Goal: Task Accomplishment & Management: Manage account settings

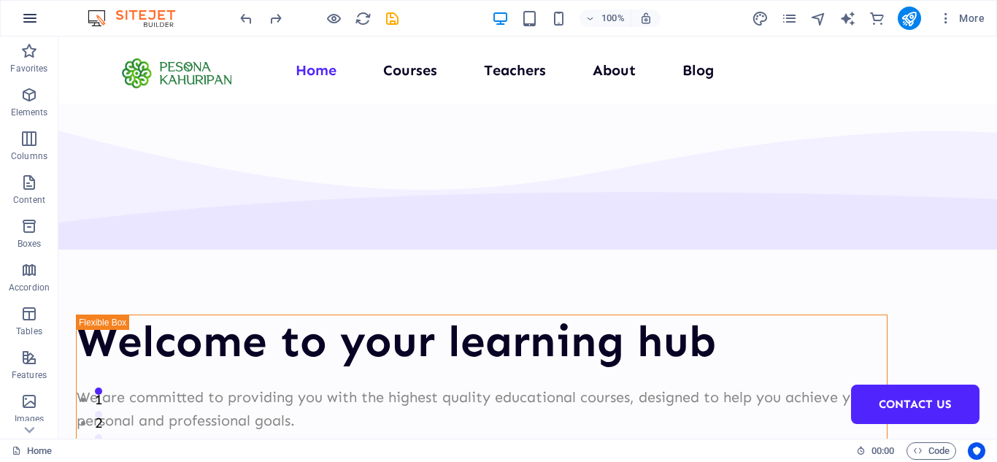
click at [37, 17] on icon "button" at bounding box center [30, 18] width 18 height 18
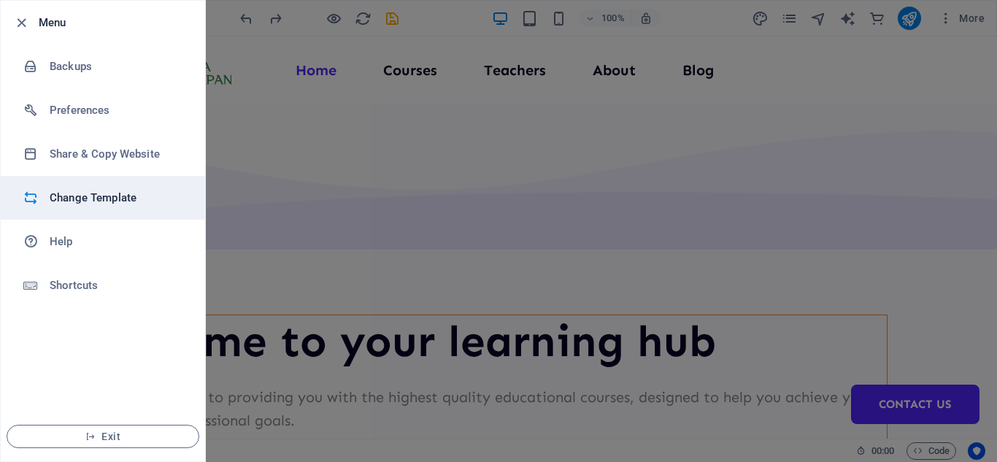
click at [89, 204] on h6 "Change Template" at bounding box center [117, 198] width 135 height 18
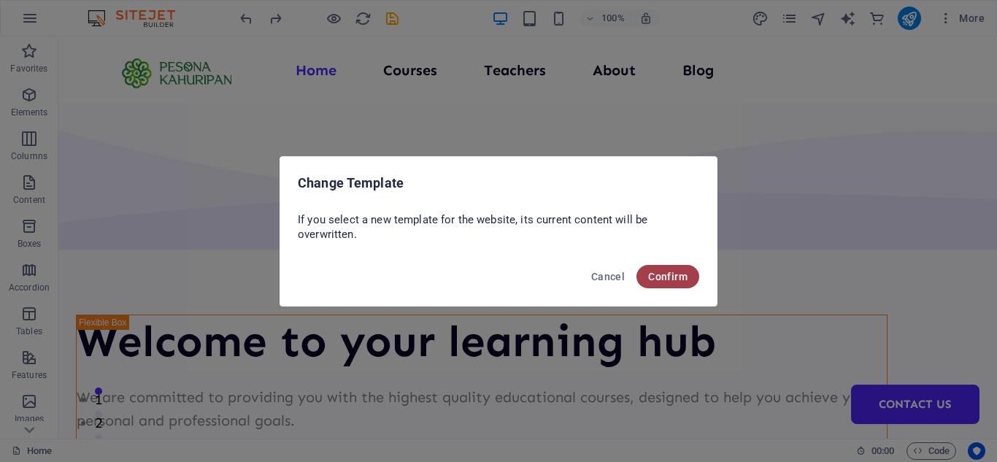
click at [653, 278] on span "Confirm" at bounding box center [667, 277] width 39 height 12
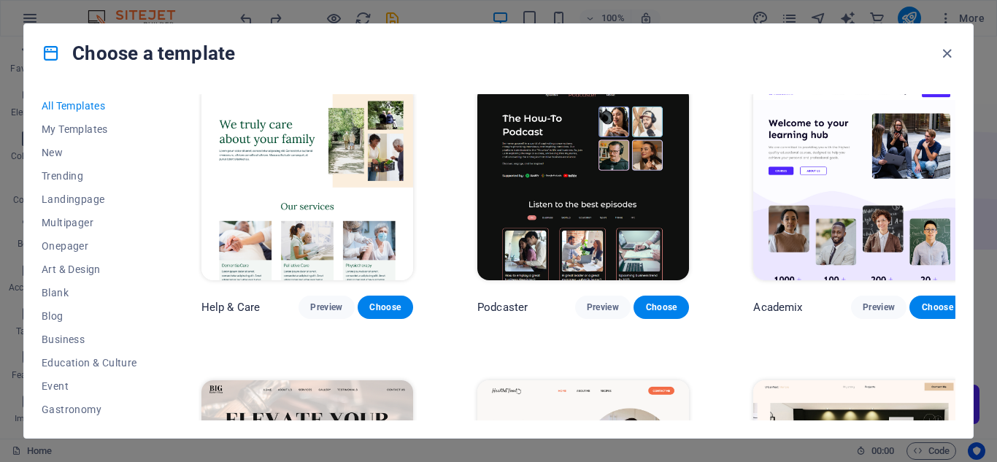
scroll to position [1533, 0]
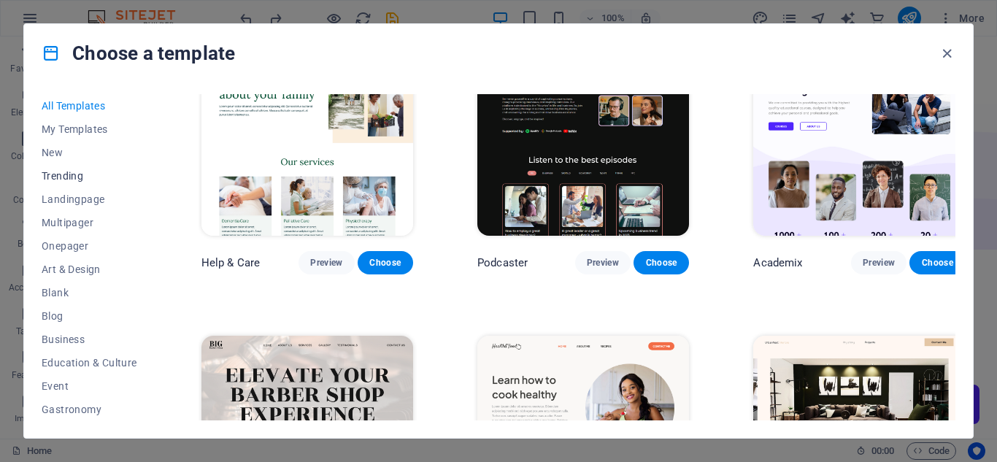
click at [87, 175] on span "Trending" at bounding box center [90, 176] width 96 height 12
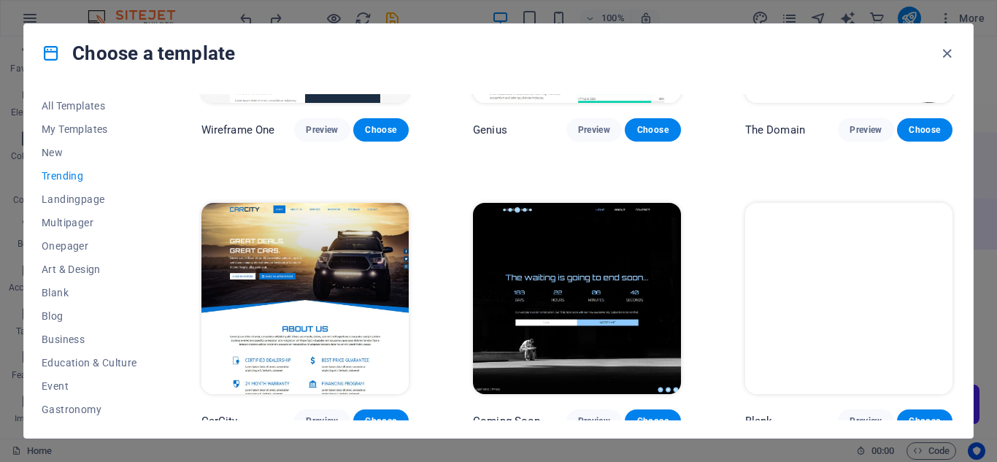
scroll to position [1354, 0]
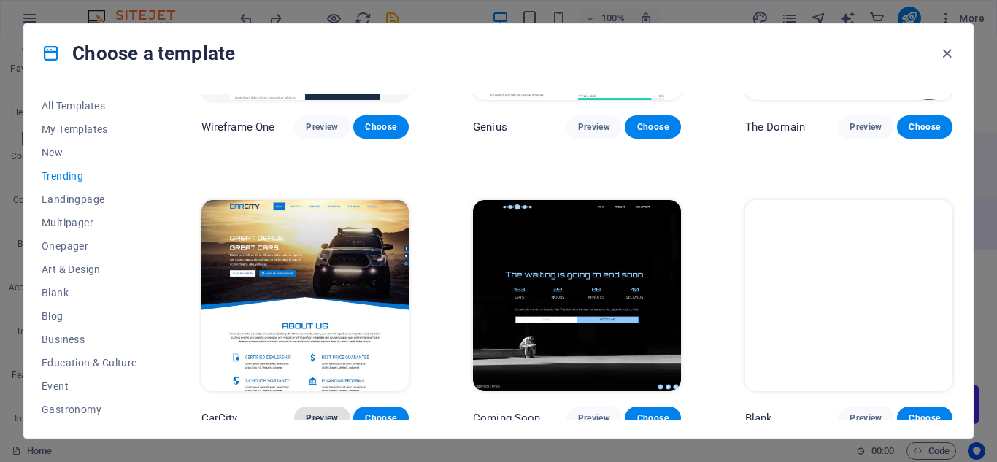
click at [304, 407] on button "Preview" at bounding box center [321, 418] width 55 height 23
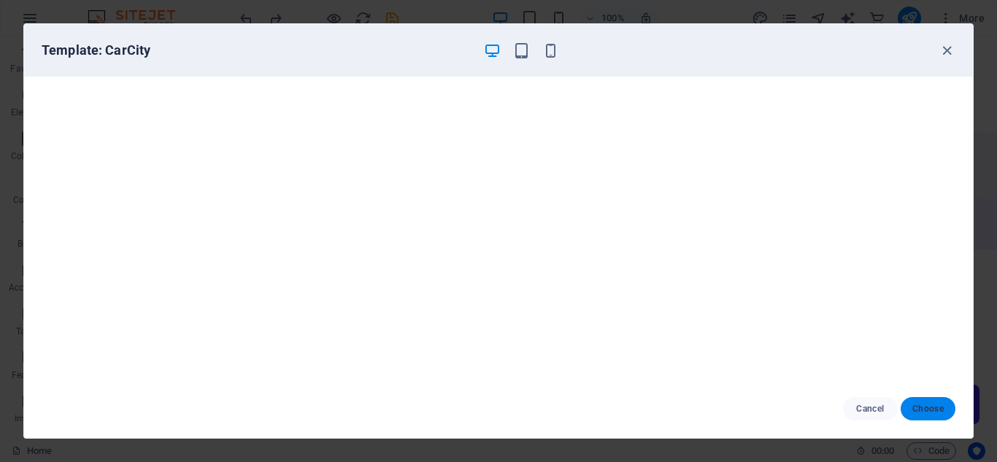
click at [913, 407] on span "Choose" at bounding box center [928, 409] width 31 height 12
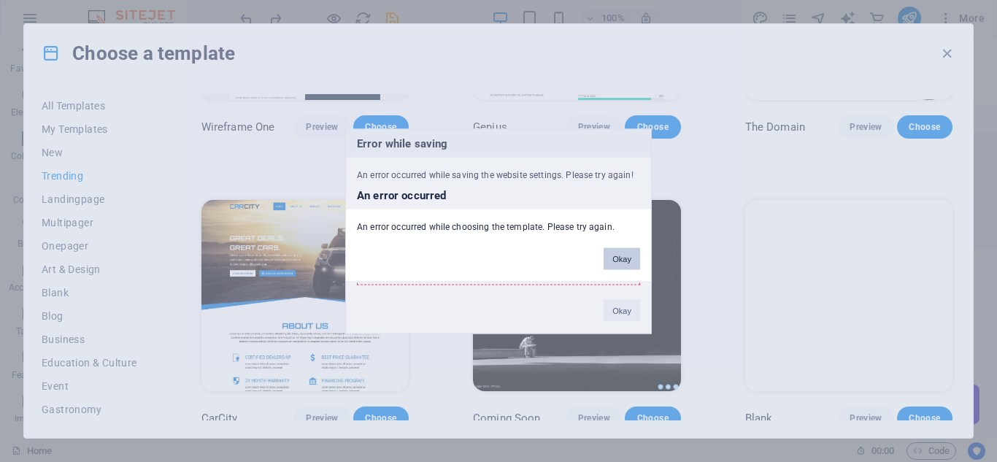
click at [615, 258] on button "Okay" at bounding box center [622, 259] width 37 height 22
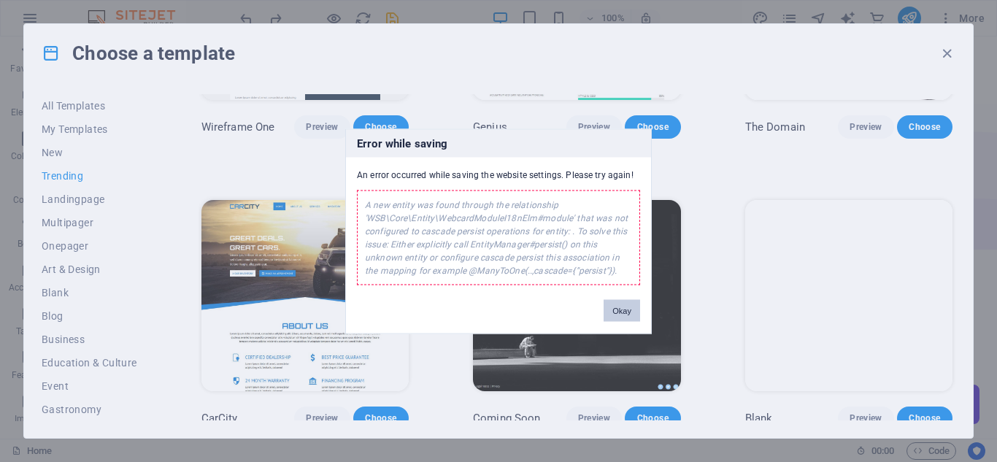
click at [636, 307] on button "Okay" at bounding box center [622, 310] width 37 height 22
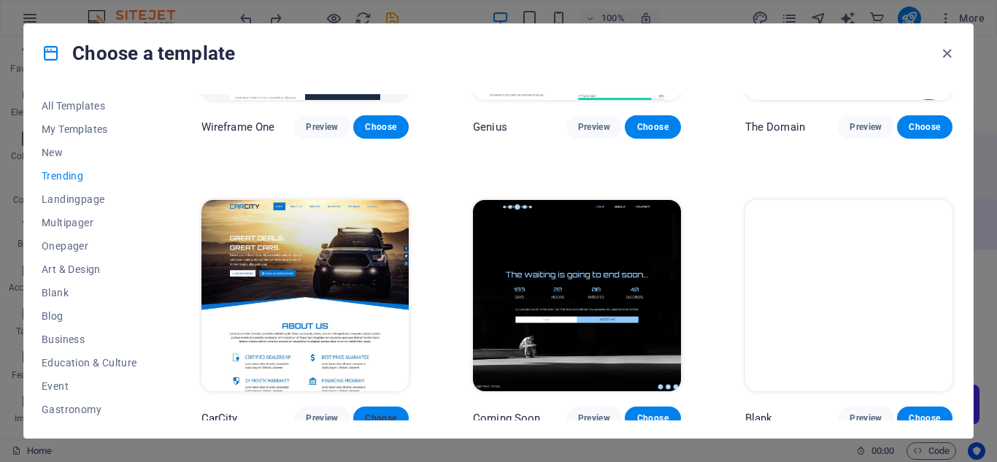
click at [396, 413] on span "Choose" at bounding box center [381, 419] width 32 height 12
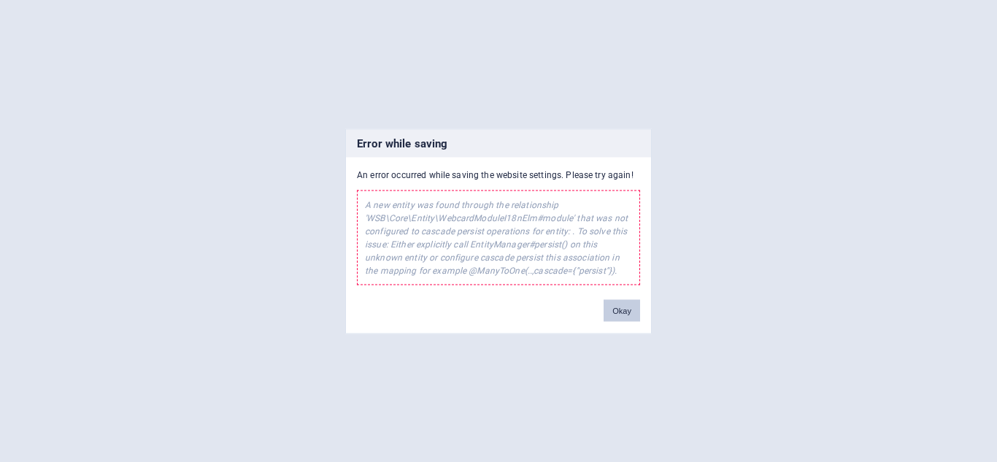
click at [617, 315] on button "Okay" at bounding box center [622, 310] width 37 height 22
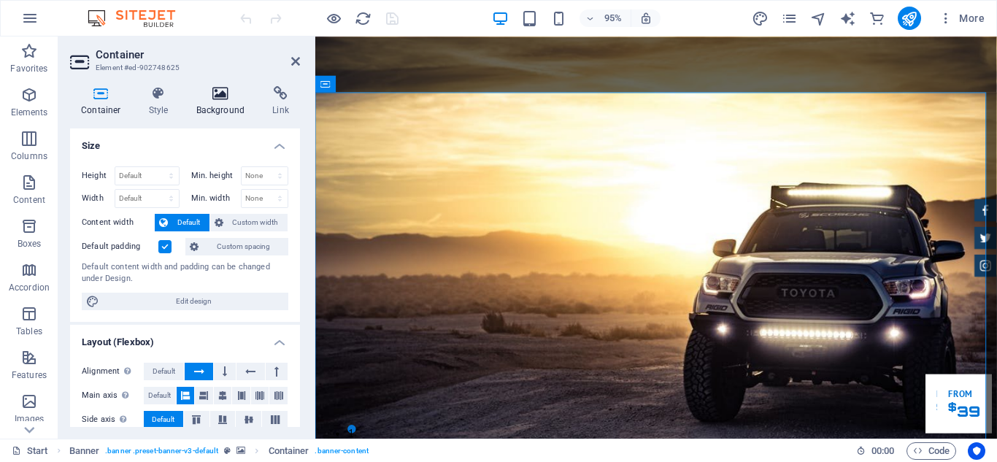
click at [226, 107] on h4 "Background" at bounding box center [223, 101] width 77 height 31
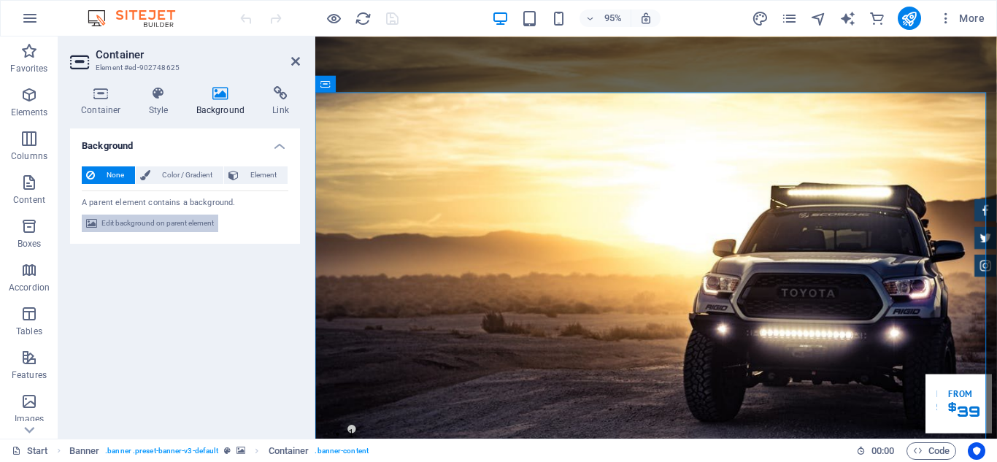
click at [208, 218] on span "Edit background on parent element" at bounding box center [157, 224] width 112 height 18
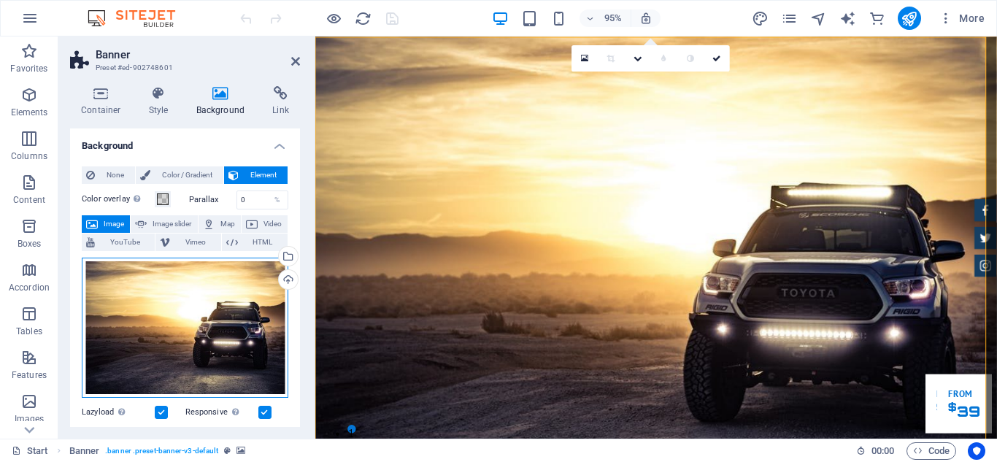
click at [220, 288] on div "Drag files here, click to choose files or select files from Files or our free s…" at bounding box center [185, 328] width 207 height 140
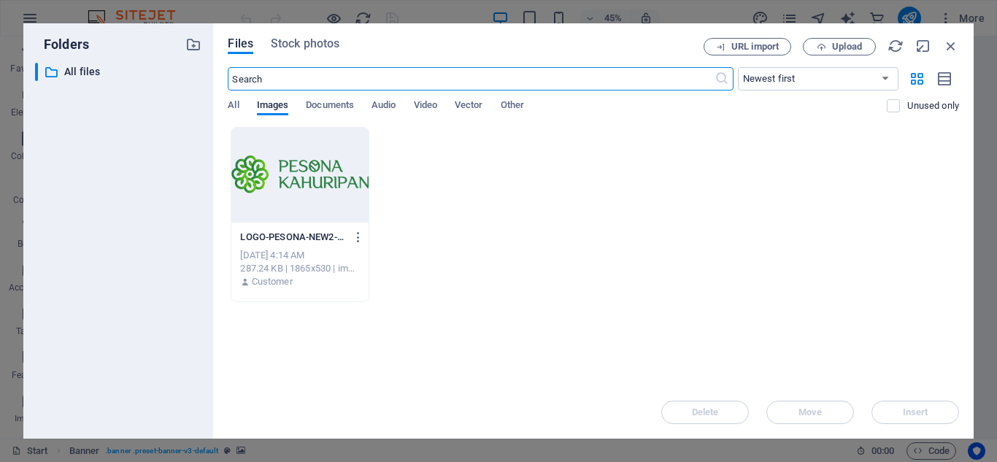
click at [467, 191] on div "LOGO-PESONA-NEW2-To2Krl6OW8LURMOY0Lk-kA.png LOGO-PESONA-NEW2-To2Krl6OW8LURMOY0L…" at bounding box center [594, 214] width 732 height 175
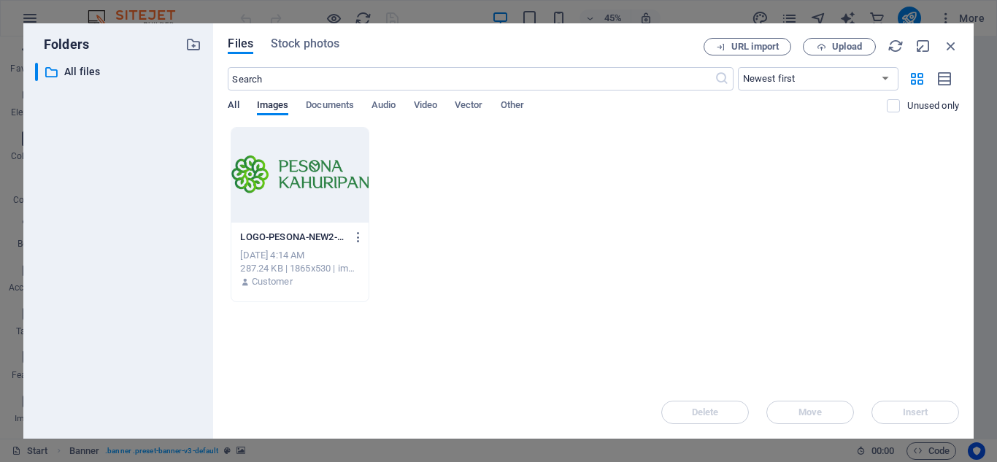
click at [238, 105] on span "All" at bounding box center [233, 106] width 11 height 20
click at [466, 199] on div "LOGO-PESONA-NEW2-To2Krl6OW8LURMOY0Lk-kA.png LOGO-PESONA-NEW2-To2Krl6OW8LURMOY0L…" at bounding box center [594, 214] width 732 height 175
click at [93, 69] on p "All files" at bounding box center [119, 72] width 111 height 17
click at [830, 47] on span "Upload" at bounding box center [840, 46] width 60 height 9
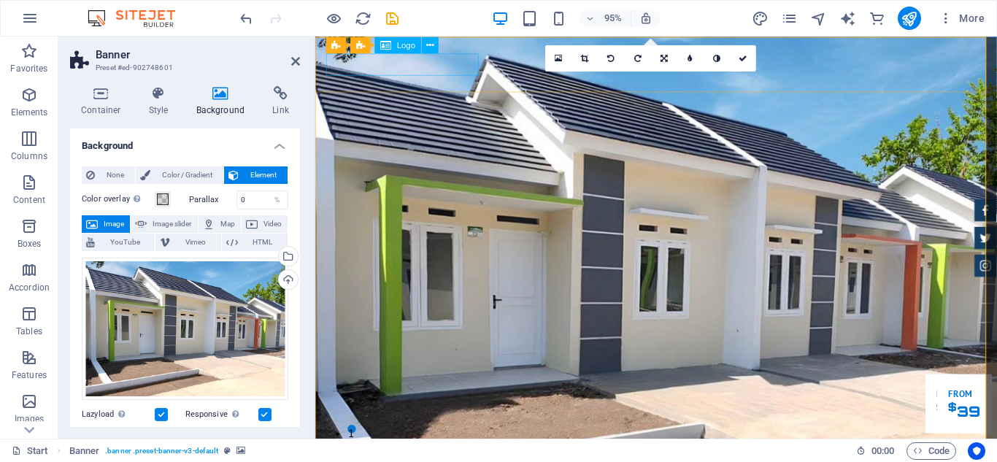
select select "px"
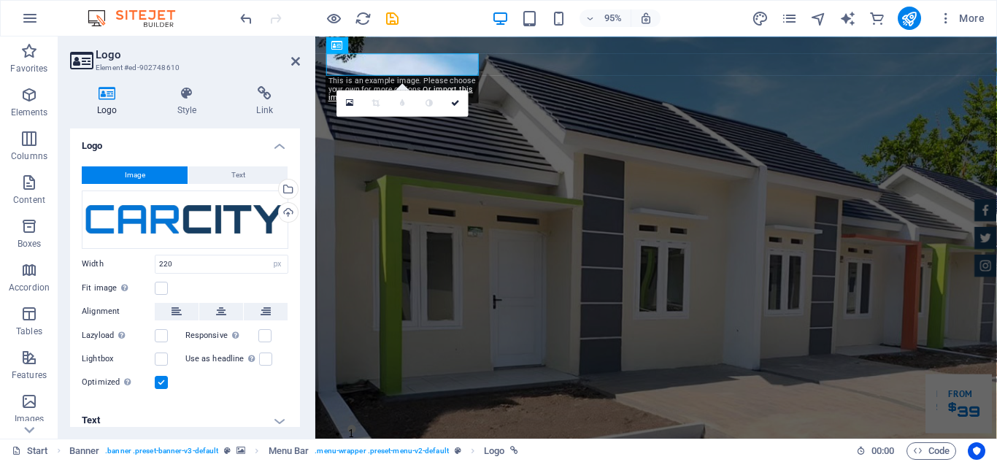
click at [146, 173] on button "Image" at bounding box center [135, 175] width 106 height 18
click at [279, 212] on div "Upload" at bounding box center [287, 214] width 22 height 22
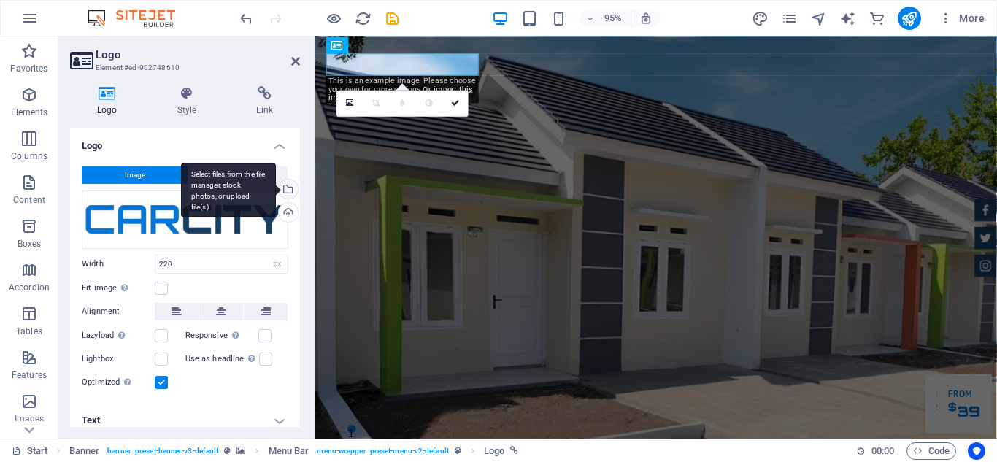
click at [287, 194] on div "Select files from the file manager, stock photos, or upload file(s)" at bounding box center [287, 191] width 22 height 22
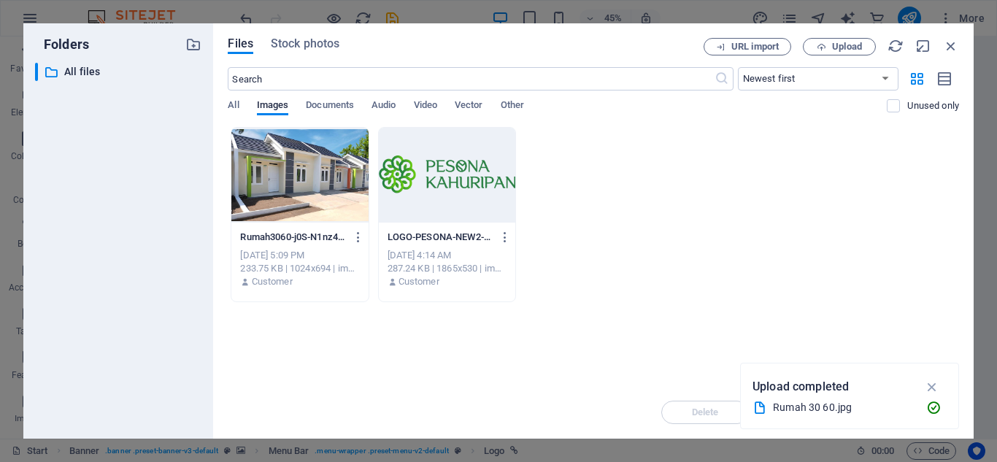
click at [419, 181] on div at bounding box center [447, 175] width 137 height 95
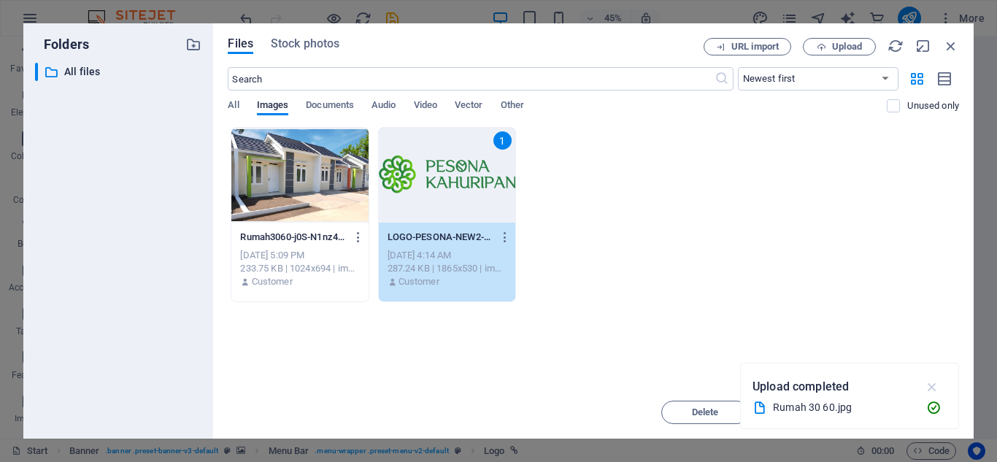
click at [937, 383] on icon "button" at bounding box center [932, 387] width 17 height 16
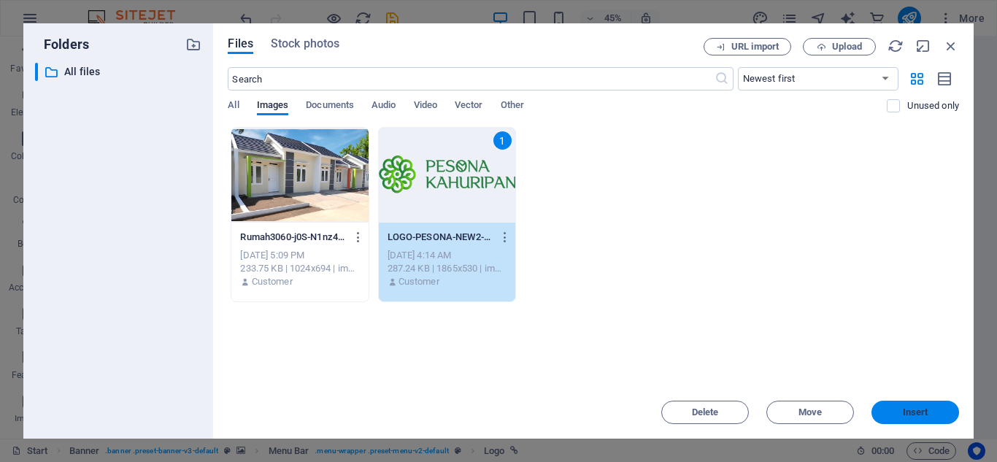
click at [930, 413] on span "Insert" at bounding box center [916, 412] width 76 height 9
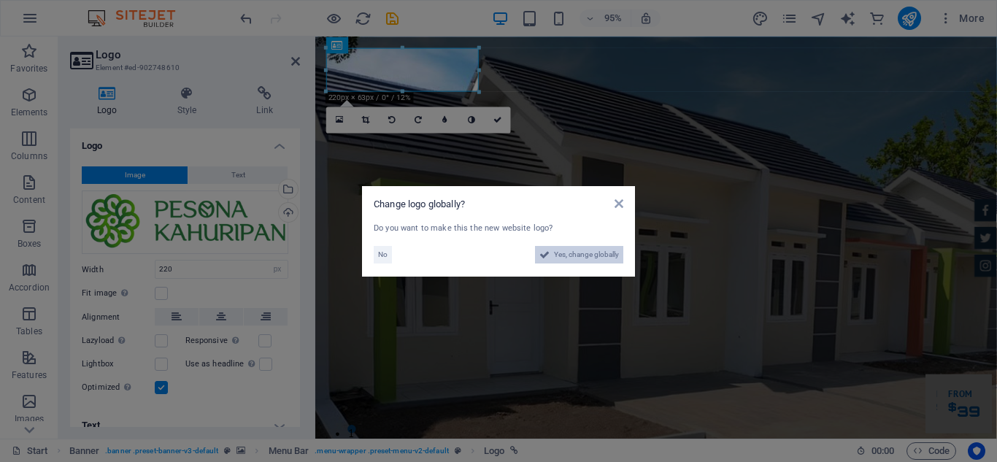
drag, startPoint x: 548, startPoint y: 258, endPoint x: 501, endPoint y: 532, distance: 277.8
click at [548, 258] on icon at bounding box center [545, 255] width 10 height 18
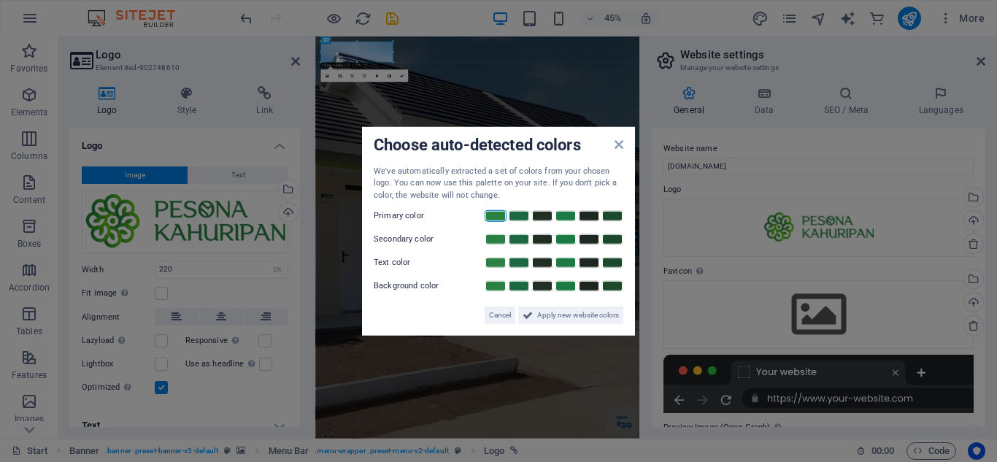
click at [488, 218] on link at bounding box center [496, 216] width 22 height 12
click at [513, 239] on link at bounding box center [519, 240] width 22 height 12
click at [537, 263] on link at bounding box center [543, 263] width 22 height 12
click at [563, 283] on link at bounding box center [566, 286] width 22 height 12
click at [564, 314] on span "Apply new website colors" at bounding box center [578, 316] width 82 height 18
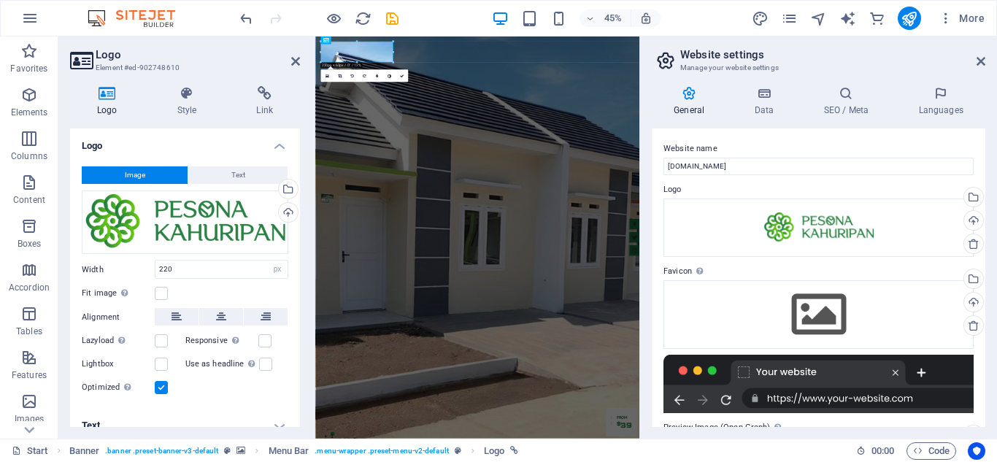
scroll to position [188, 0]
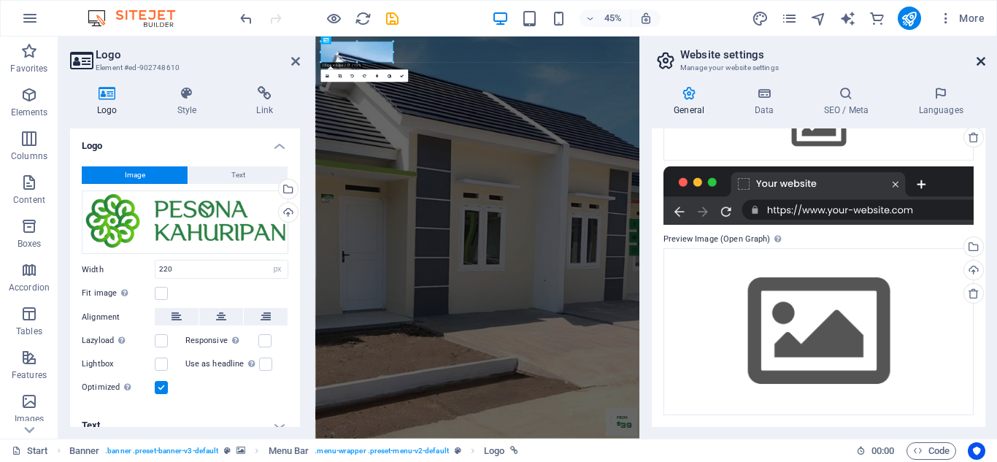
drag, startPoint x: 694, startPoint y: 25, endPoint x: 978, endPoint y: 56, distance: 285.7
click at [978, 56] on icon at bounding box center [981, 61] width 9 height 12
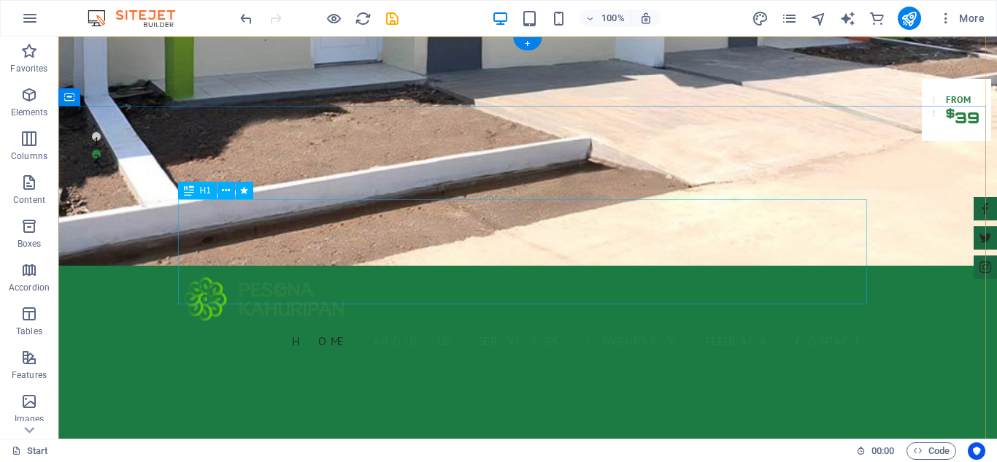
scroll to position [0, 0]
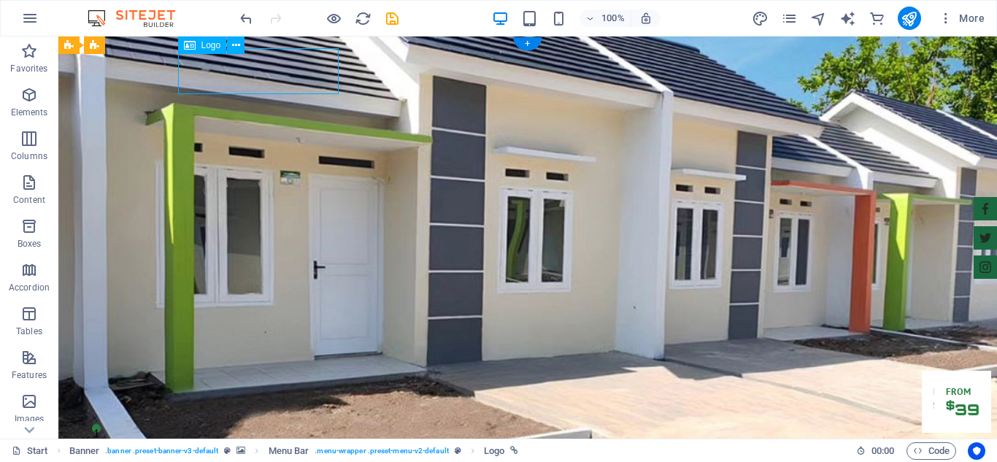
select select "px"
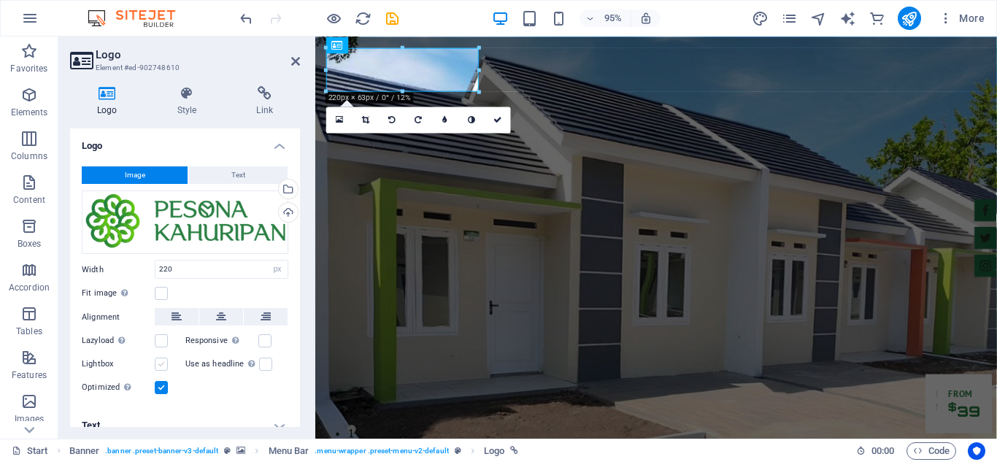
click at [163, 364] on label at bounding box center [161, 364] width 13 height 13
click at [0, 0] on input "Lightbox" at bounding box center [0, 0] width 0 height 0
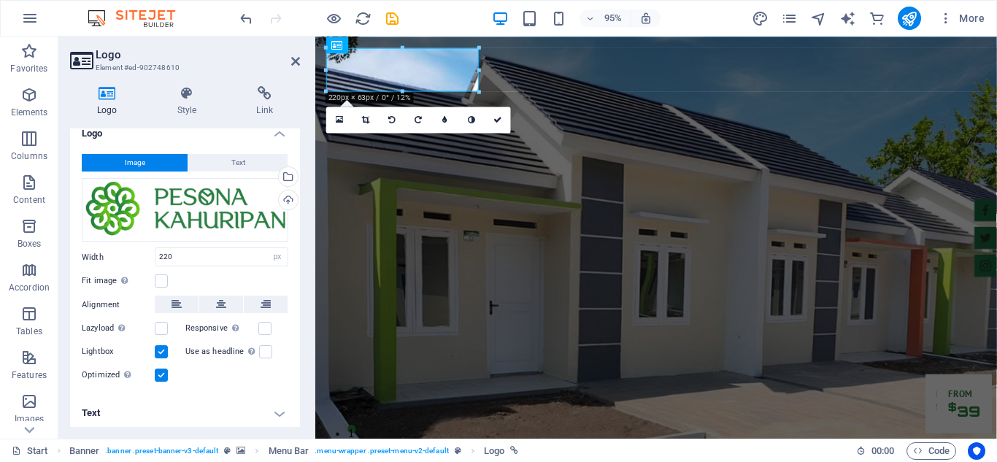
scroll to position [15, 0]
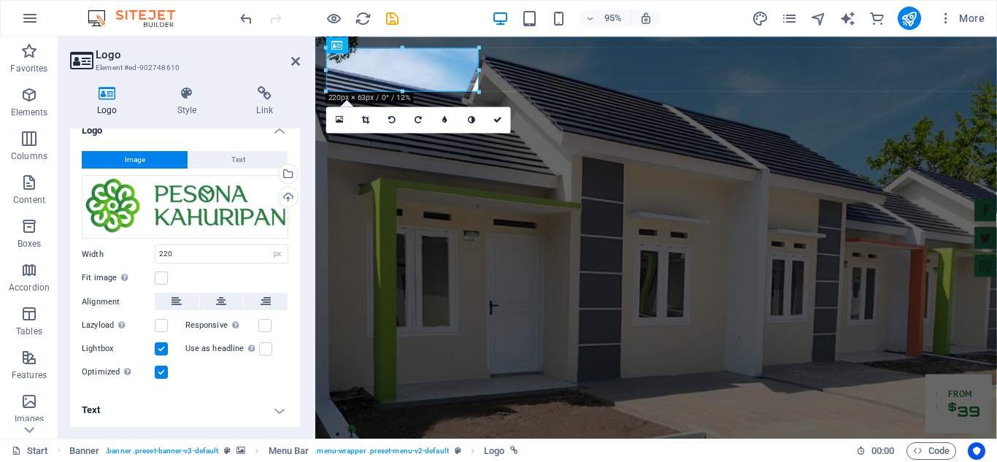
click at [281, 404] on h4 "Text" at bounding box center [185, 410] width 230 height 35
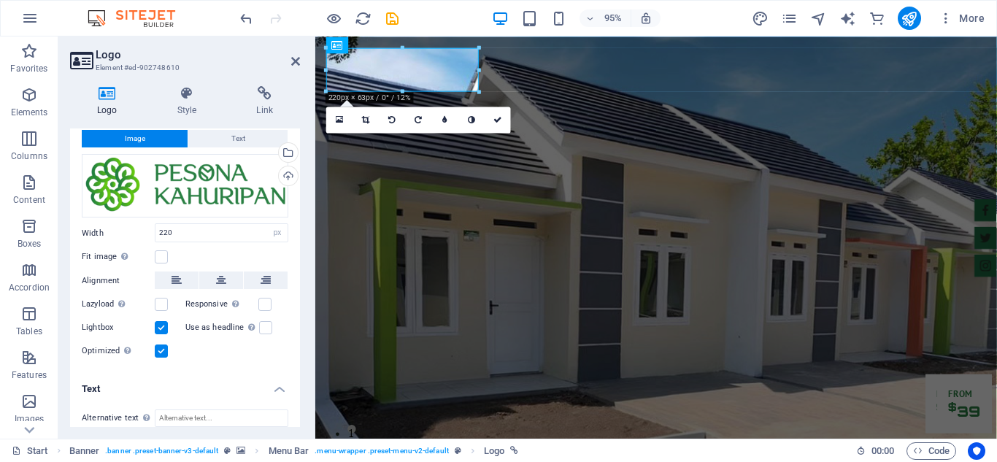
scroll to position [0, 0]
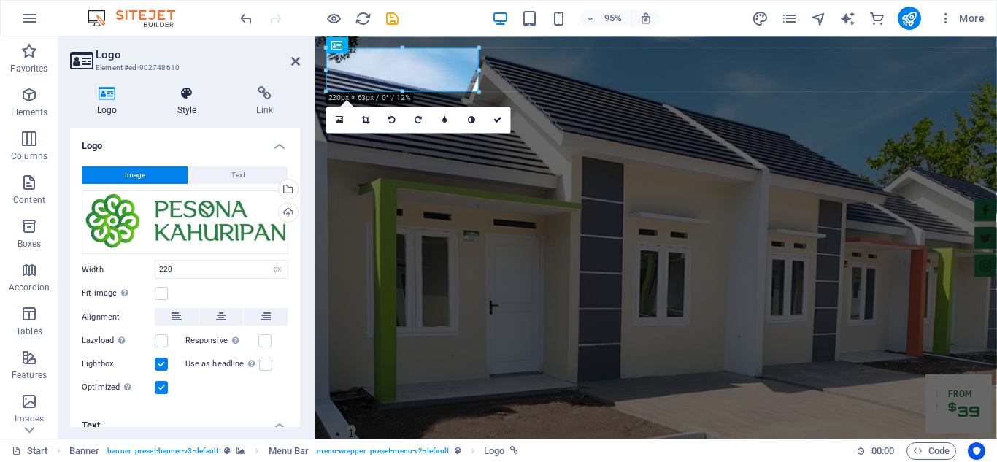
click at [183, 104] on h4 "Style" at bounding box center [190, 101] width 80 height 31
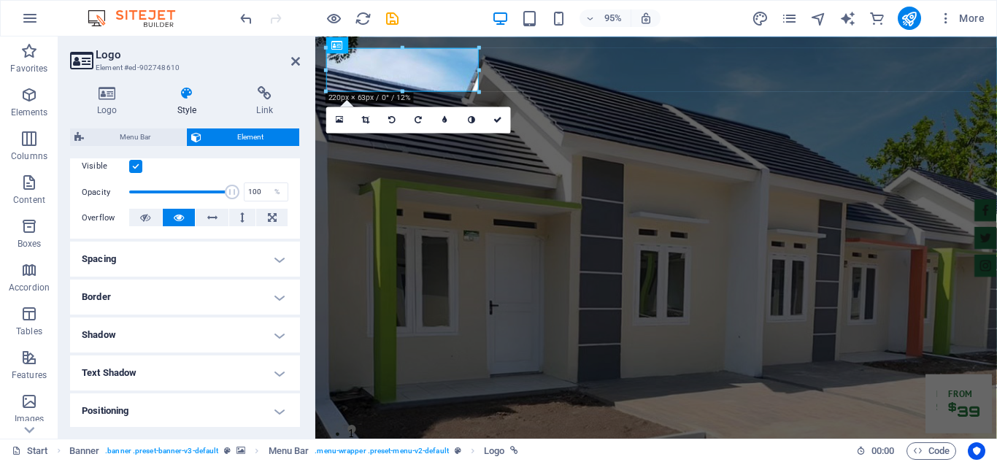
scroll to position [219, 0]
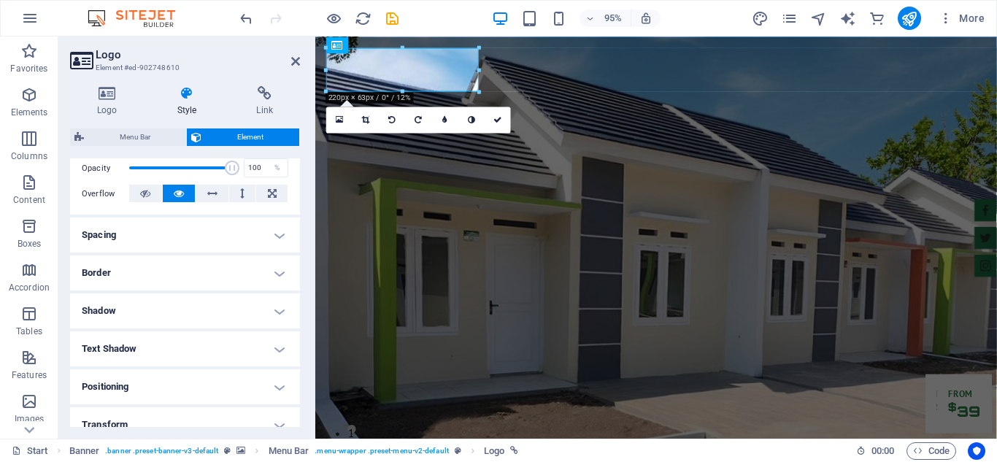
click at [250, 273] on h4 "Border" at bounding box center [185, 273] width 230 height 35
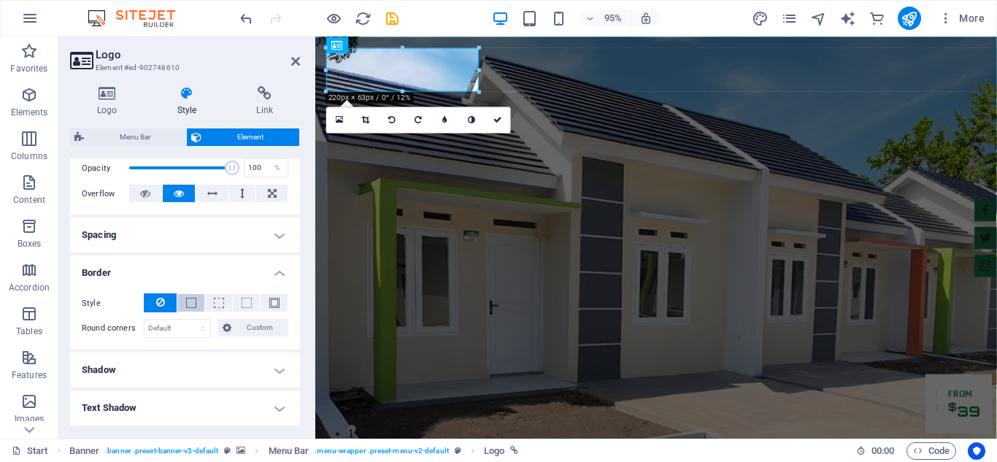
click at [193, 299] on span at bounding box center [191, 303] width 10 height 10
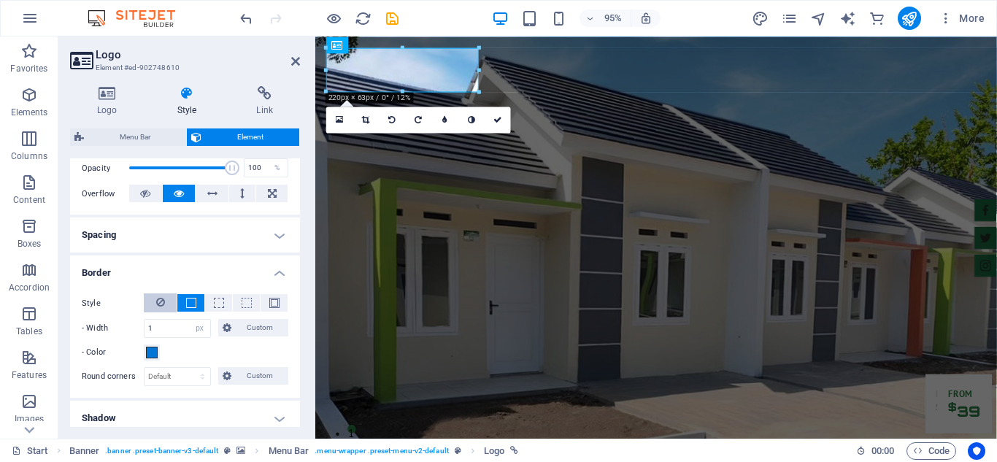
click at [165, 302] on button at bounding box center [160, 303] width 33 height 19
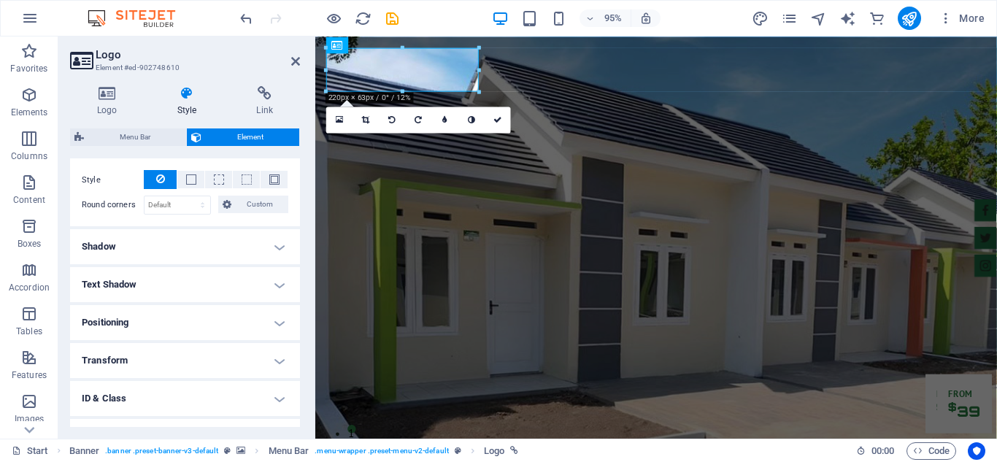
scroll to position [365, 0]
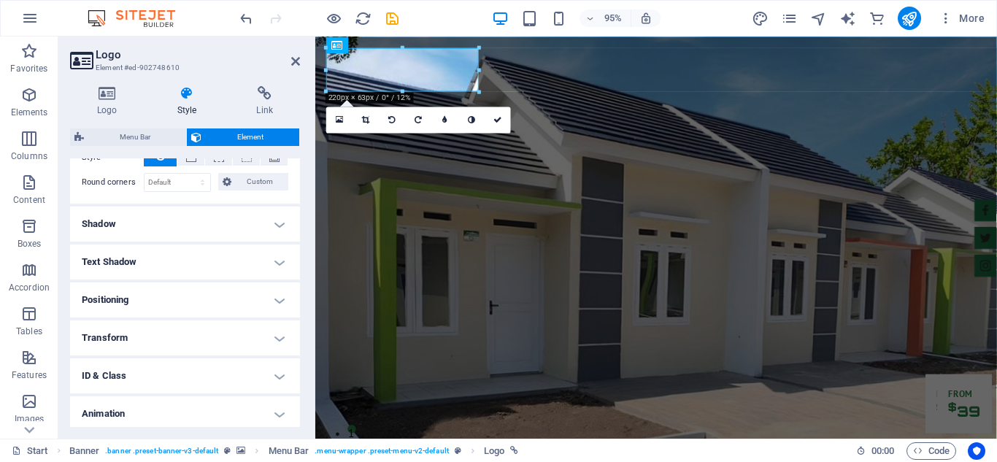
click at [227, 222] on h4 "Shadow" at bounding box center [185, 224] width 230 height 35
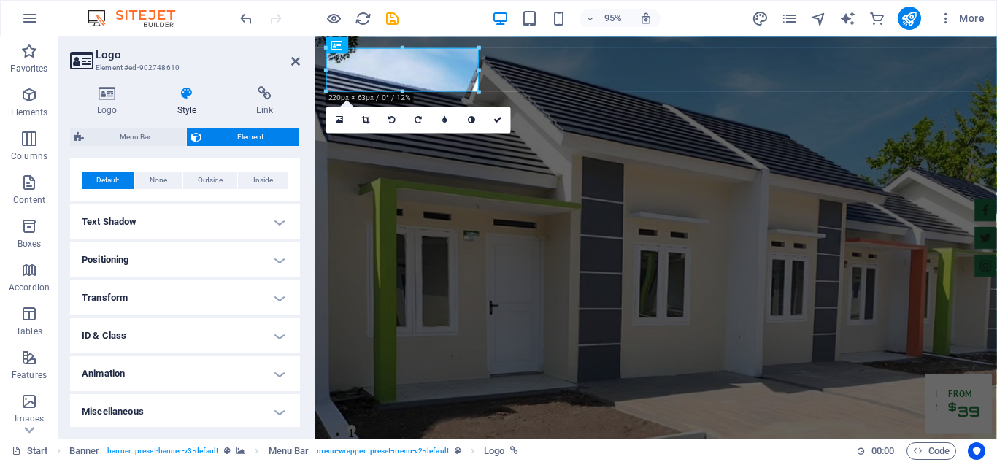
scroll to position [440, 0]
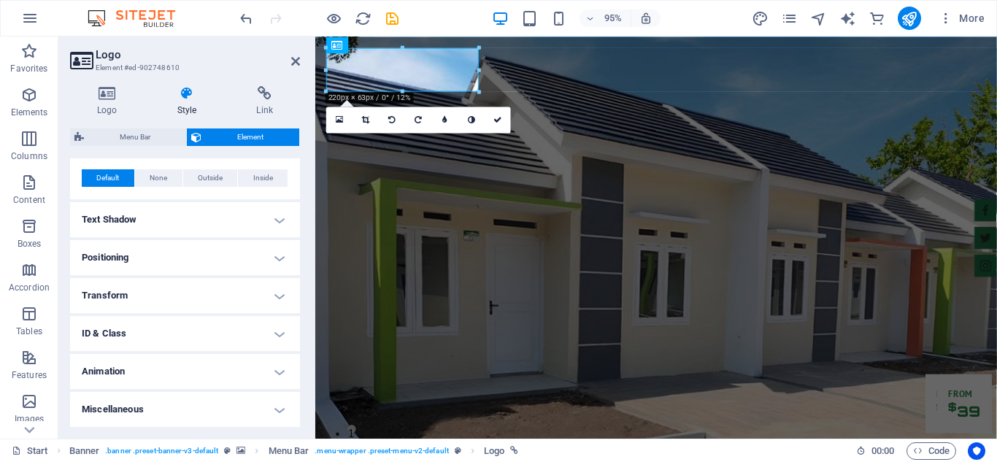
click at [248, 369] on h4 "Animation" at bounding box center [185, 371] width 230 height 35
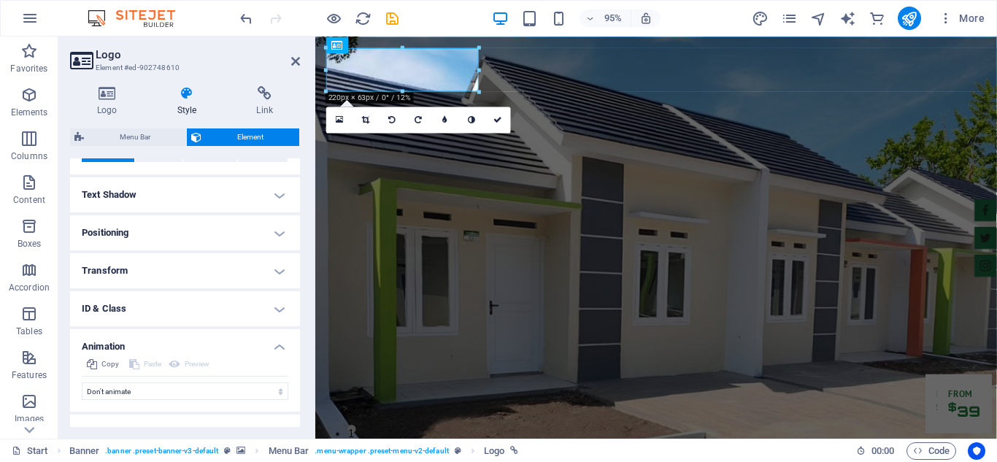
scroll to position [488, 0]
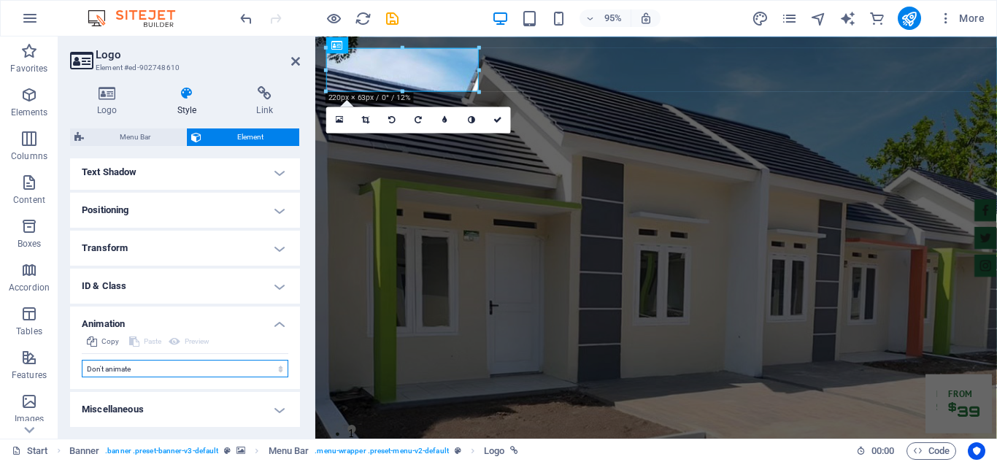
click at [264, 370] on select "Don't animate Show / Hide Slide up/down Zoom in/out Slide left to right Slide r…" at bounding box center [185, 369] width 207 height 18
select select "shrink"
click at [82, 360] on select "Don't animate Show / Hide Slide up/down Zoom in/out Slide left to right Slide r…" at bounding box center [185, 369] width 207 height 18
select select "scroll"
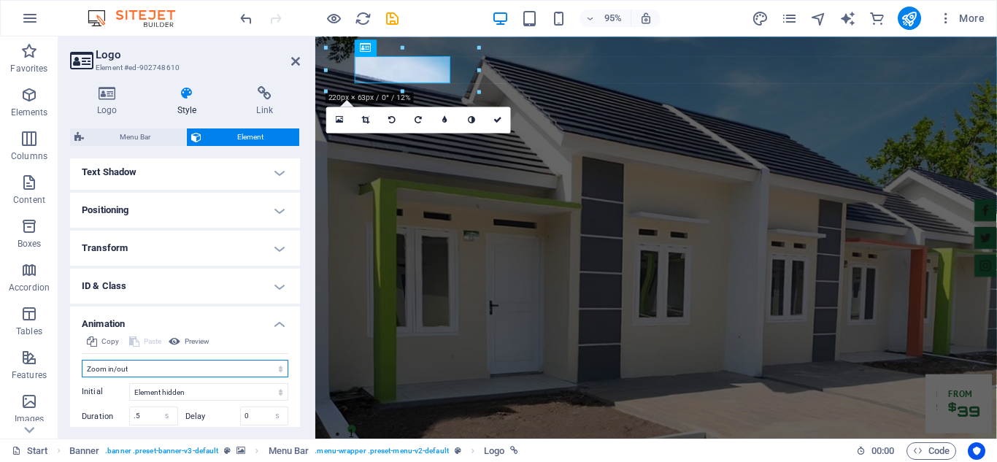
click at [225, 367] on select "Don't animate Show / Hide Slide up/down Zoom in/out Slide left to right Slide r…" at bounding box center [185, 369] width 207 height 18
select select "none"
click at [82, 360] on select "Don't animate Show / Hide Slide up/down Zoom in/out Slide left to right Slide r…" at bounding box center [185, 369] width 207 height 18
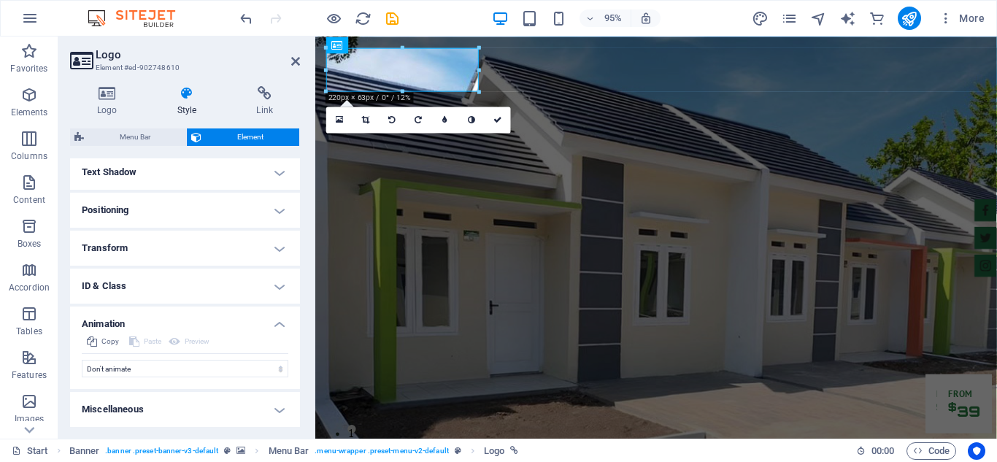
click at [254, 409] on h4 "Miscellaneous" at bounding box center [185, 409] width 230 height 35
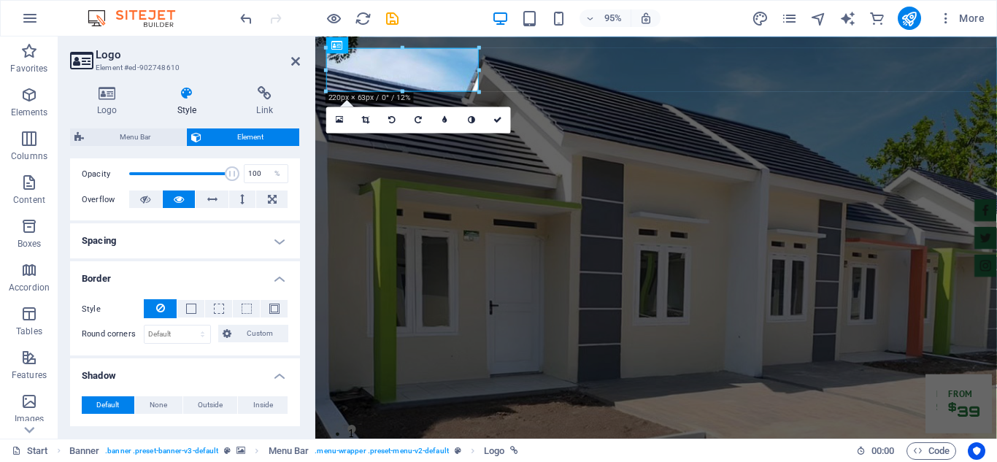
scroll to position [0, 0]
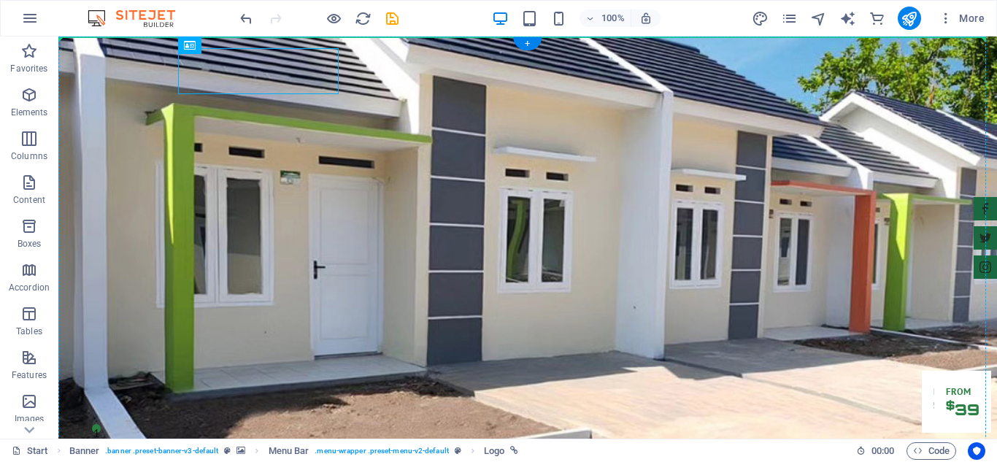
drag, startPoint x: 240, startPoint y: 63, endPoint x: 542, endPoint y: 128, distance: 308.5
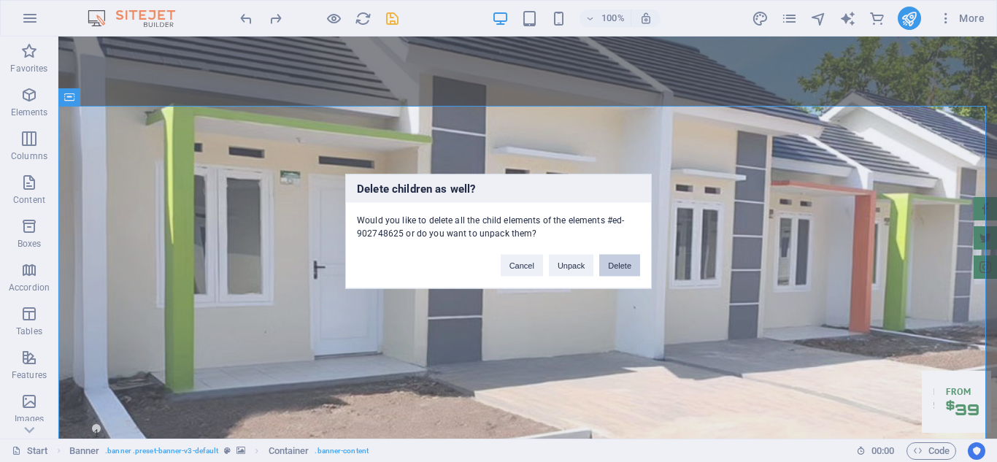
click at [614, 262] on button "Delete" at bounding box center [619, 265] width 41 height 22
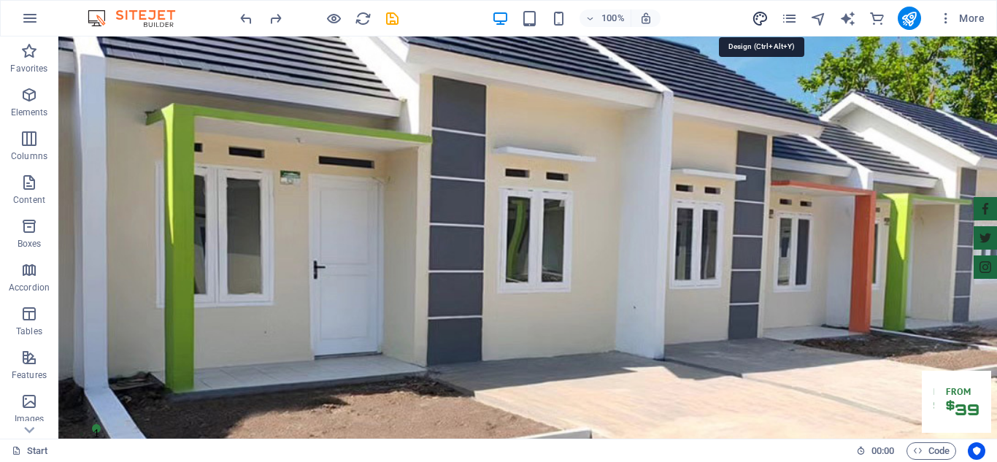
click at [757, 26] on icon "design" at bounding box center [760, 18] width 17 height 17
select select "px"
select select "400"
select select "px"
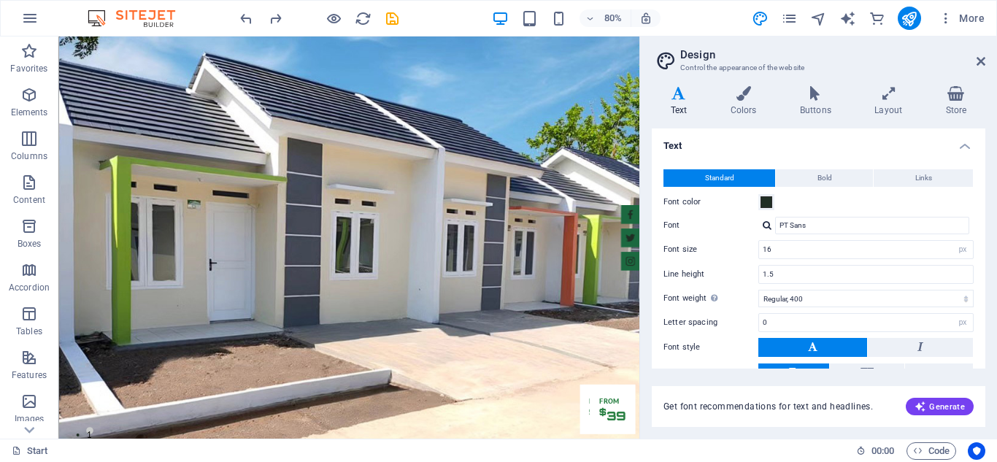
click at [986, 60] on aside "Design Control the appearance of the website Variants Text Colors Buttons Layou…" at bounding box center [819, 238] width 358 height 402
click at [981, 61] on icon at bounding box center [981, 61] width 9 height 12
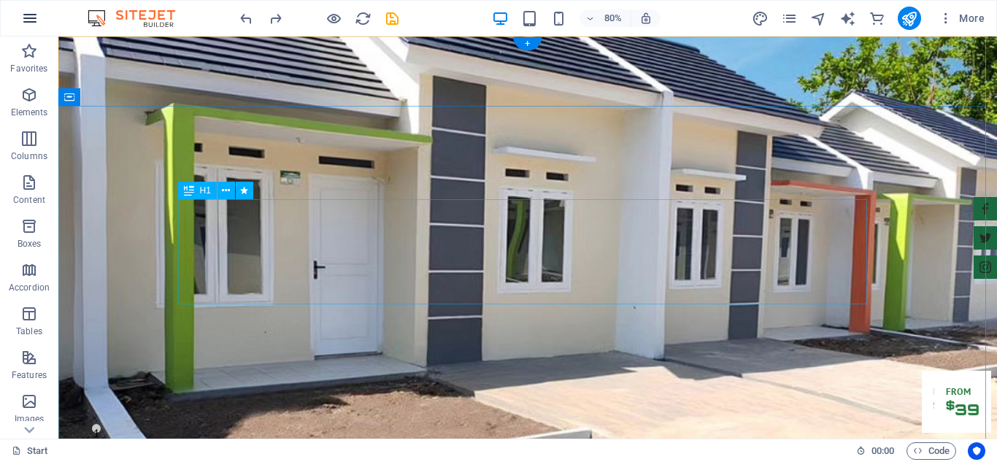
click at [31, 26] on icon "button" at bounding box center [30, 18] width 18 height 18
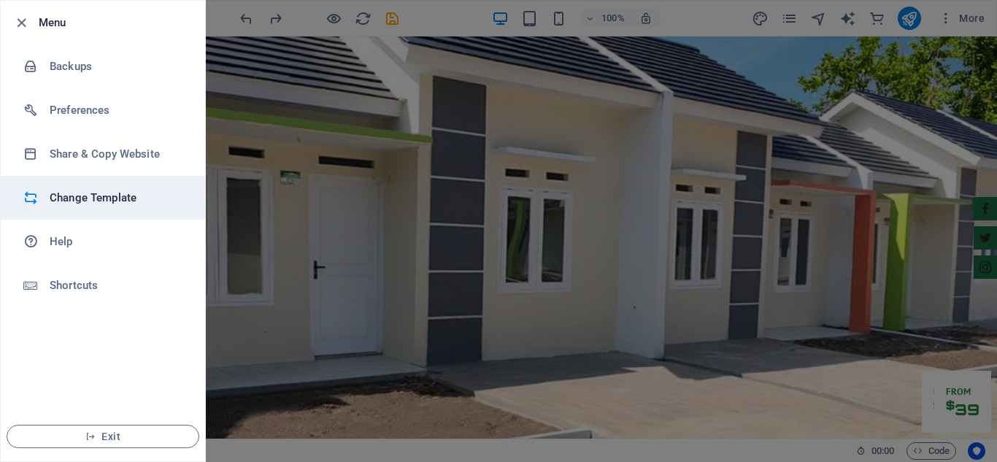
click at [80, 199] on h6 "Change Template" at bounding box center [117, 198] width 135 height 18
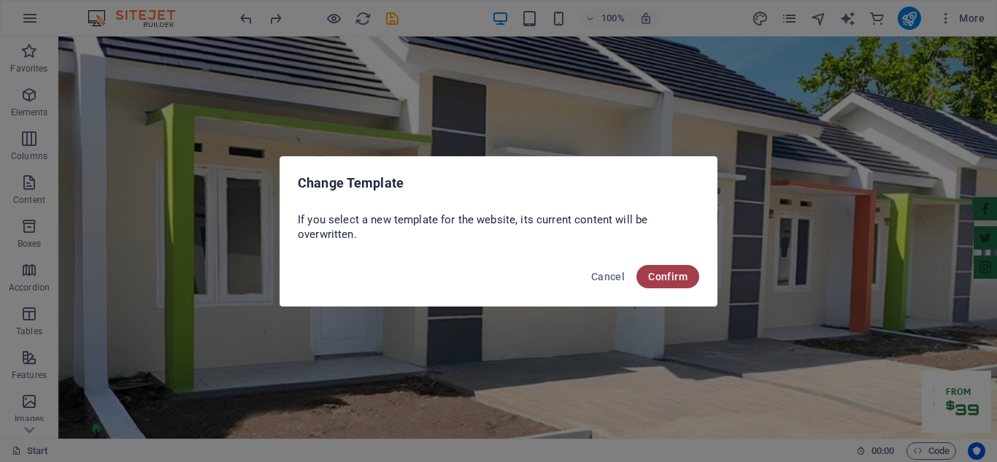
click at [670, 283] on button "Confirm" at bounding box center [668, 276] width 63 height 23
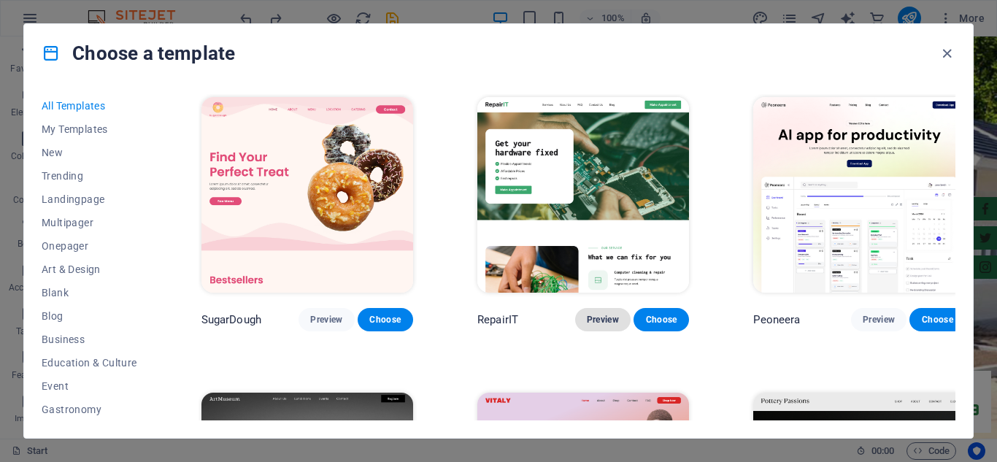
click at [588, 314] on span "Preview" at bounding box center [603, 320] width 32 height 12
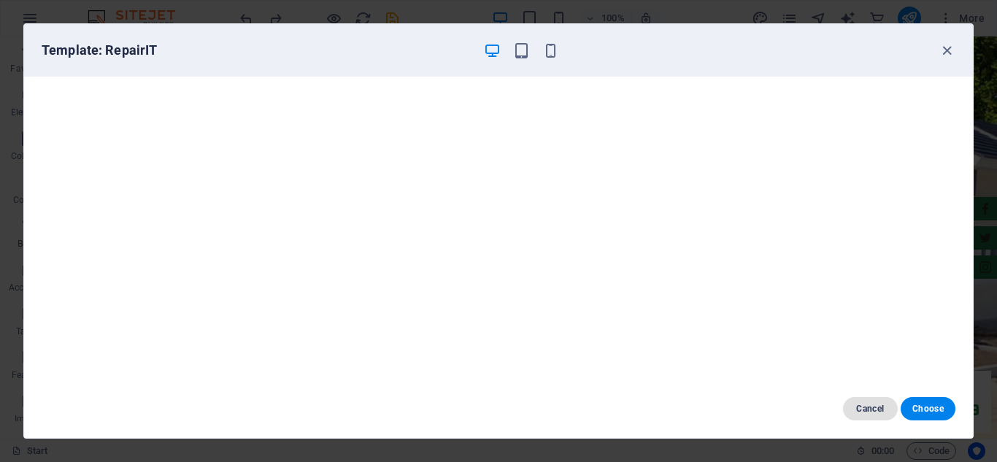
click at [857, 410] on span "Cancel" at bounding box center [870, 409] width 31 height 12
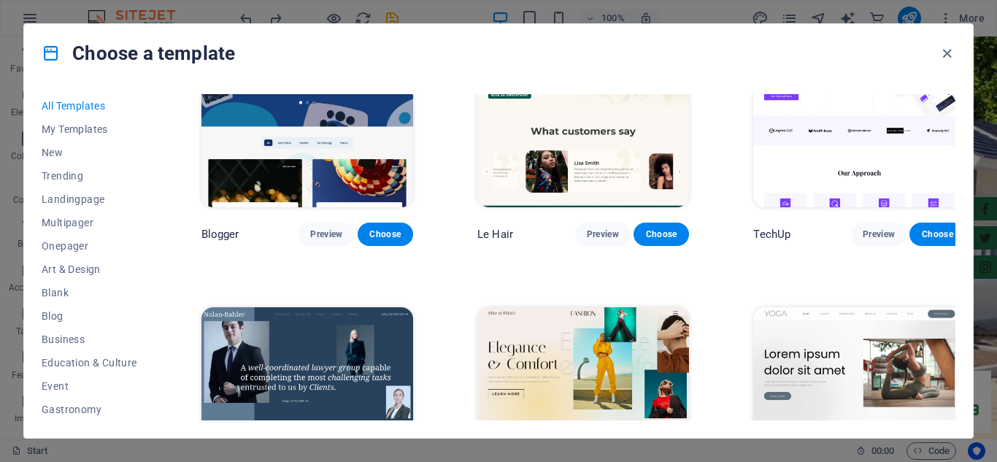
scroll to position [4892, 0]
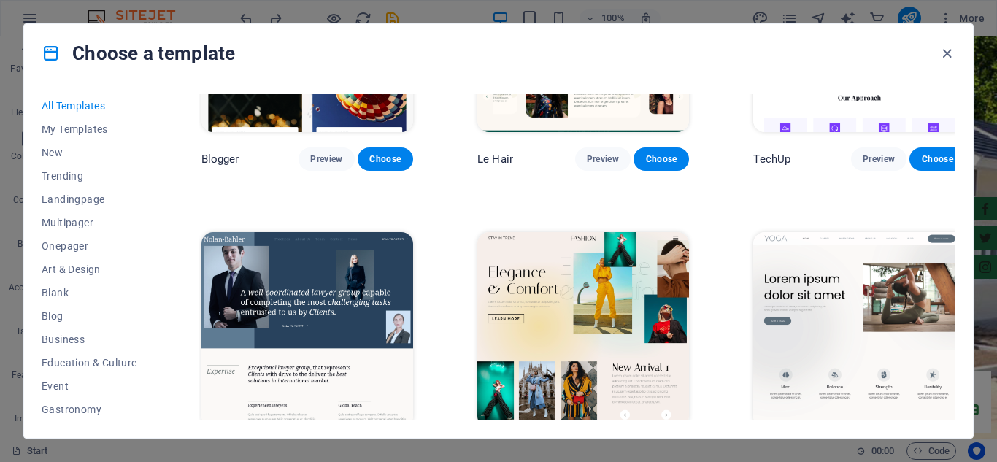
click at [863, 449] on span "Preview" at bounding box center [879, 455] width 32 height 12
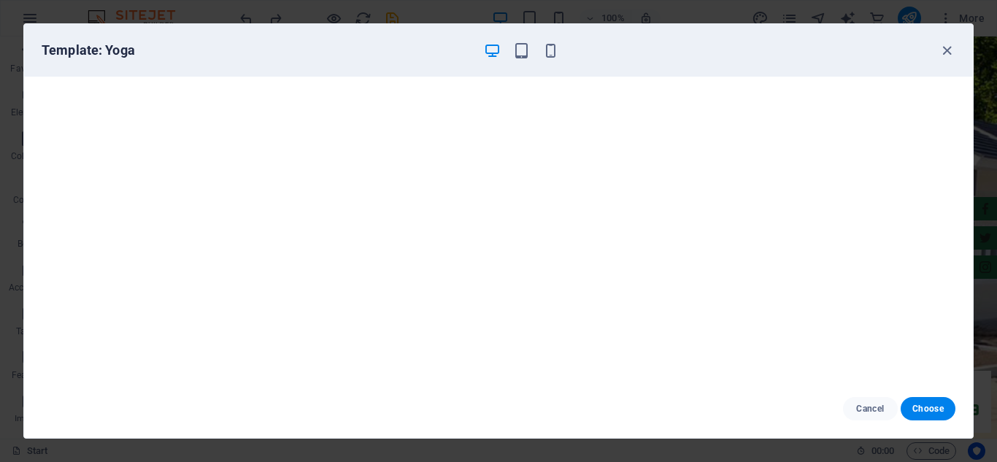
scroll to position [0, 0]
click at [911, 407] on button "Choose" at bounding box center [928, 408] width 55 height 23
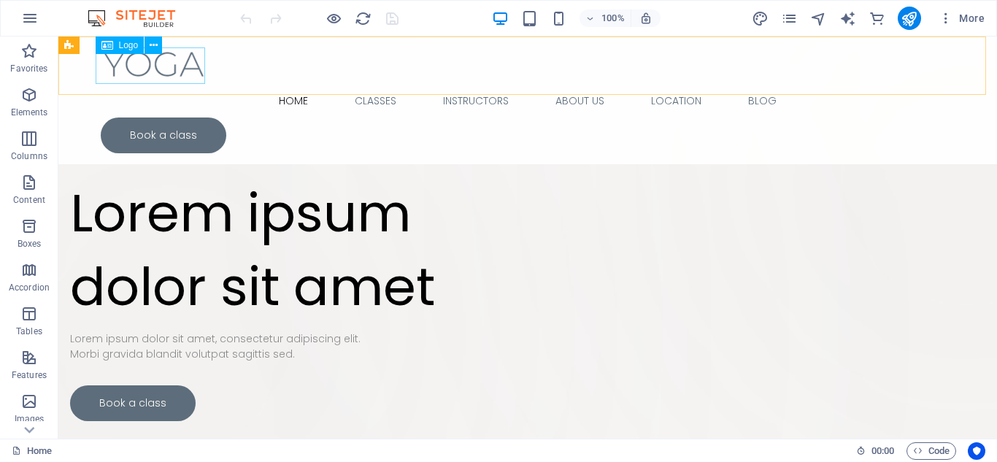
click at [191, 66] on div at bounding box center [528, 65] width 854 height 37
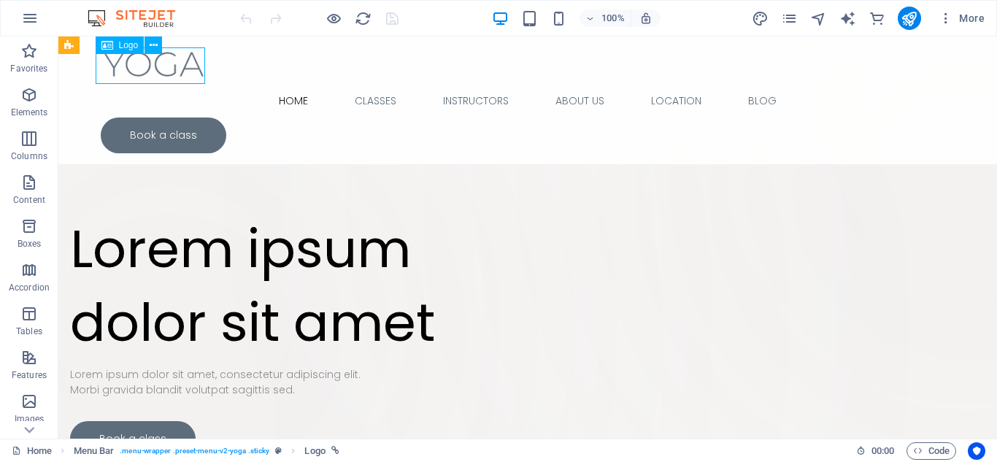
select select "px"
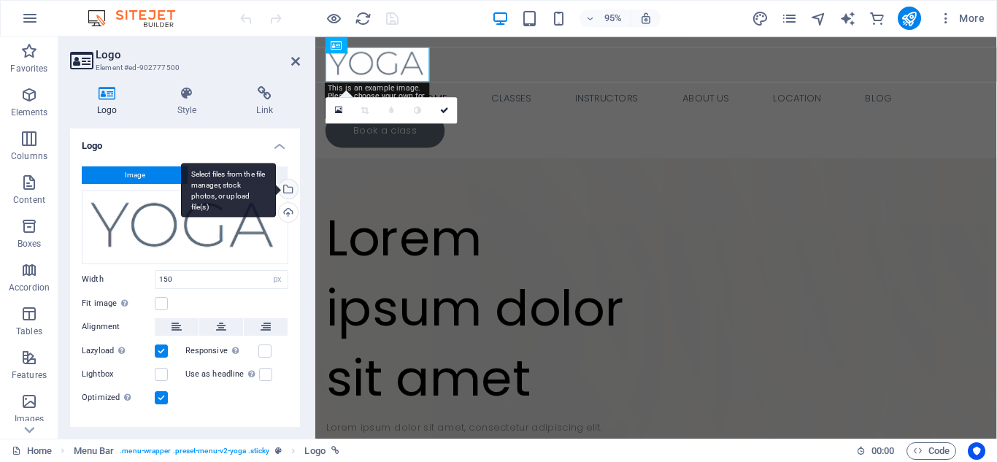
click at [290, 188] on div "Select files from the file manager, stock photos, or upload file(s)" at bounding box center [287, 191] width 22 height 22
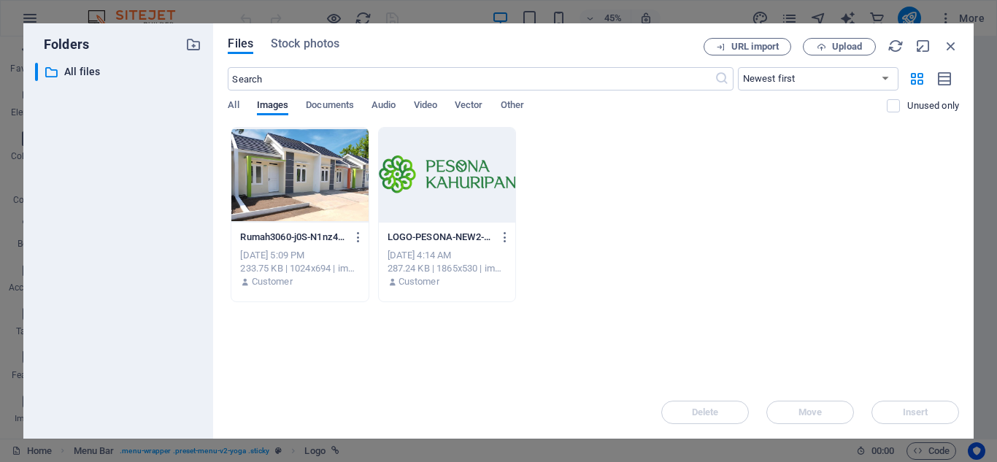
click at [483, 174] on div at bounding box center [447, 175] width 137 height 95
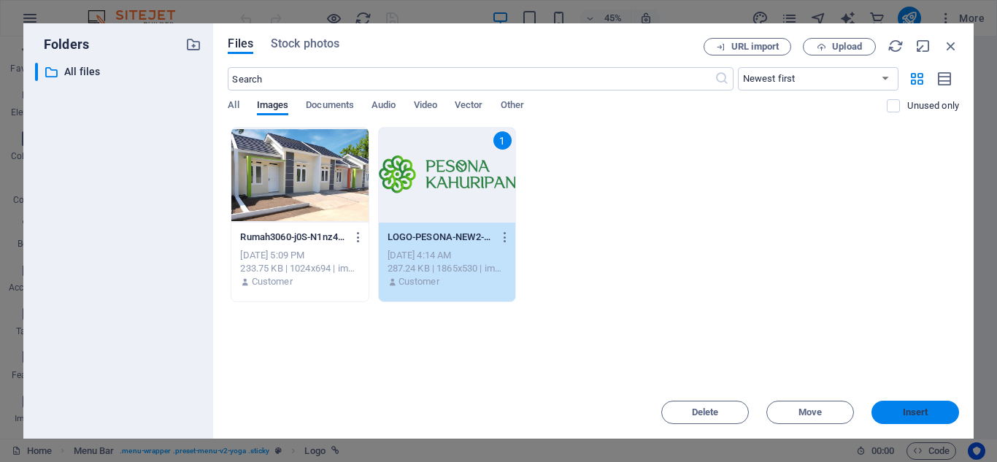
click at [894, 409] on span "Insert" at bounding box center [916, 412] width 76 height 9
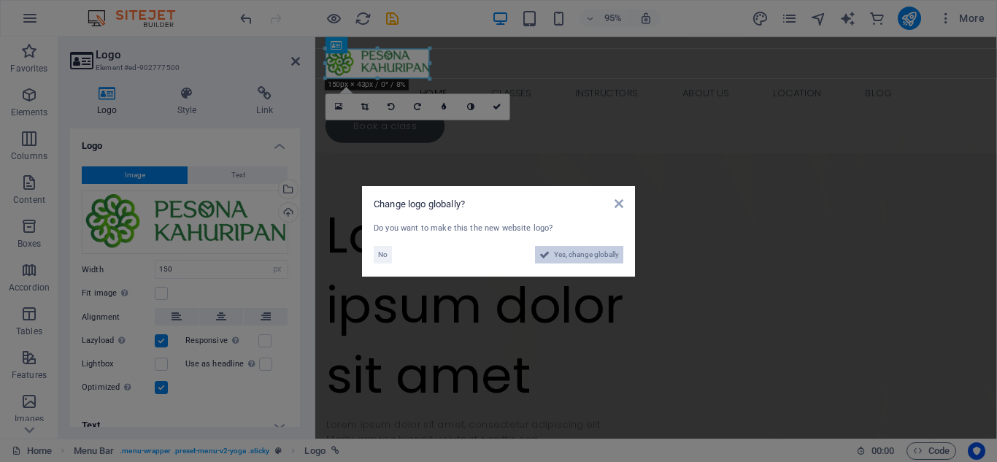
click at [587, 261] on span "Yes, change globally" at bounding box center [586, 255] width 65 height 18
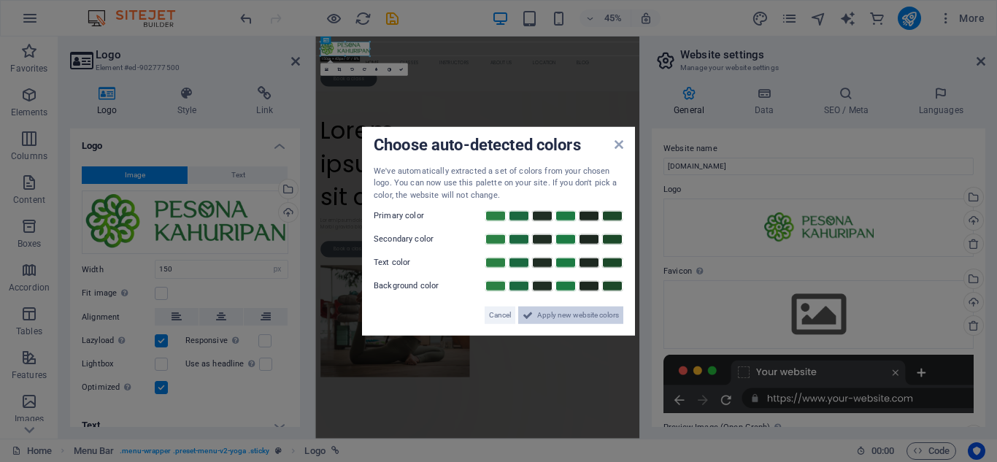
click at [541, 313] on span "Apply new website colors" at bounding box center [578, 316] width 82 height 18
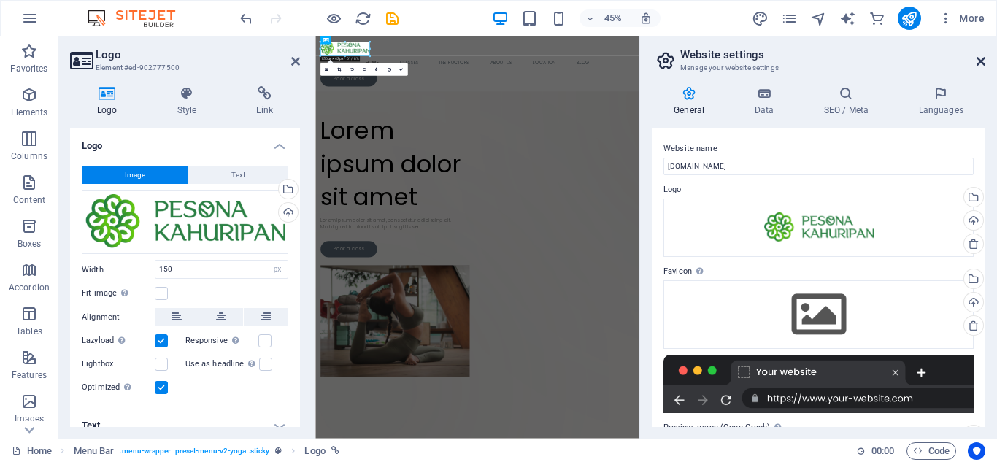
drag, startPoint x: 977, startPoint y: 58, endPoint x: 663, endPoint y: 75, distance: 314.4
click at [977, 58] on icon at bounding box center [981, 61] width 9 height 12
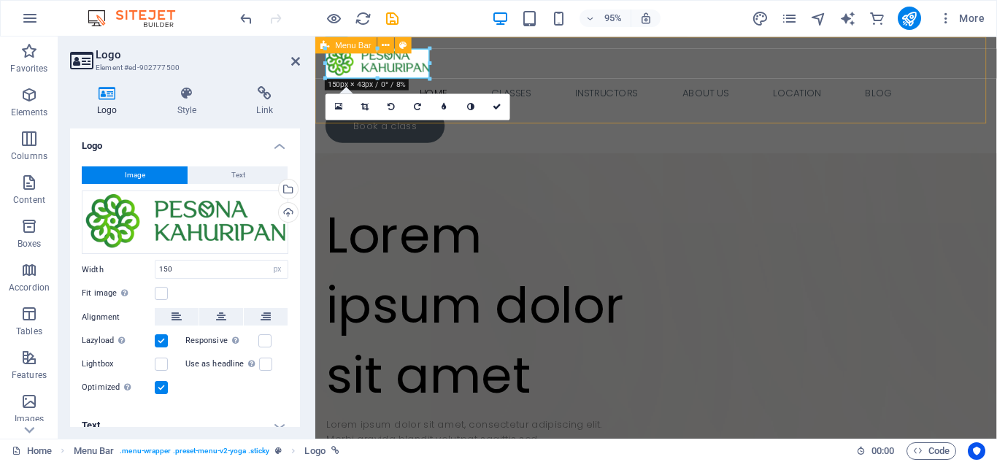
click at [760, 114] on div "Home Classes Instructors About Us Location Blog Book a class" at bounding box center [674, 98] width 718 height 123
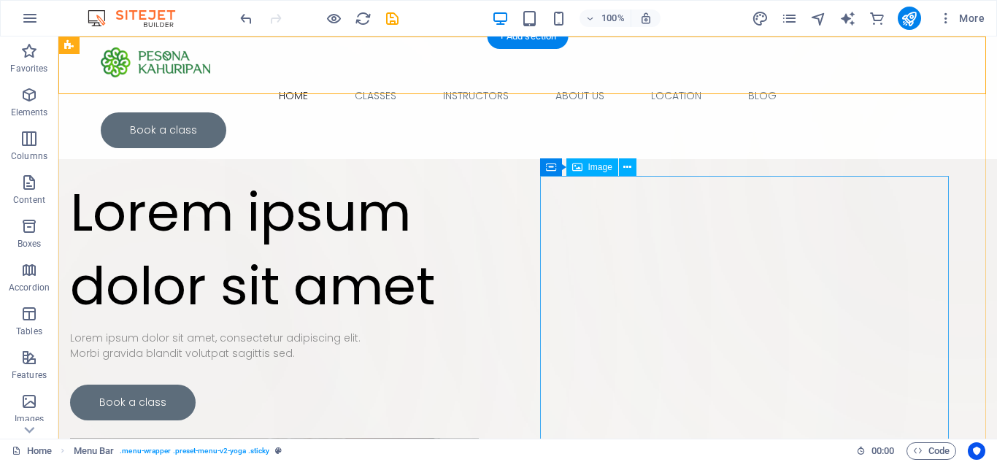
click at [573, 165] on icon at bounding box center [577, 167] width 10 height 18
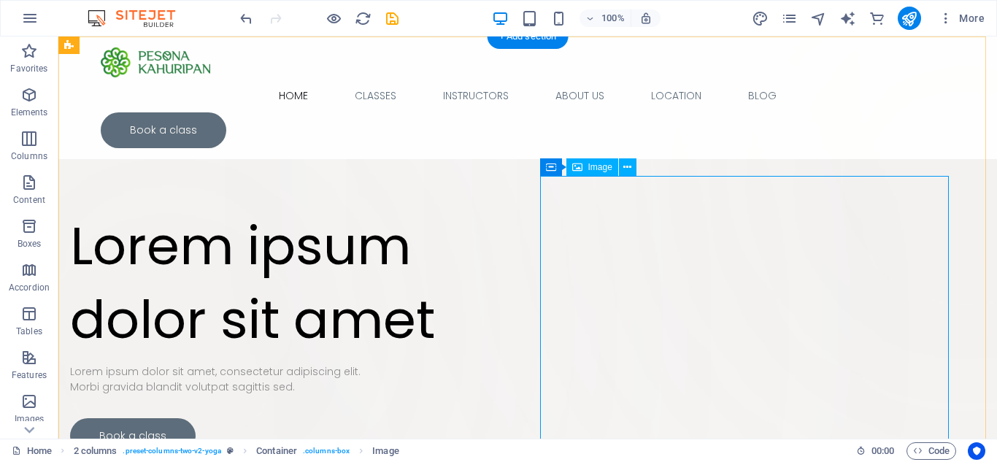
select select "%"
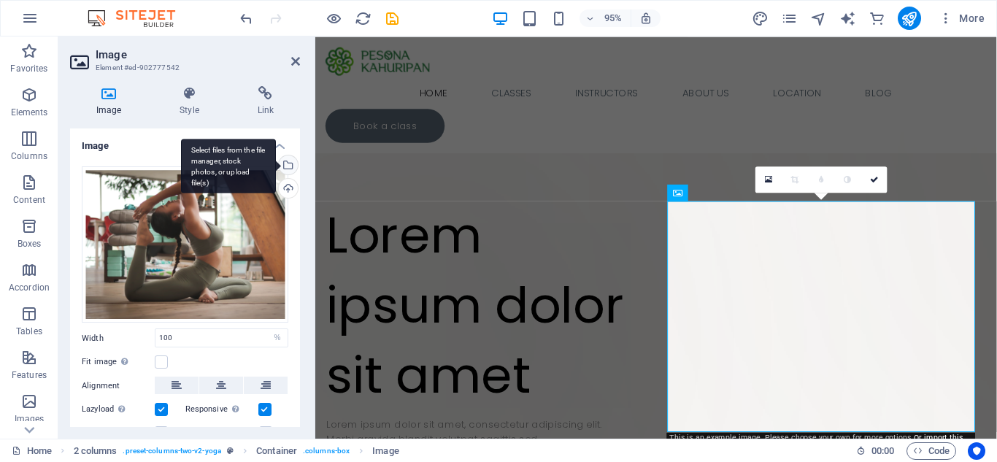
click at [276, 166] on div "Select files from the file manager, stock photos, or upload file(s)" at bounding box center [228, 166] width 95 height 55
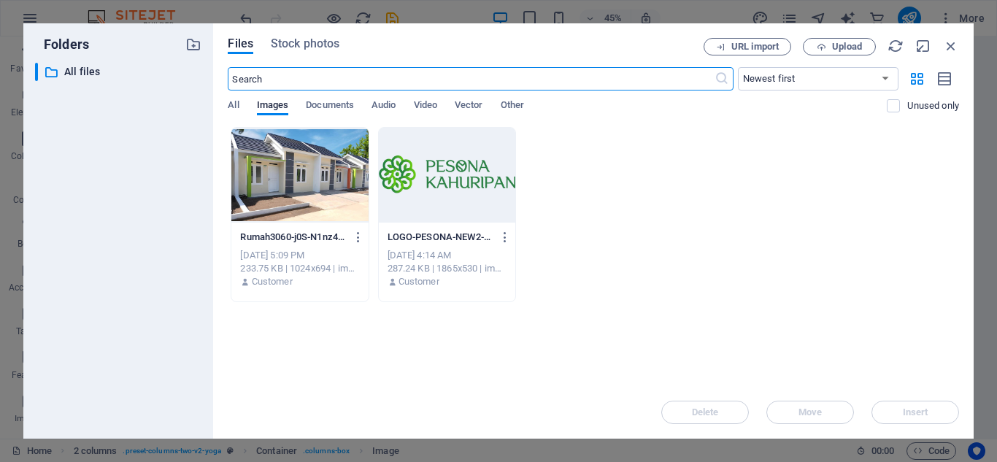
click at [276, 166] on div at bounding box center [299, 175] width 137 height 95
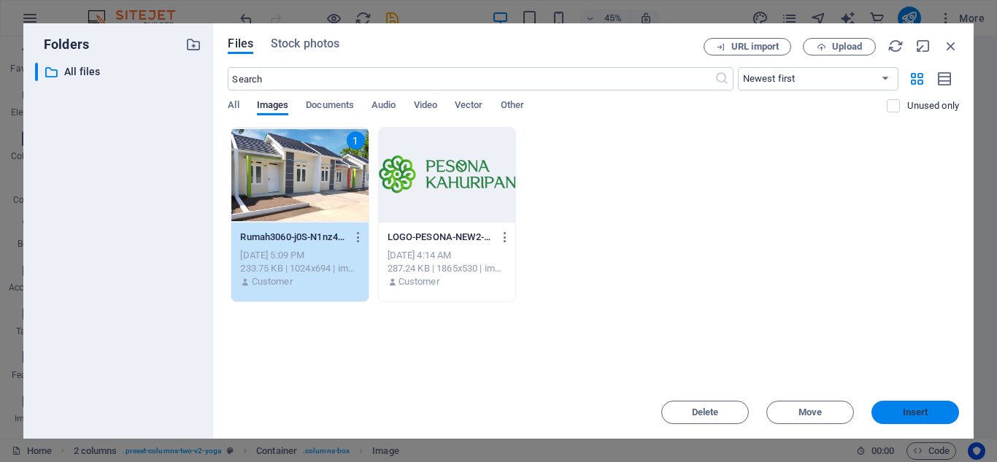
click at [908, 404] on button "Insert" at bounding box center [916, 412] width 88 height 23
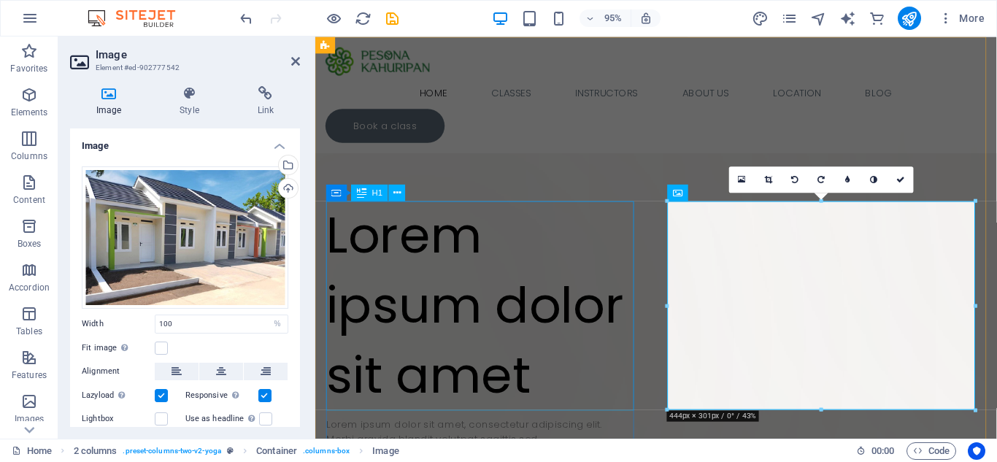
click at [410, 248] on div "Lorem ipsum dolor sit amet" at bounding box center [492, 320] width 330 height 220
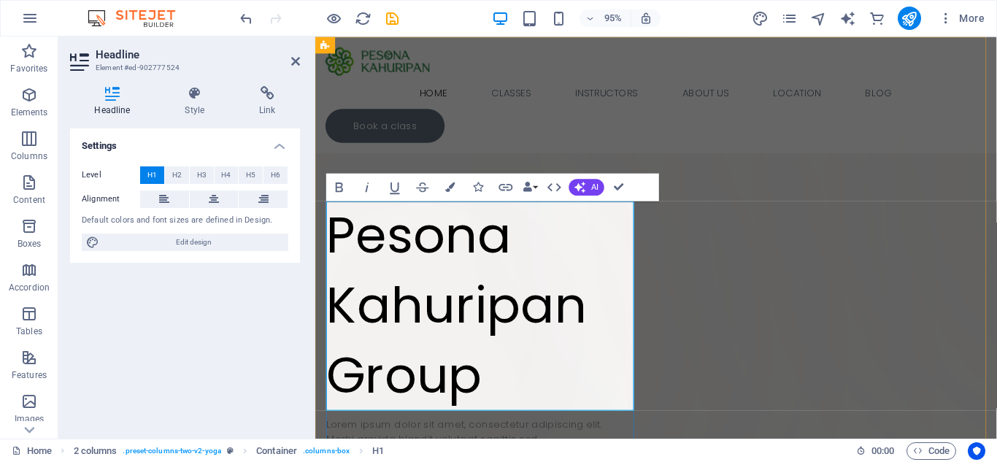
click at [618, 318] on h1 "Pesona Kahuripan Group" at bounding box center [492, 320] width 330 height 220
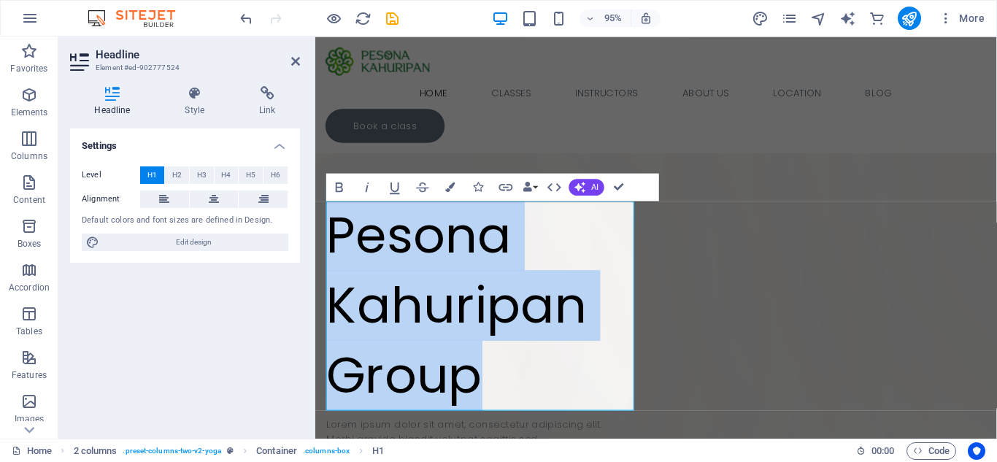
drag, startPoint x: 515, startPoint y: 387, endPoint x: 621, endPoint y: 268, distance: 159.3
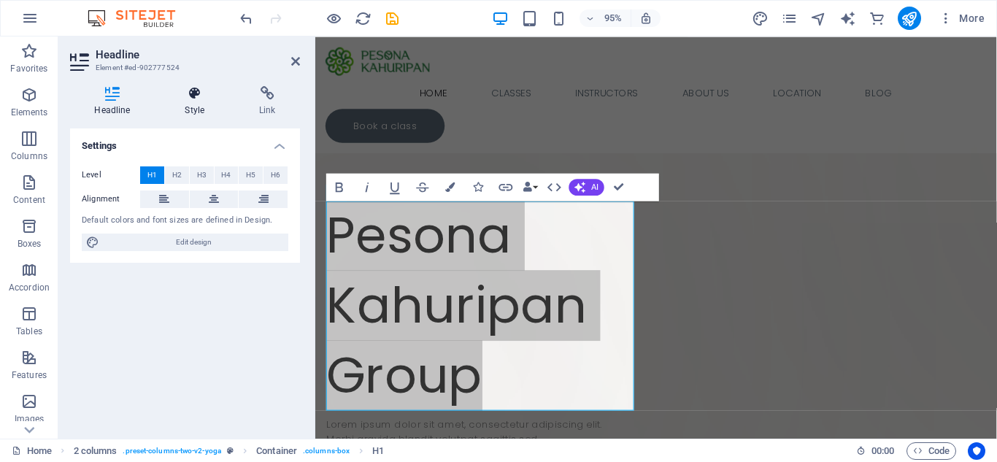
click at [195, 102] on h4 "Style" at bounding box center [198, 101] width 74 height 31
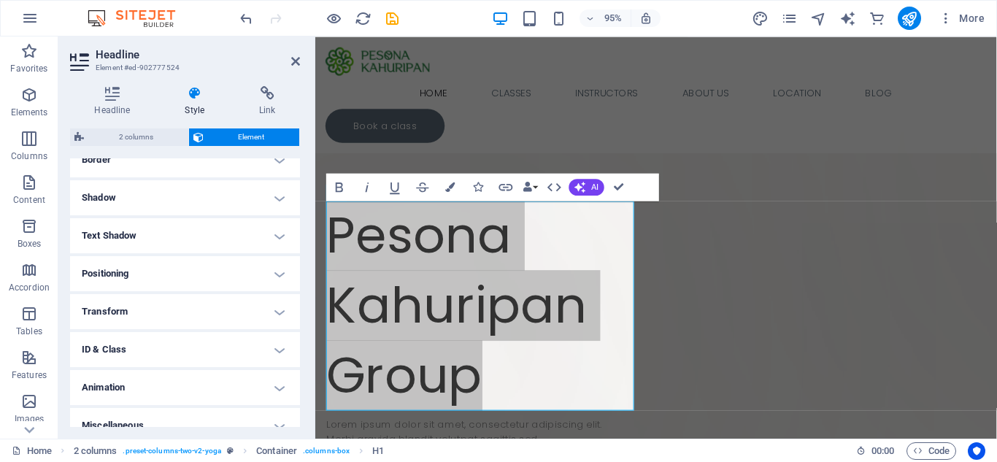
scroll to position [348, 0]
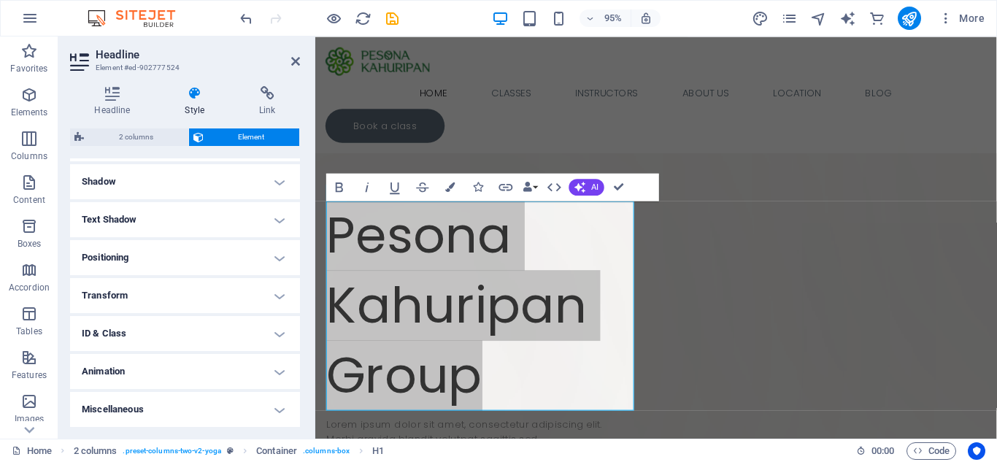
click at [193, 219] on h4 "Text Shadow" at bounding box center [185, 219] width 230 height 35
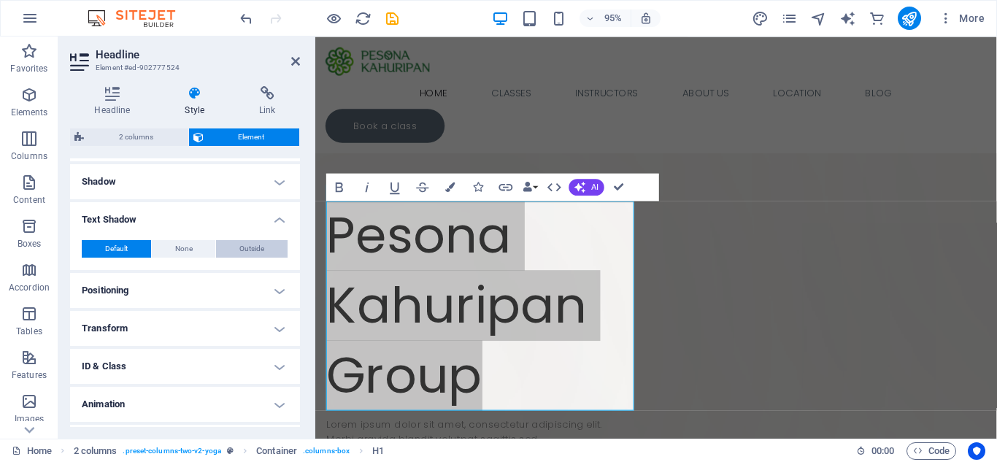
click at [239, 248] on span "Outside" at bounding box center [251, 249] width 25 height 18
type input "2"
type input "4"
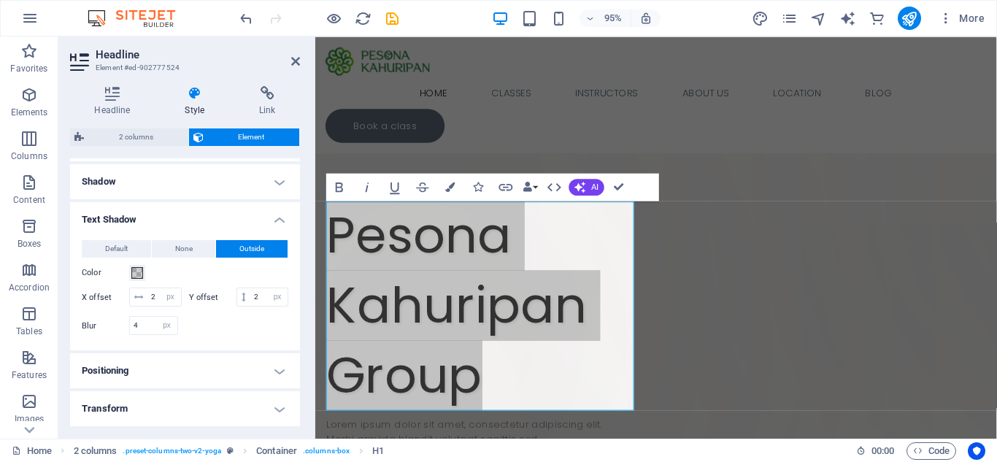
click at [261, 134] on span "Element" at bounding box center [252, 138] width 88 height 18
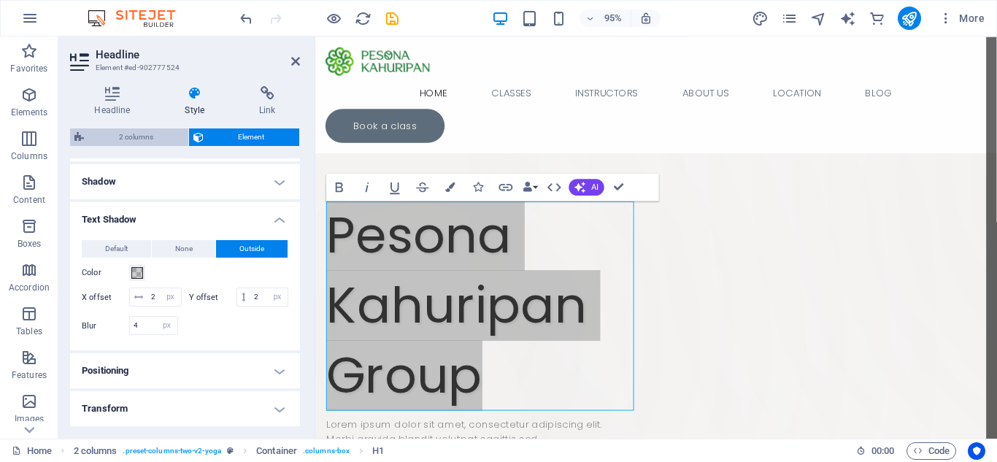
click at [143, 134] on span "2 columns" at bounding box center [136, 138] width 96 height 18
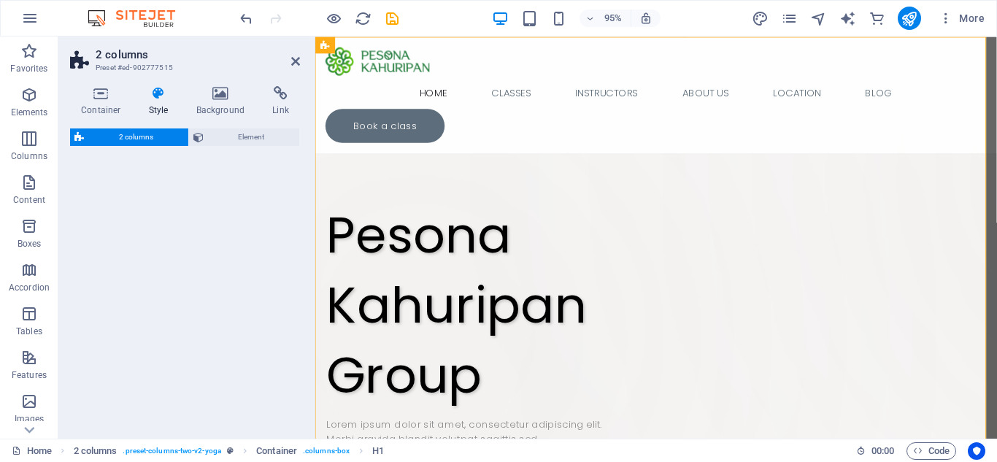
select select "rem"
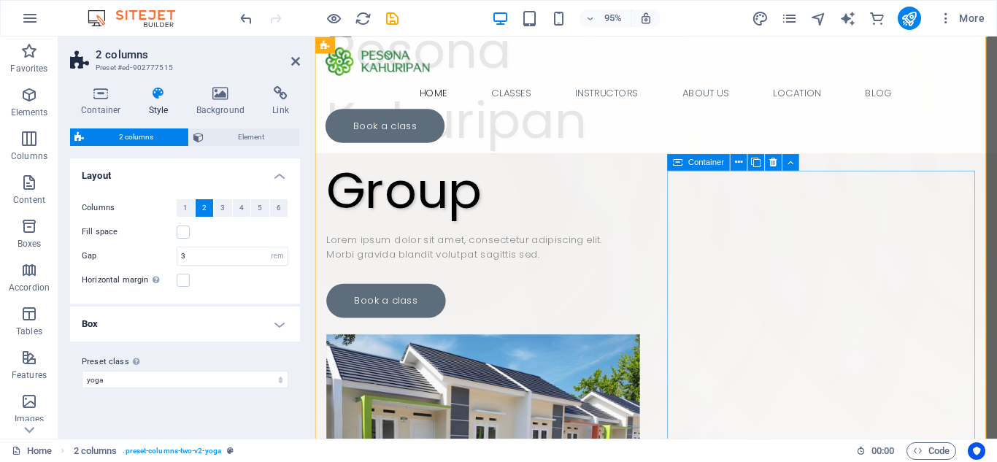
scroll to position [219, 0]
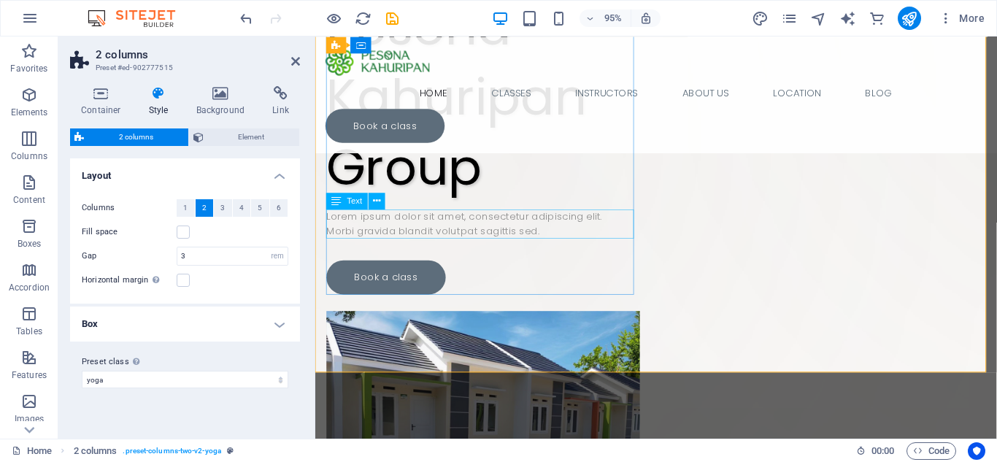
click at [493, 244] on div "Lorem ipsum dolor sit amet, consectetur adipiscing elit. Morbi gravida blandit …" at bounding box center [492, 233] width 330 height 31
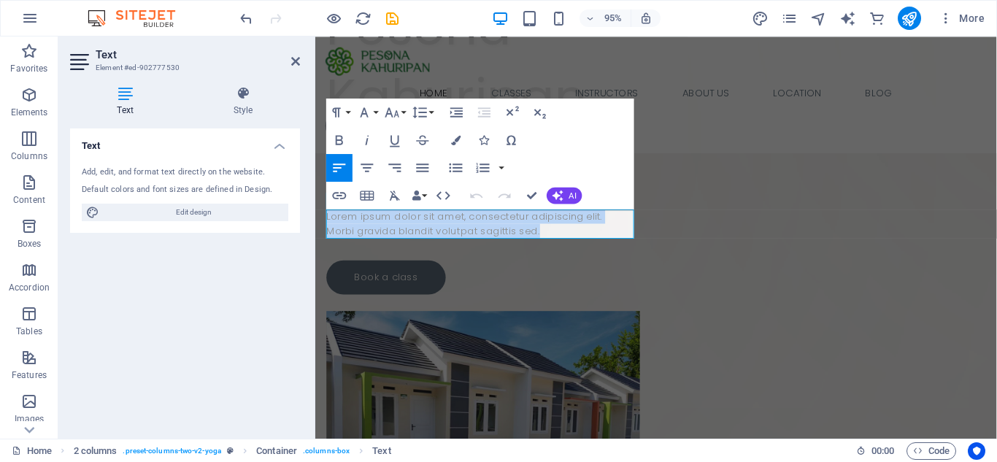
drag, startPoint x: 558, startPoint y: 237, endPoint x: 298, endPoint y: 229, distance: 260.0
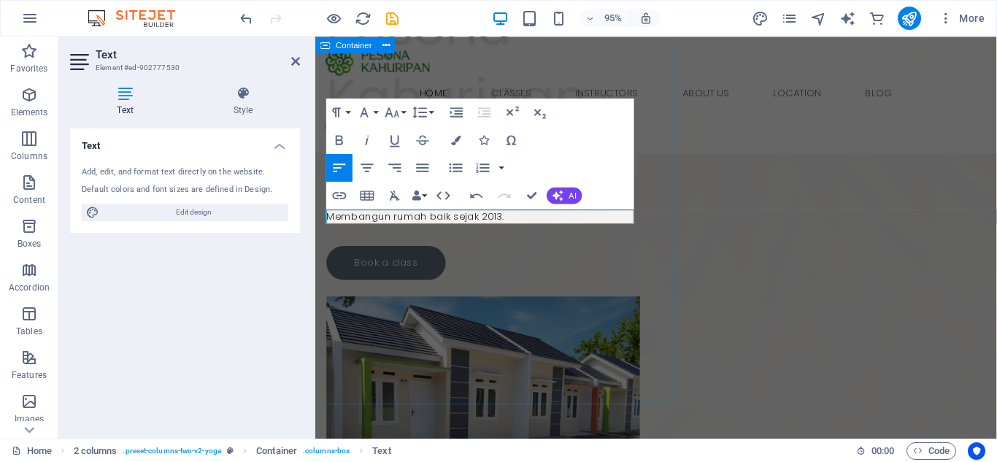
click at [585, 301] on div "Drop content here or Add elements Paste clipboard" at bounding box center [426, 156] width 534 height 534
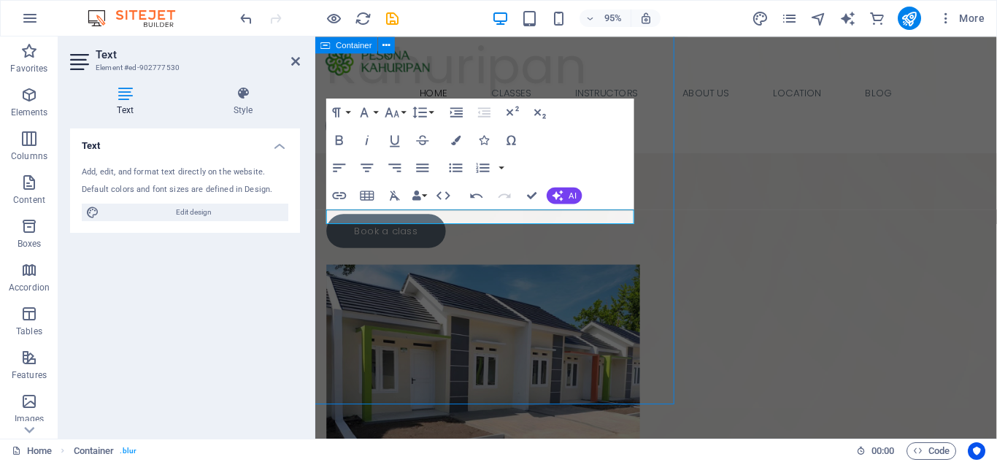
click at [973, 299] on div "Drop content here or Add elements Paste clipboard Pesona Kahuripan Group Memban…" at bounding box center [674, 199] width 718 height 764
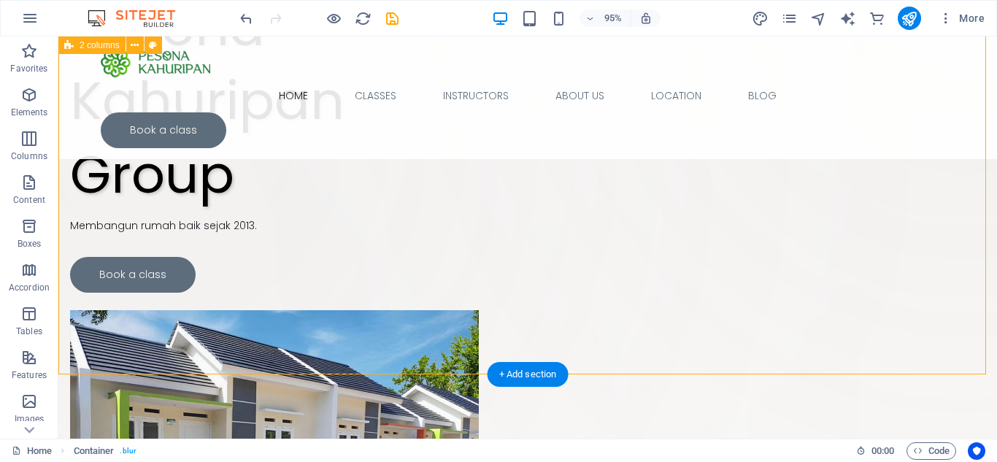
click at [716, 299] on div "Drop content here or Add elements Paste clipboard Pesona Kahuripan Group Memban…" at bounding box center [527, 260] width 939 height 818
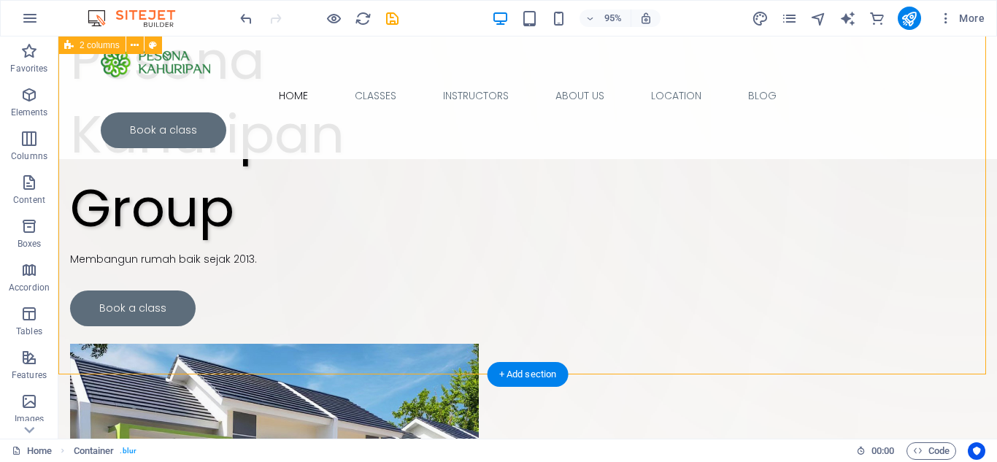
select select "rem"
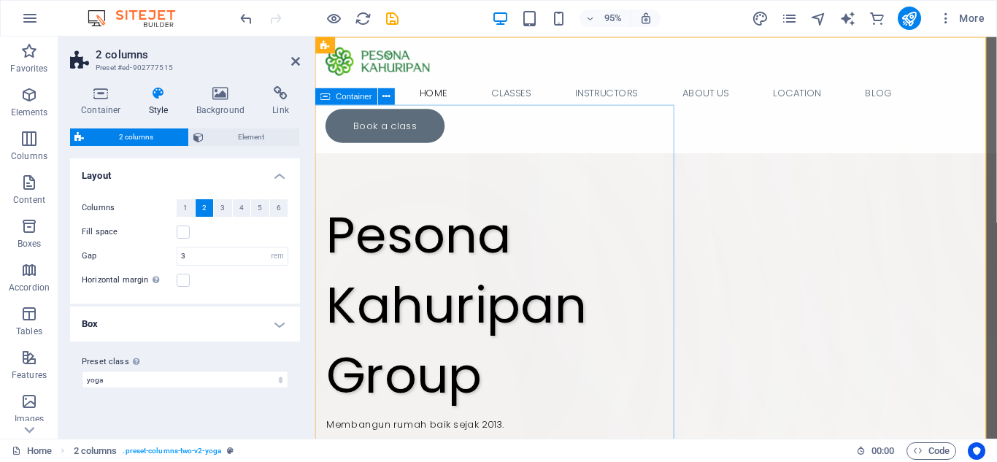
scroll to position [0, 0]
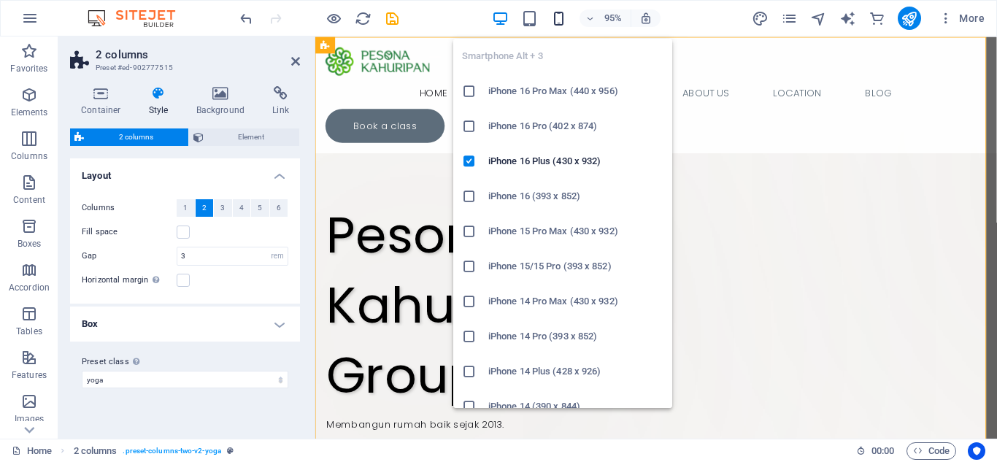
click at [561, 21] on icon "button" at bounding box center [559, 18] width 17 height 17
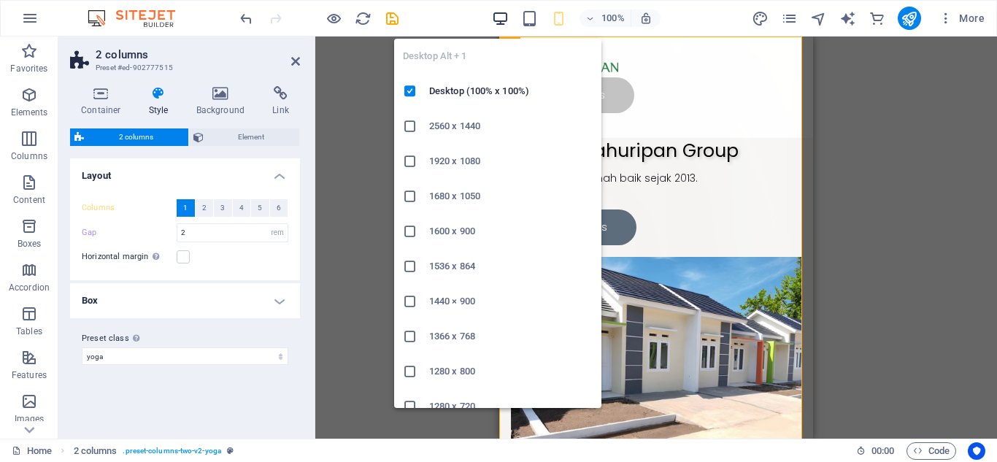
click at [505, 18] on icon "button" at bounding box center [500, 18] width 17 height 17
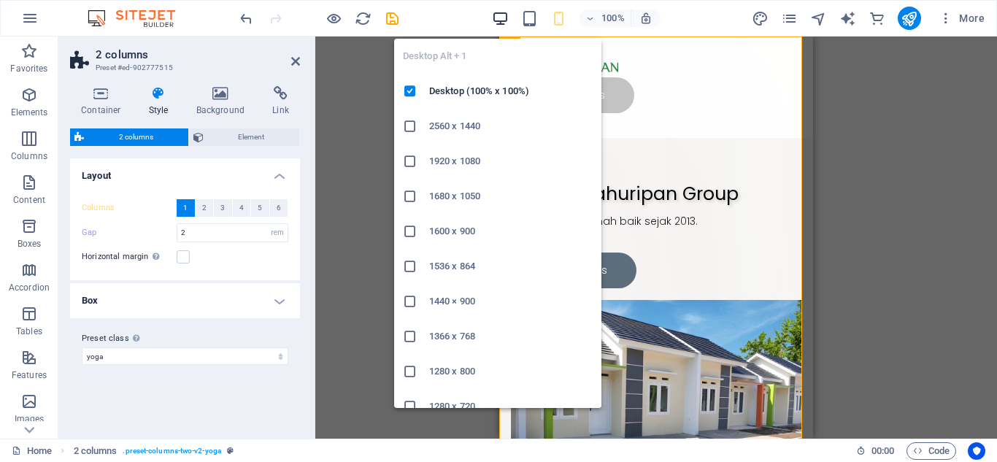
type input "3"
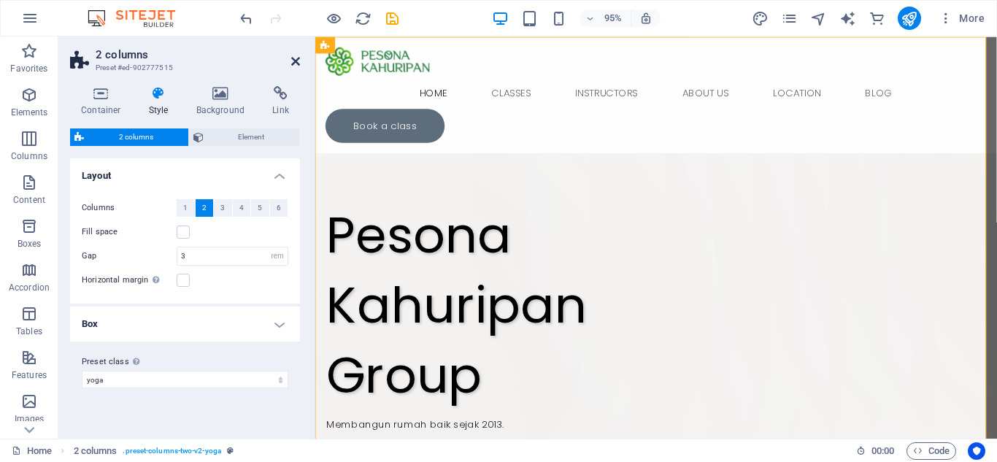
drag, startPoint x: 237, startPoint y: 112, endPoint x: 291, endPoint y: 65, distance: 70.9
click at [291, 65] on icon at bounding box center [295, 61] width 9 height 12
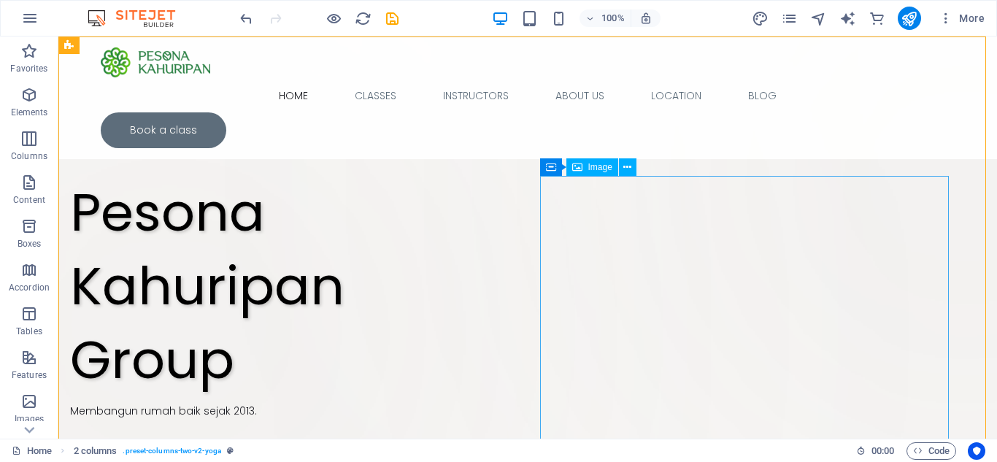
click at [588, 169] on span "Image" at bounding box center [600, 167] width 24 height 9
select select "%"
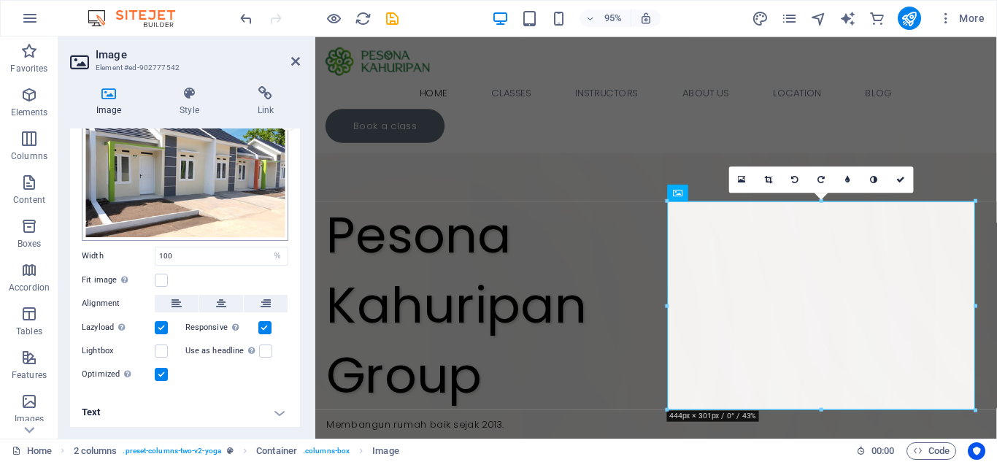
scroll to position [69, 0]
click at [164, 347] on label at bounding box center [161, 350] width 13 height 13
click at [0, 0] on input "Lightbox" at bounding box center [0, 0] width 0 height 0
click at [275, 408] on h4 "Text" at bounding box center [185, 411] width 230 height 35
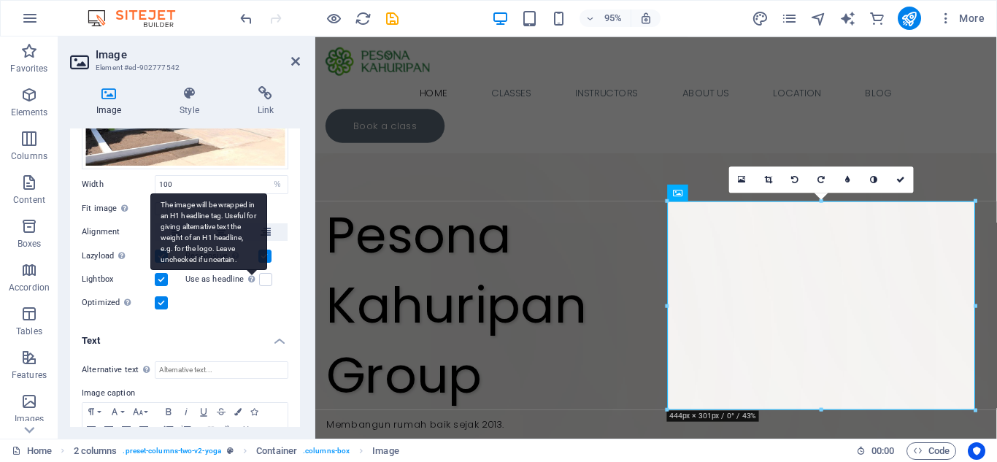
scroll to position [206, 0]
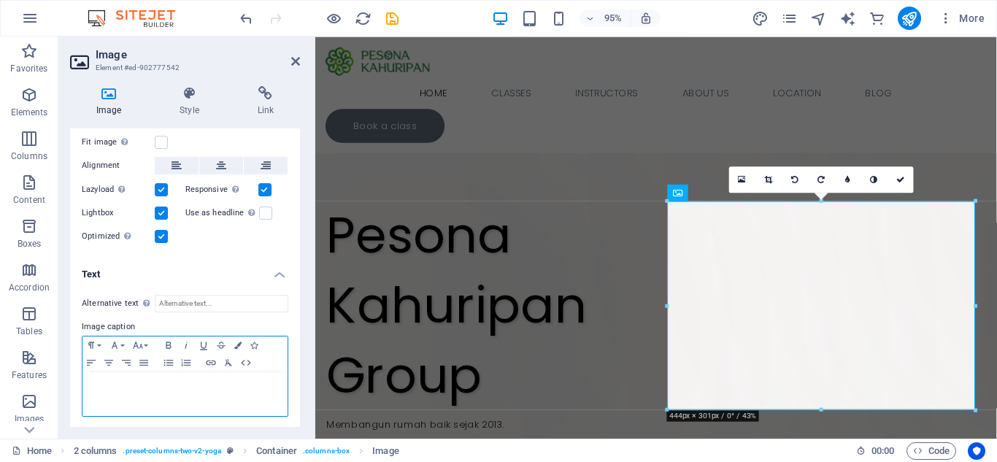
click at [210, 386] on p at bounding box center [185, 386] width 191 height 13
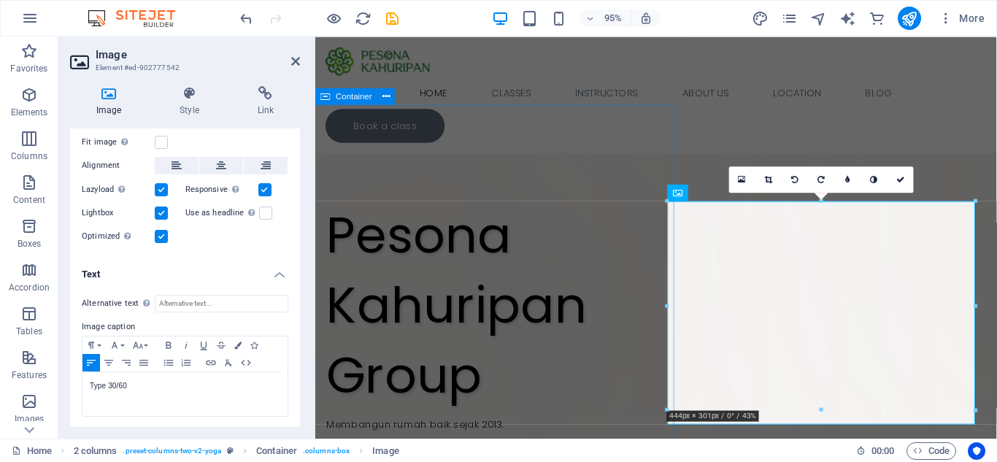
click at [506, 177] on span "Paste clipboard" at bounding box center [466, 182] width 80 height 20
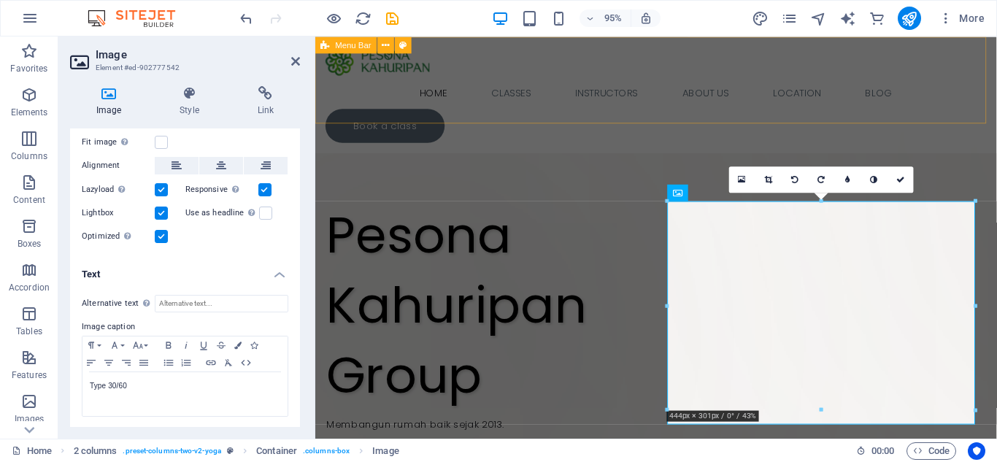
click at [748, 108] on div "Home Classes Instructors About Us Location Blog Book a class" at bounding box center [674, 98] width 718 height 123
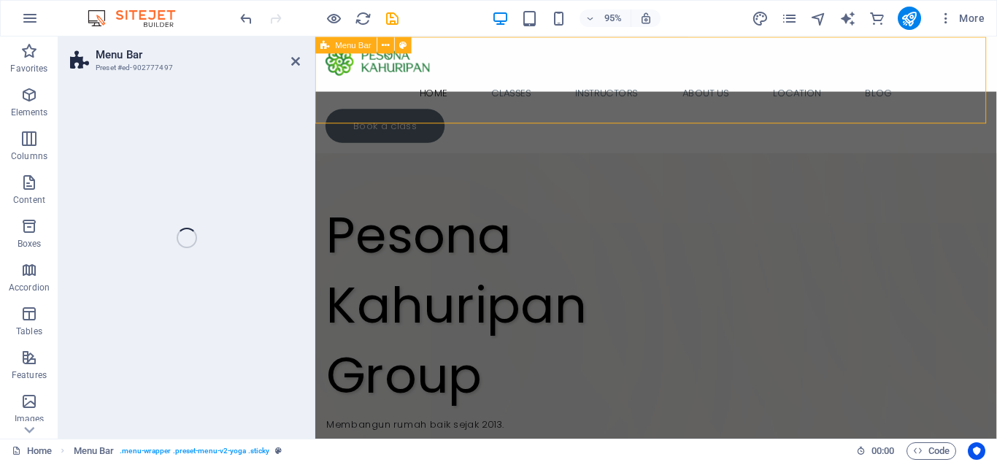
click at [918, 169] on div "Drop content here or Add elements Paste clipboard Pesona Kahuripan Group Memban…" at bounding box center [674, 443] width 718 height 813
click at [554, 91] on div "Home Classes Instructors About Us Location Blog Book a class" at bounding box center [674, 98] width 718 height 123
select select "header"
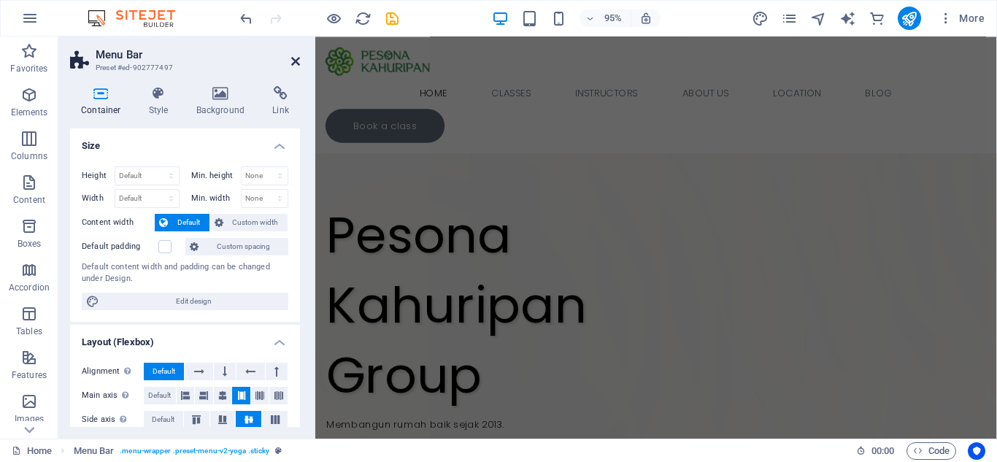
scroll to position [292, 0]
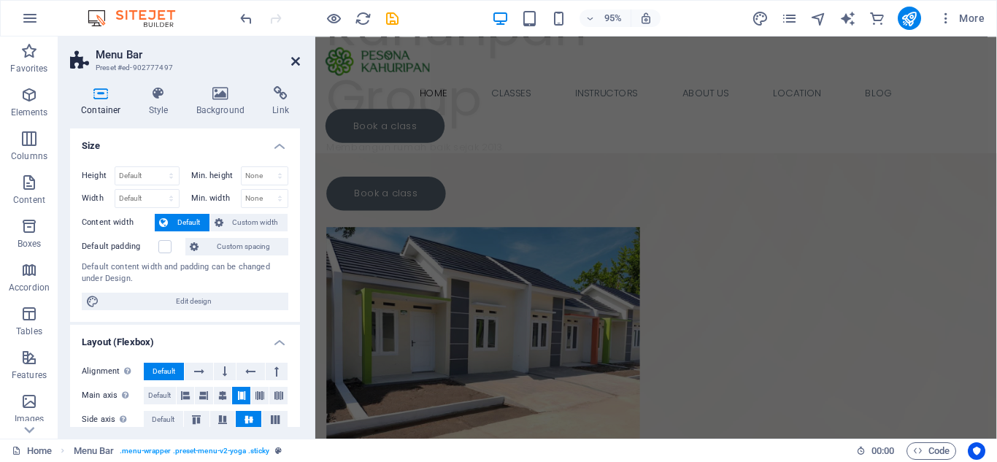
drag, startPoint x: 291, startPoint y: 59, endPoint x: 756, endPoint y: 272, distance: 511.6
click at [291, 59] on icon at bounding box center [295, 61] width 9 height 12
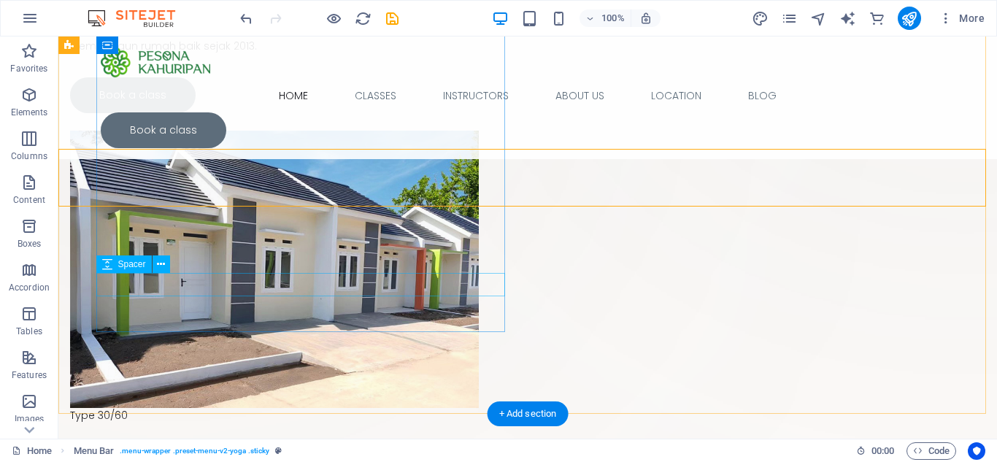
scroll to position [146, 0]
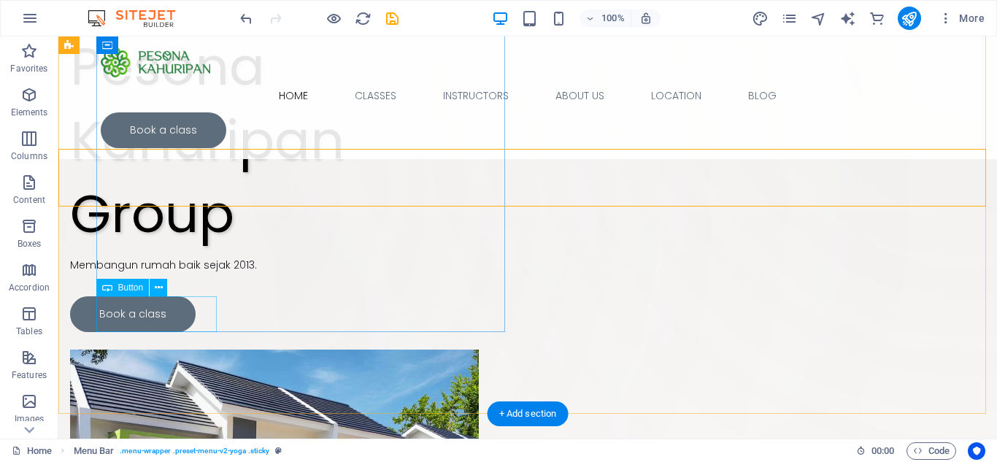
click at [158, 319] on div "Book a class" at bounding box center [274, 314] width 409 height 36
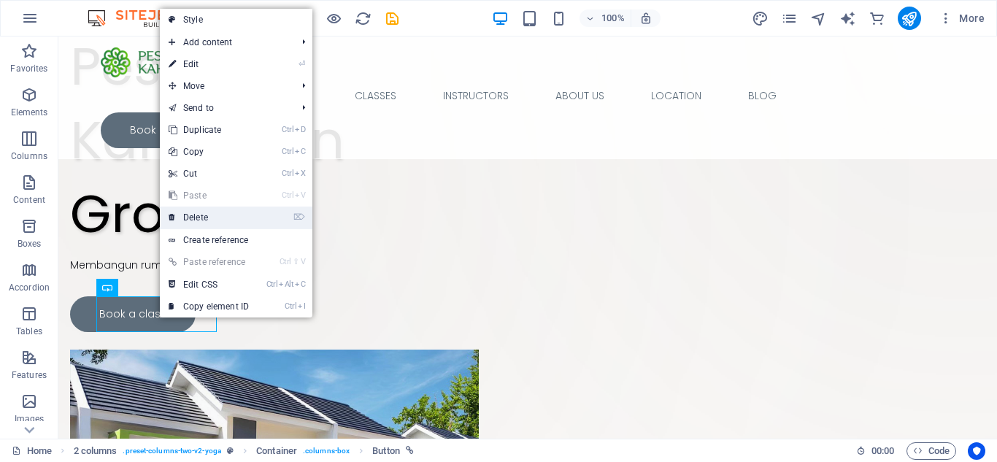
drag, startPoint x: 229, startPoint y: 370, endPoint x: 212, endPoint y: 219, distance: 152.1
click at [212, 219] on link "⌦ Delete" at bounding box center [209, 218] width 98 height 22
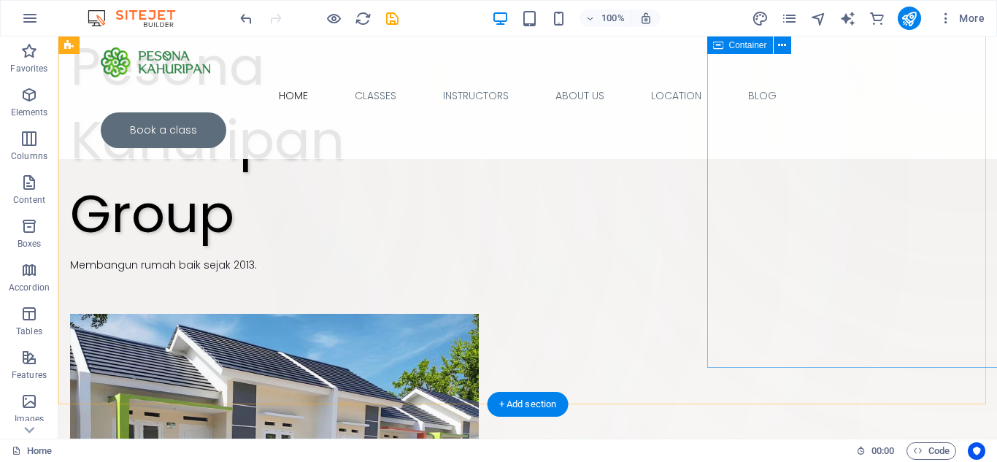
scroll to position [0, 0]
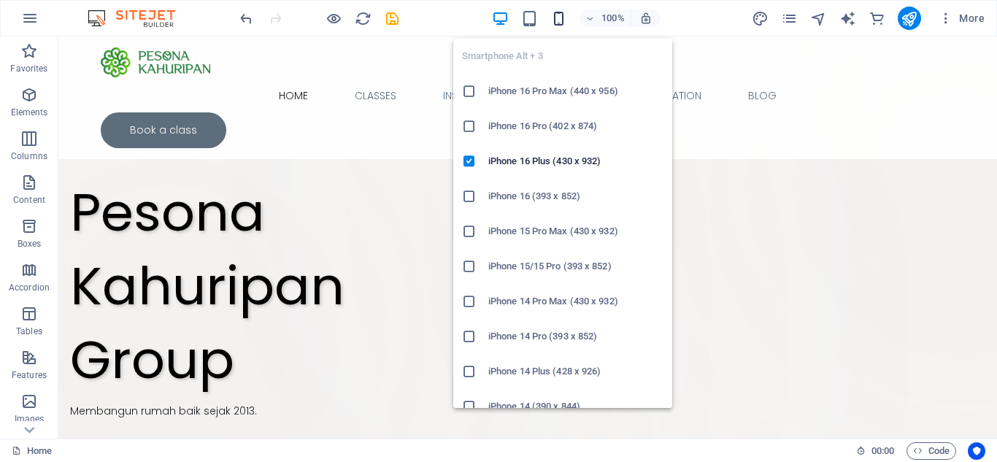
click at [554, 20] on icon "button" at bounding box center [559, 18] width 17 height 17
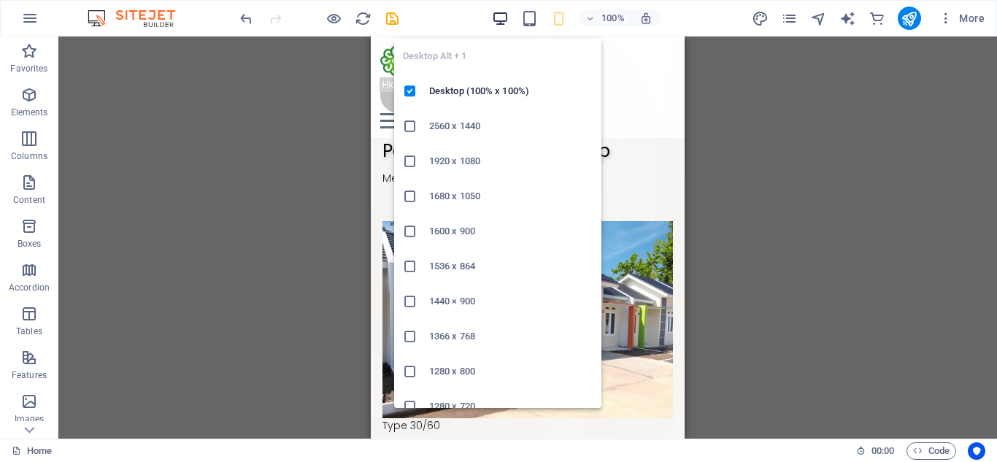
click at [504, 19] on icon "button" at bounding box center [500, 18] width 17 height 17
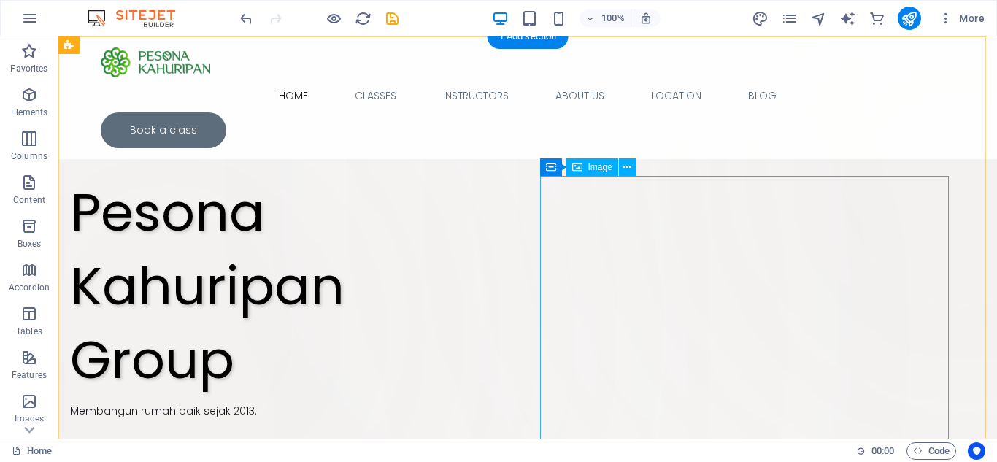
select select "%"
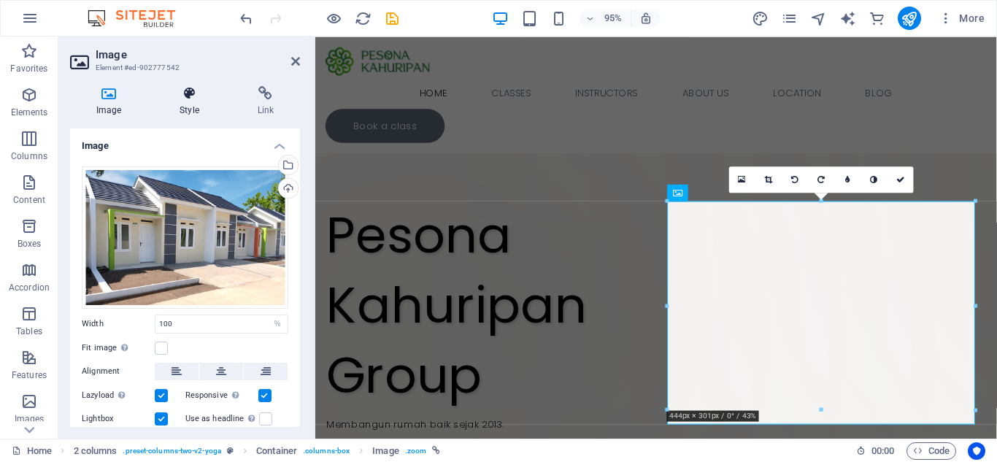
click at [206, 104] on h4 "Style" at bounding box center [191, 101] width 77 height 31
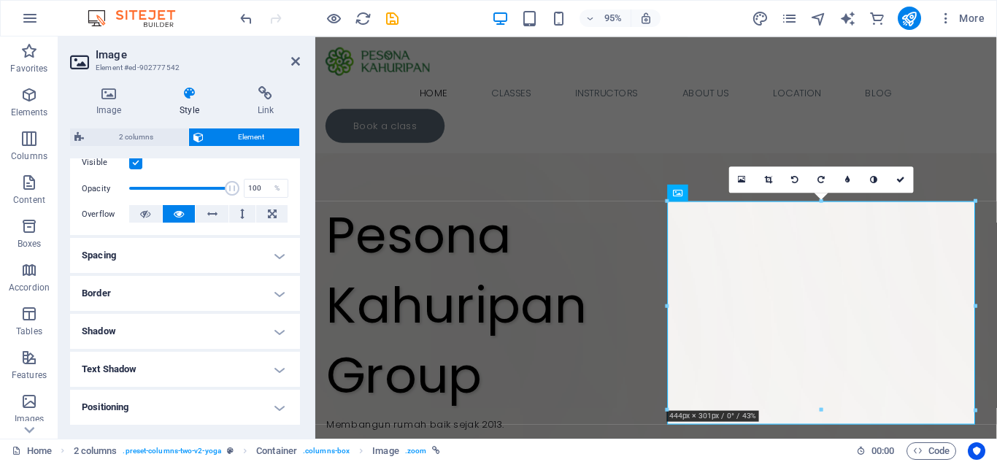
scroll to position [219, 0]
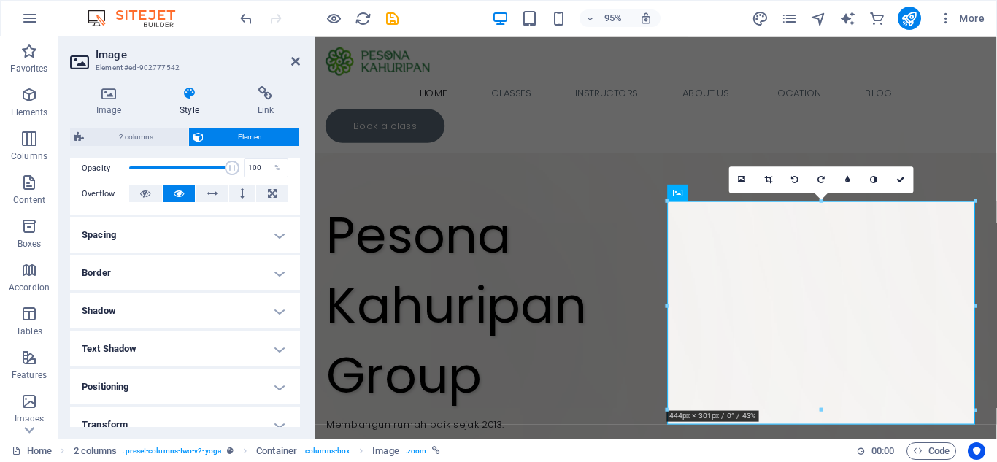
click at [264, 296] on h4 "Shadow" at bounding box center [185, 311] width 230 height 35
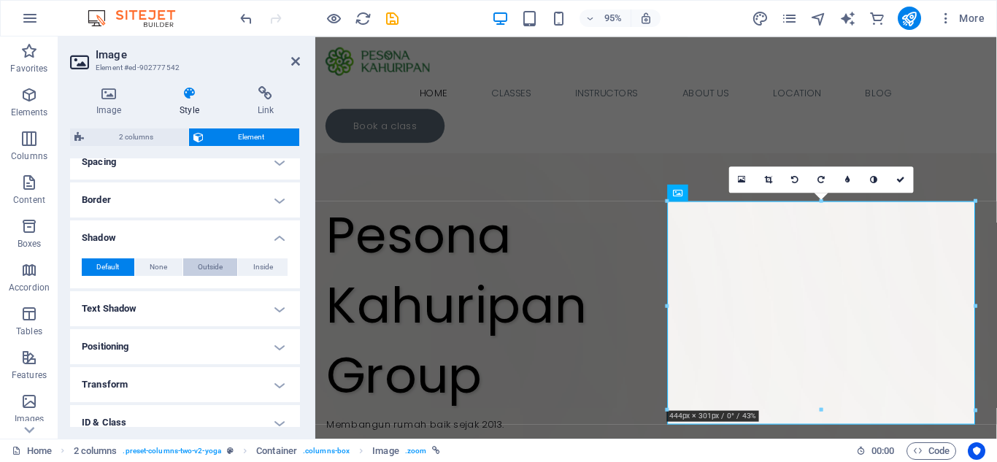
click at [218, 272] on span "Outside" at bounding box center [210, 267] width 25 height 18
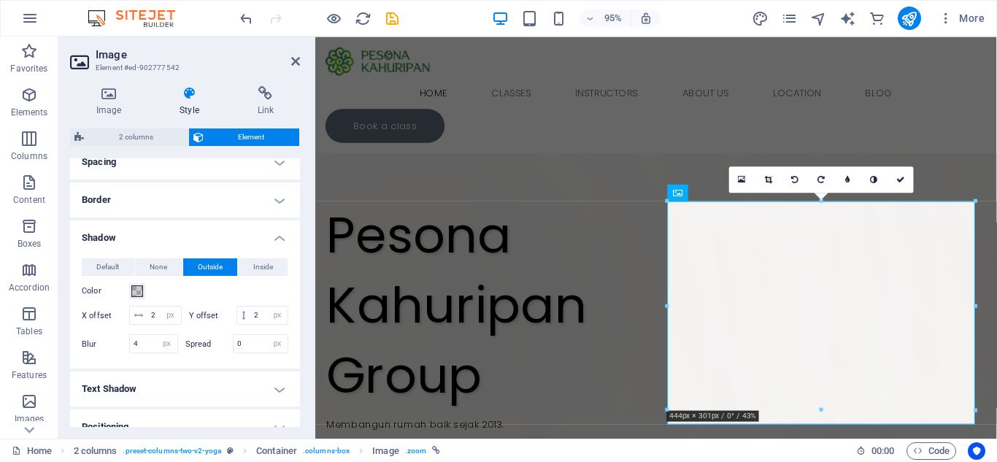
type input "2"
type input "4"
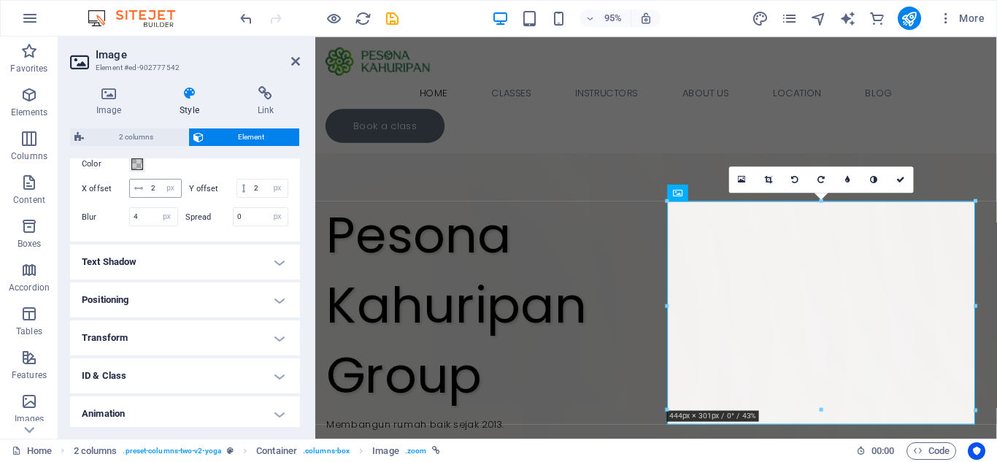
scroll to position [438, 0]
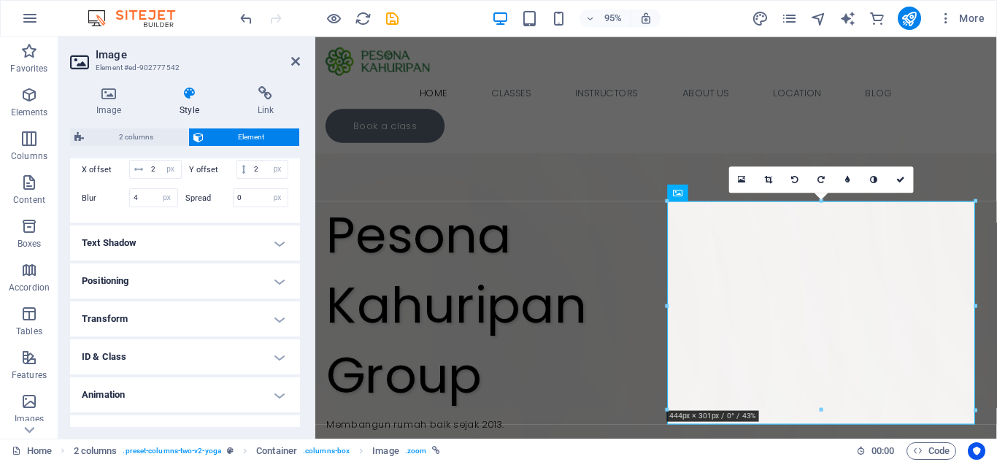
click at [243, 299] on h4 "Positioning" at bounding box center [185, 281] width 230 height 35
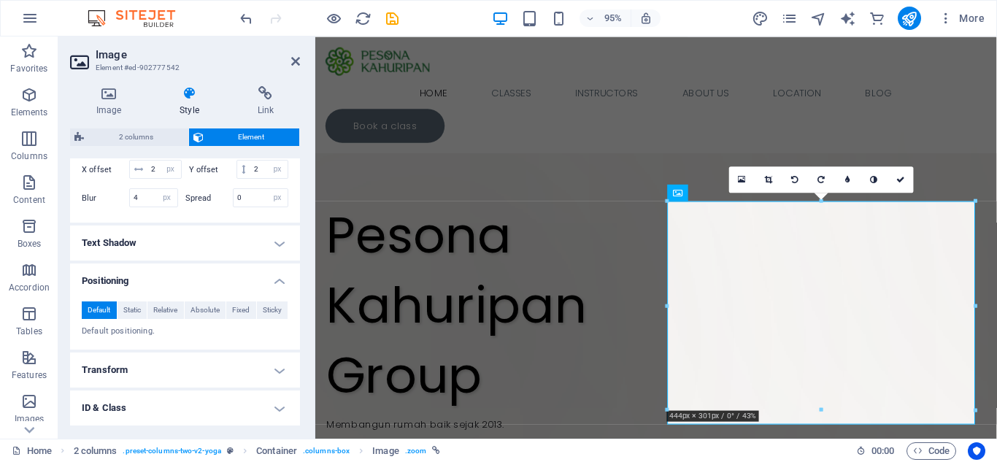
scroll to position [532, 0]
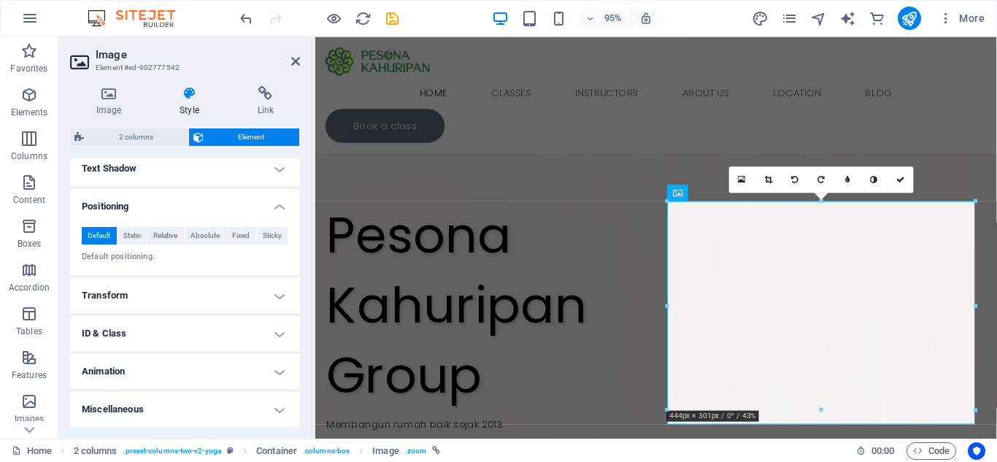
click at [248, 301] on h4 "Transform" at bounding box center [185, 295] width 230 height 35
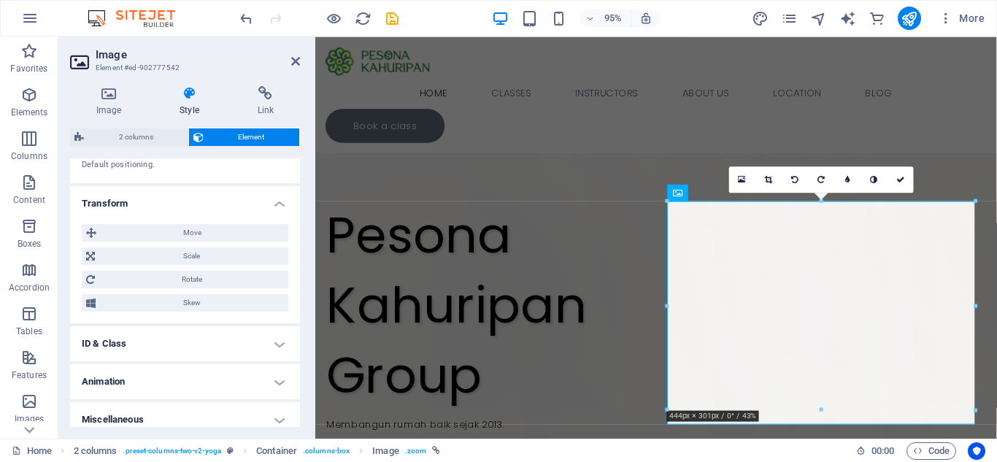
scroll to position [634, 0]
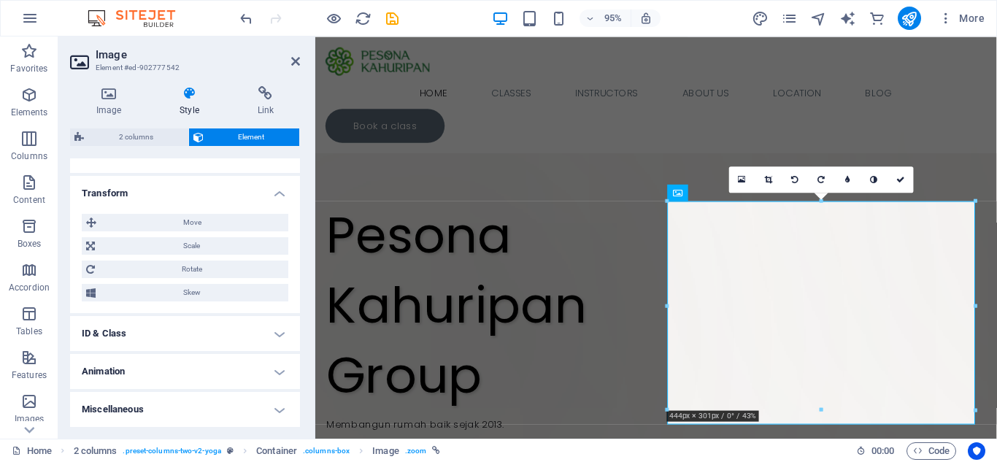
click at [243, 368] on h4 "Animation" at bounding box center [185, 371] width 230 height 35
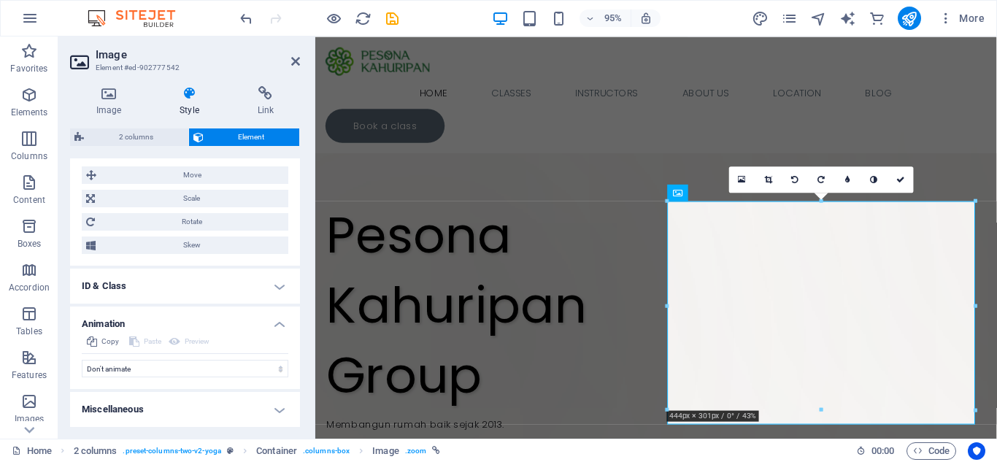
scroll to position [681, 0]
click at [258, 370] on select "Don't animate Show / Hide Slide up/down Zoom in/out Slide left to right Slide r…" at bounding box center [185, 369] width 207 height 18
select select "move-right-to-left"
click at [82, 360] on select "Don't animate Show / Hide Slide up/down Zoom in/out Slide left to right Slide r…" at bounding box center [185, 369] width 207 height 18
select select "scroll"
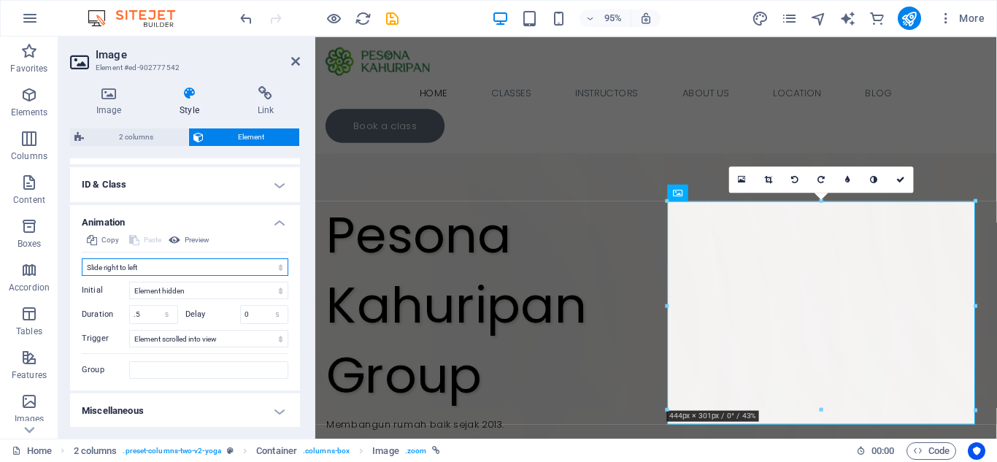
scroll to position [784, 0]
drag, startPoint x: 150, startPoint y: 309, endPoint x: 113, endPoint y: 315, distance: 37.0
click at [113, 315] on div "Duration .5 s ms" at bounding box center [130, 313] width 96 height 19
type input "2"
click at [210, 342] on select "No automatic trigger On page load Element scrolled into view" at bounding box center [208, 338] width 159 height 18
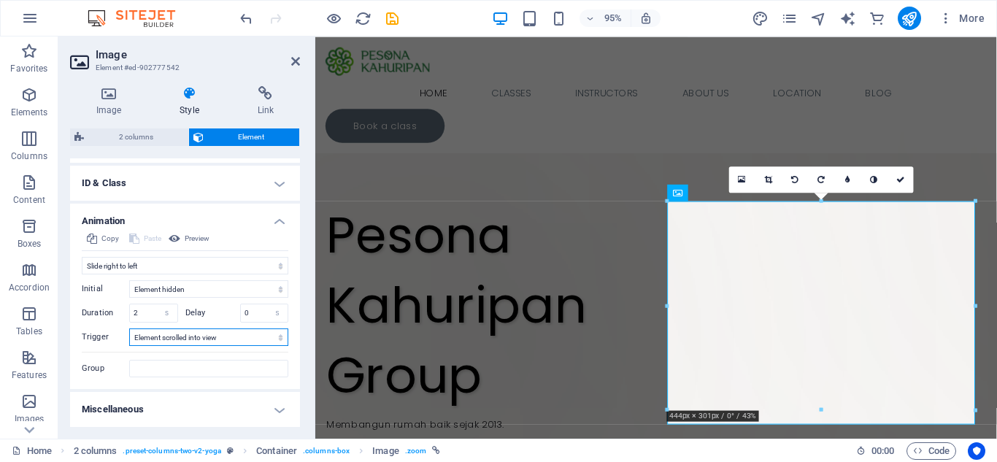
click at [210, 342] on select "No automatic trigger On page load Element scrolled into view" at bounding box center [208, 338] width 159 height 18
click at [187, 245] on span "Preview" at bounding box center [197, 239] width 25 height 18
click at [250, 411] on h4 "Miscellaneous" at bounding box center [185, 409] width 230 height 35
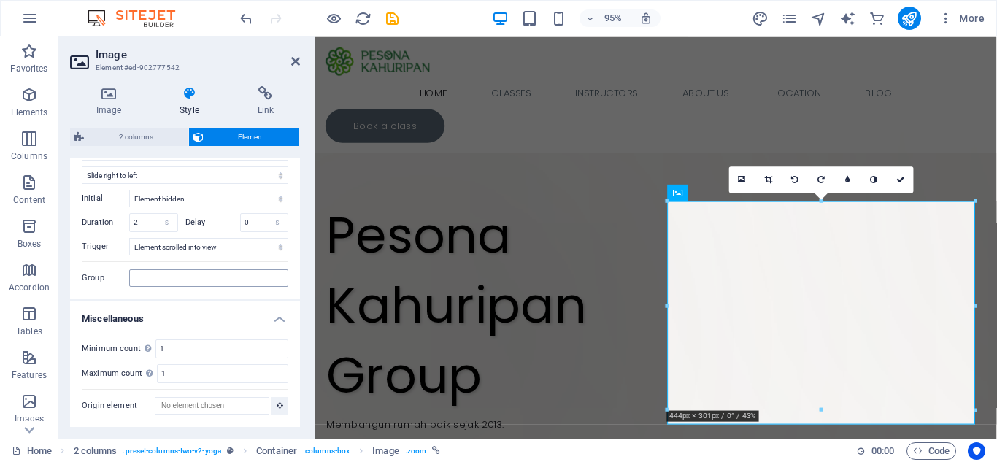
scroll to position [875, 0]
click at [289, 58] on h2 "Image" at bounding box center [198, 54] width 204 height 13
drag, startPoint x: 239, startPoint y: 55, endPoint x: 294, endPoint y: 63, distance: 55.2
click at [294, 63] on icon at bounding box center [295, 61] width 9 height 12
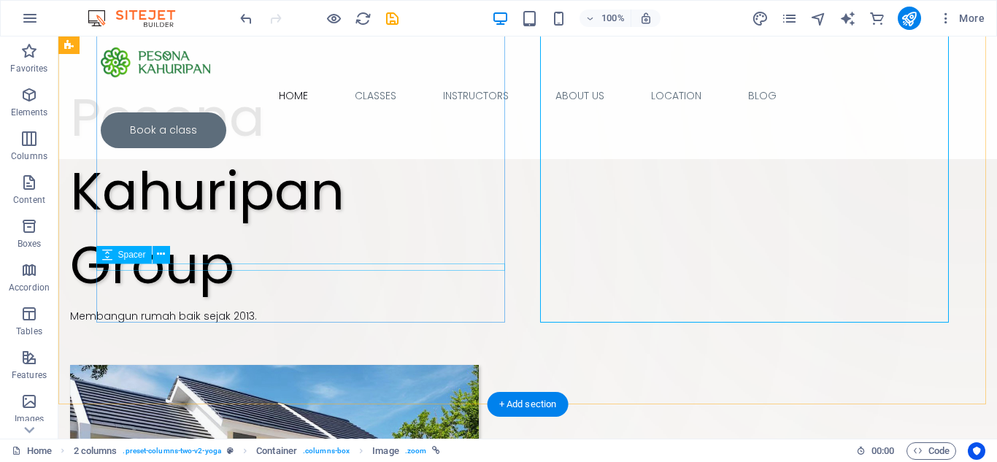
scroll to position [146, 0]
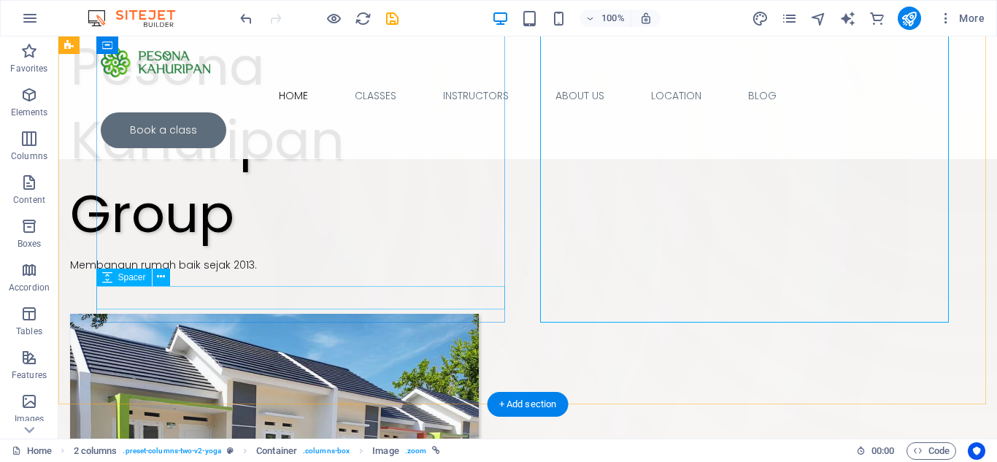
click at [268, 273] on div "Membangun rumah baik sejak 2013." at bounding box center [274, 265] width 409 height 15
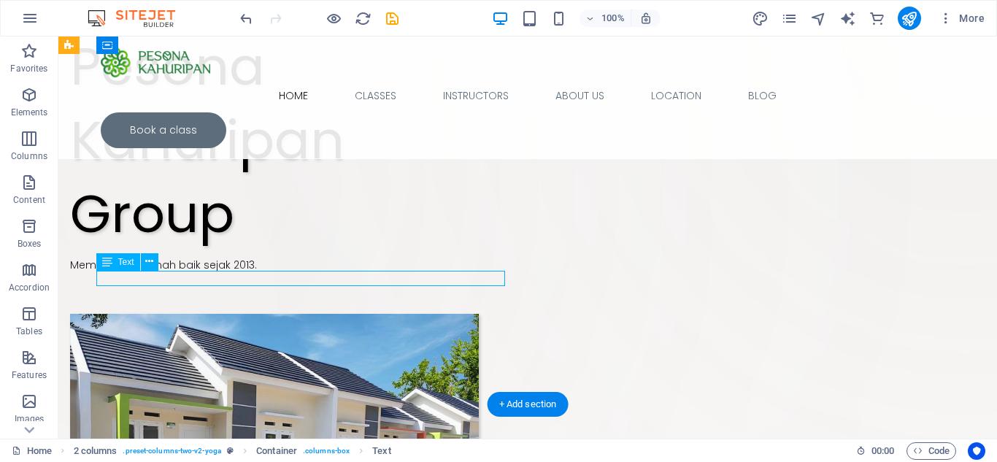
click at [270, 273] on div "Membangun rumah baik sejak 2013." at bounding box center [274, 265] width 409 height 15
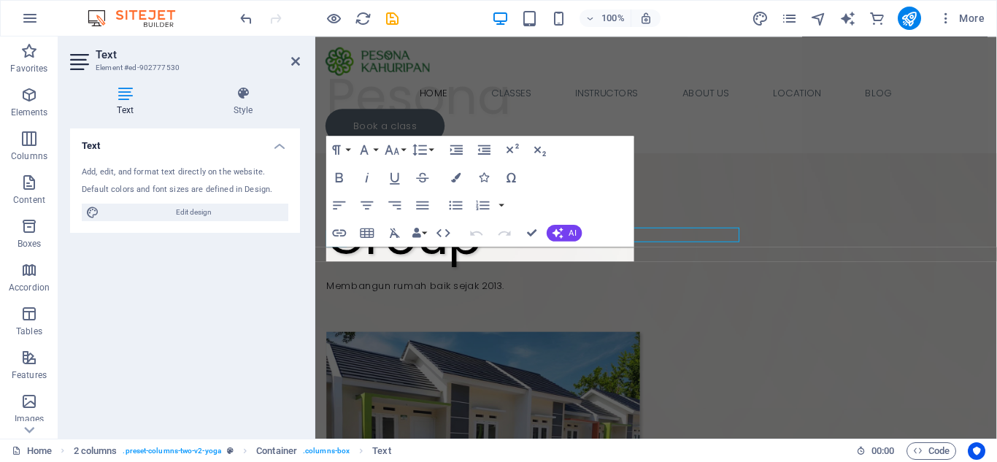
click at [231, 278] on div "Text Add, edit, and format text directly on the website. Default colors and fon…" at bounding box center [185, 278] width 230 height 299
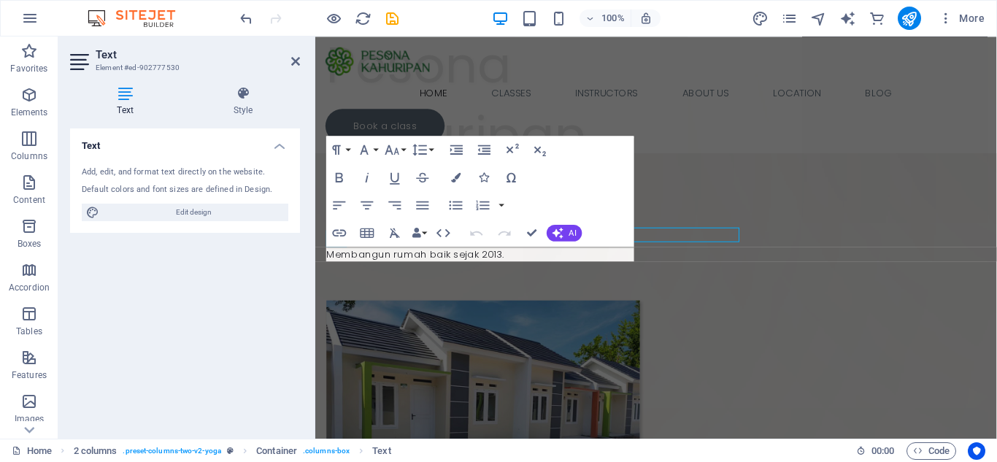
click at [231, 278] on div "Text Add, edit, and format text directly on the website. Default colors and fon…" at bounding box center [185, 278] width 230 height 299
click at [518, 262] on p "Membangun rumah baik sejak 2013." at bounding box center [492, 265] width 330 height 15
click at [452, 265] on p "Membangun rumah baik sejak 2013." at bounding box center [492, 265] width 330 height 15
drag, startPoint x: 452, startPoint y: 265, endPoint x: 435, endPoint y: 266, distance: 16.8
click at [435, 266] on p "Membangun rumah baik sejak 2013." at bounding box center [492, 265] width 330 height 15
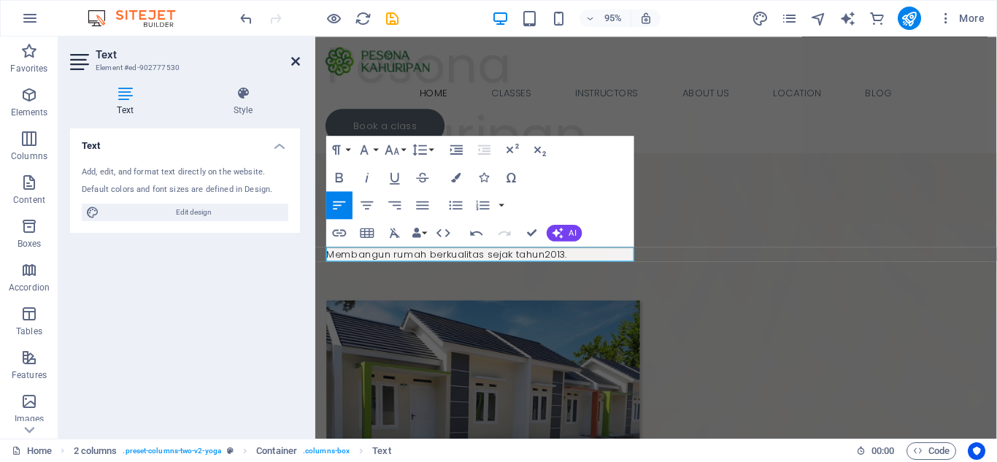
drag, startPoint x: 489, startPoint y: 241, endPoint x: 298, endPoint y: 64, distance: 260.4
click at [298, 64] on icon at bounding box center [295, 61] width 9 height 12
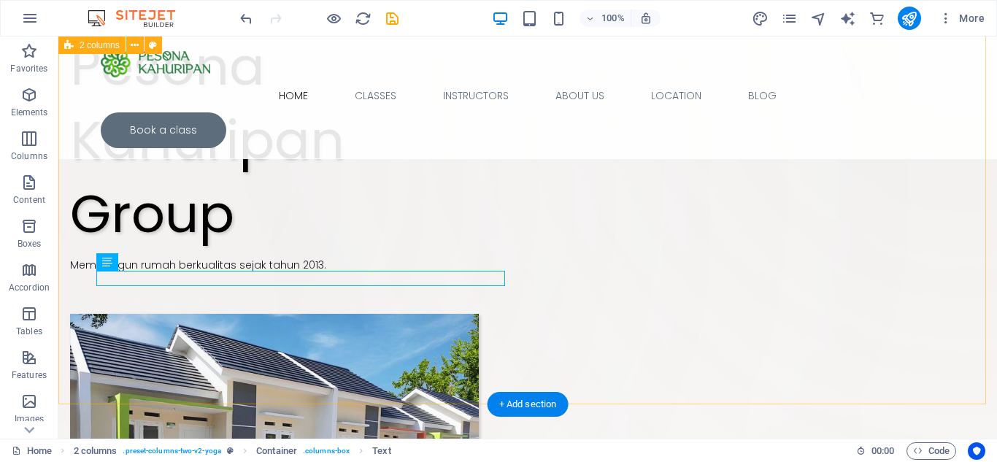
scroll to position [0, 0]
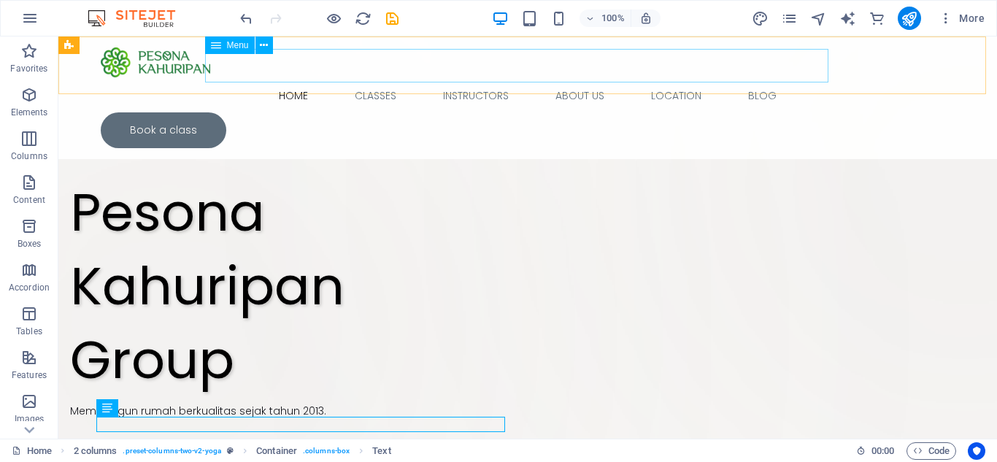
click at [373, 79] on nav "Home Classes Instructors About Us Location Blog" at bounding box center [528, 96] width 854 height 34
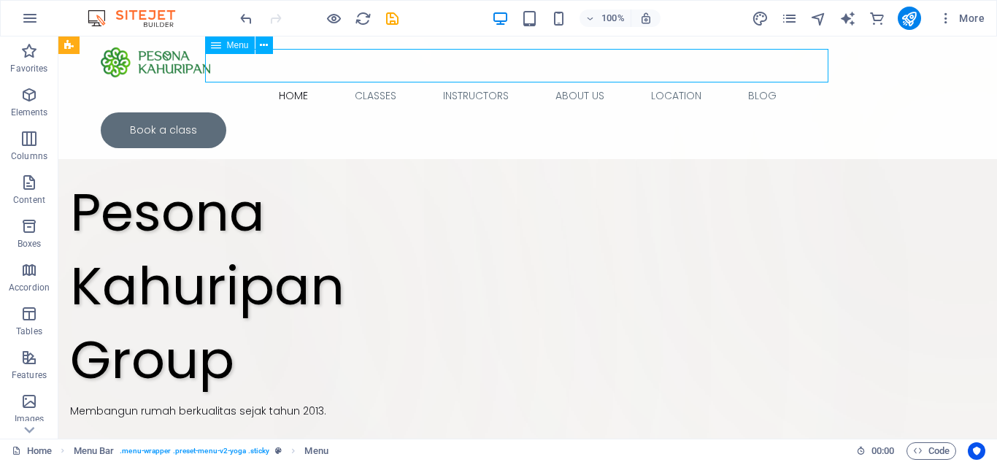
click at [373, 79] on nav "Home Classes Instructors About Us Location Blog" at bounding box center [528, 96] width 854 height 34
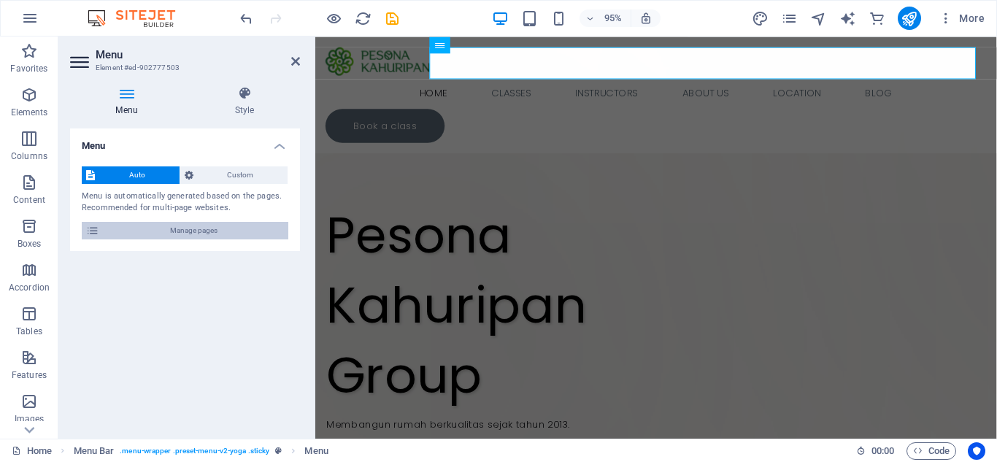
click at [108, 231] on span "Manage pages" at bounding box center [194, 231] width 180 height 18
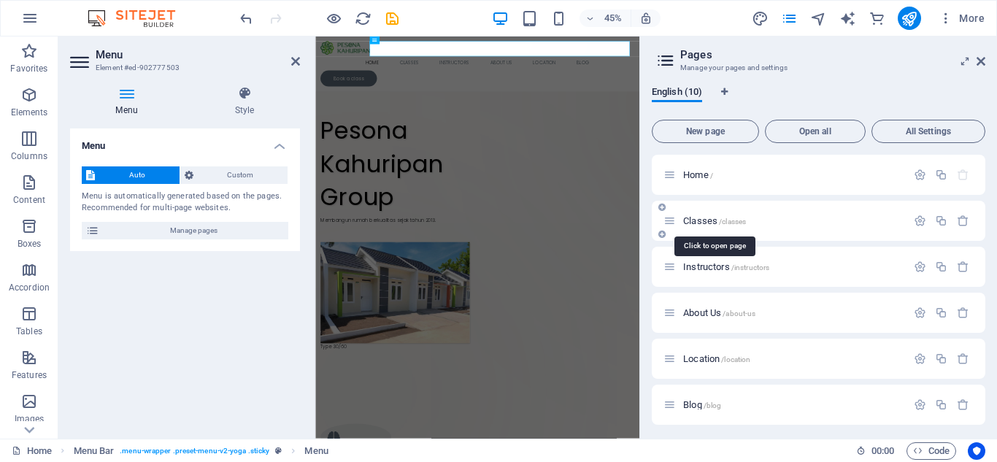
click at [705, 221] on span "Classes /classes" at bounding box center [714, 220] width 63 height 11
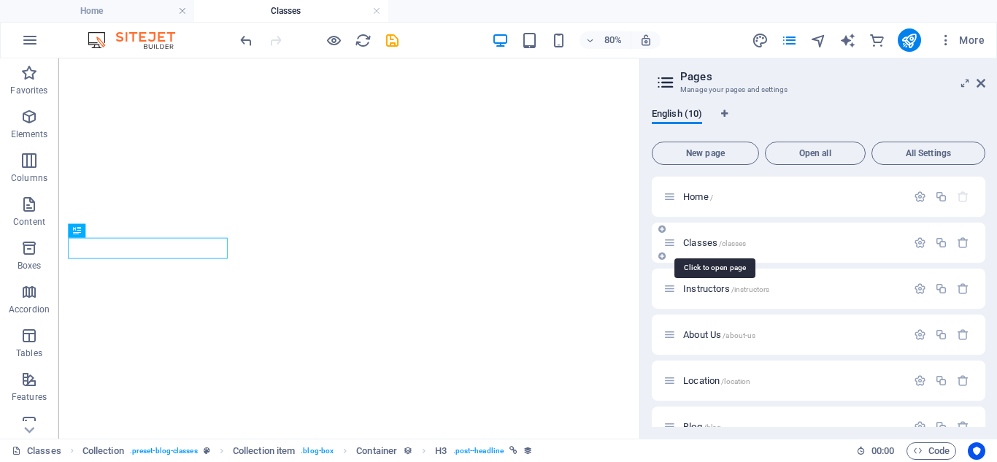
click at [707, 242] on span "Classes /classes" at bounding box center [714, 242] width 63 height 11
click at [702, 242] on span "Classes /classes" at bounding box center [714, 242] width 63 height 11
click at [669, 245] on icon at bounding box center [670, 243] width 12 height 12
click at [669, 244] on icon at bounding box center [670, 243] width 12 height 12
click at [736, 244] on span "/classes" at bounding box center [732, 243] width 27 height 8
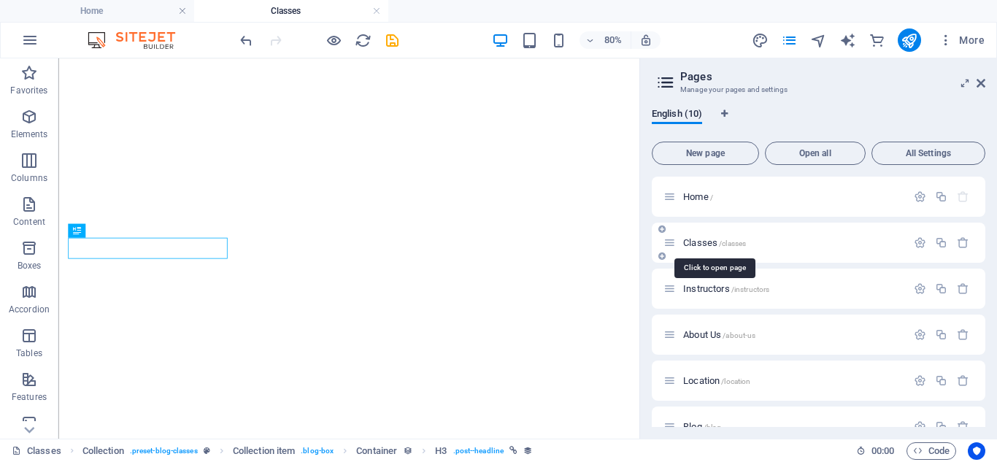
click at [736, 244] on span "/classes" at bounding box center [732, 243] width 27 height 8
click at [914, 244] on icon "button" at bounding box center [920, 243] width 12 height 12
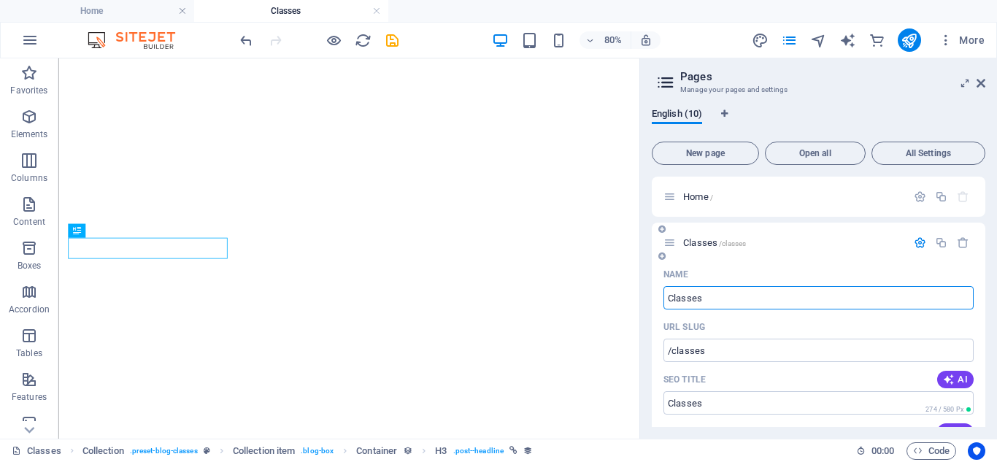
drag, startPoint x: 732, startPoint y: 297, endPoint x: 667, endPoint y: 291, distance: 65.3
click at [667, 291] on input "Classes" at bounding box center [819, 297] width 310 height 23
type input "LO"
type input "/lokasi"
type input "L"
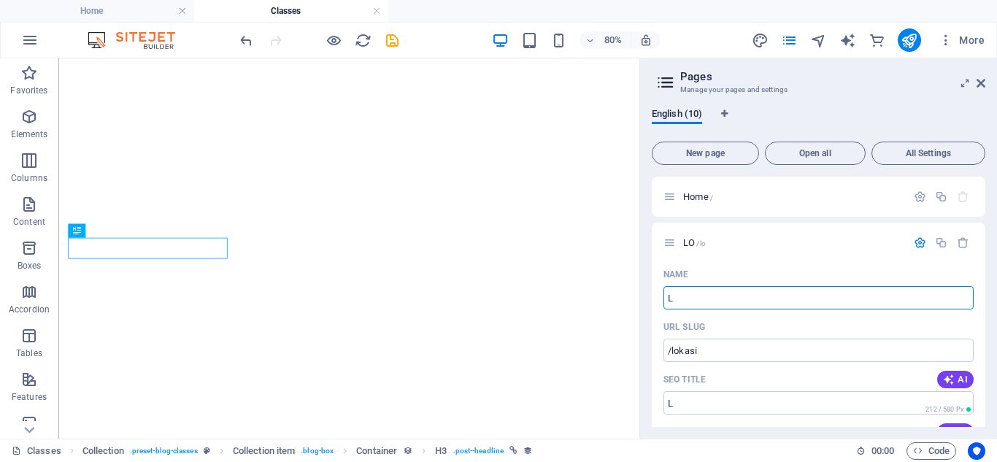
type input "/lo"
type input "Lo"
type input "/l"
type input "Loka"
type input "/lo"
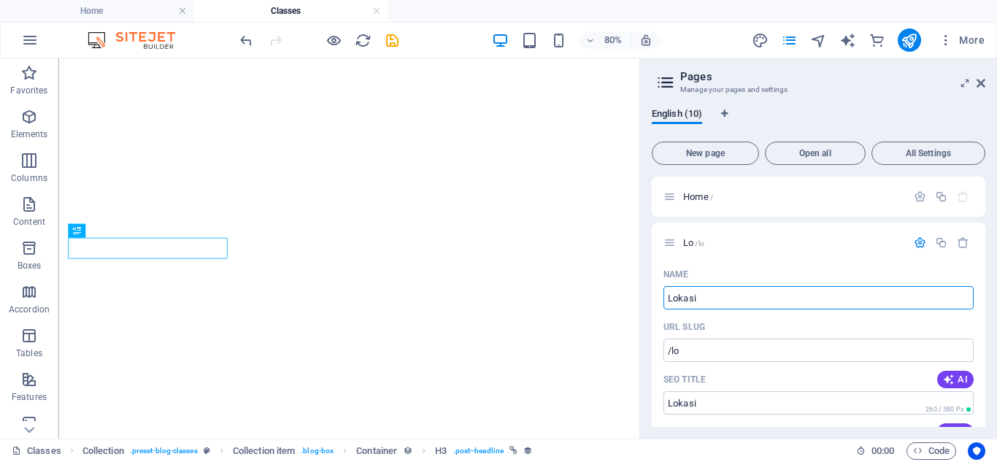
type input "Lokasi"
type input "/lokasi"
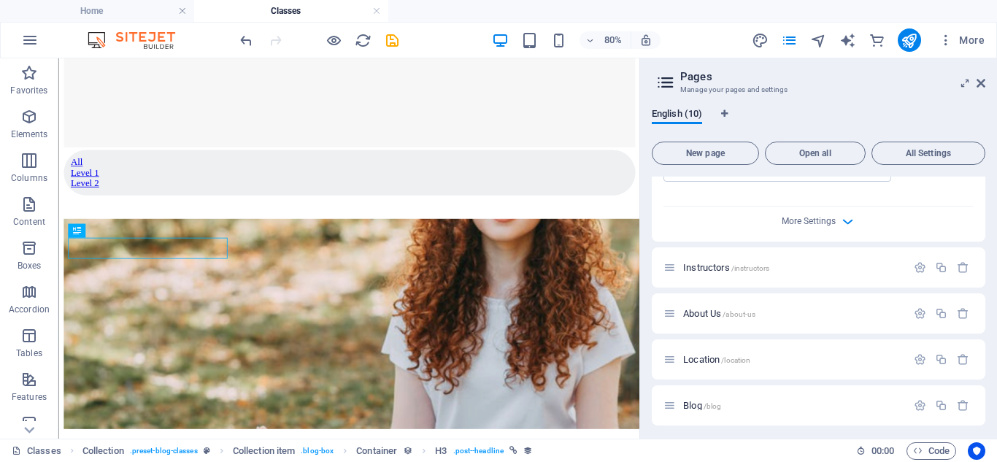
scroll to position [584, 0]
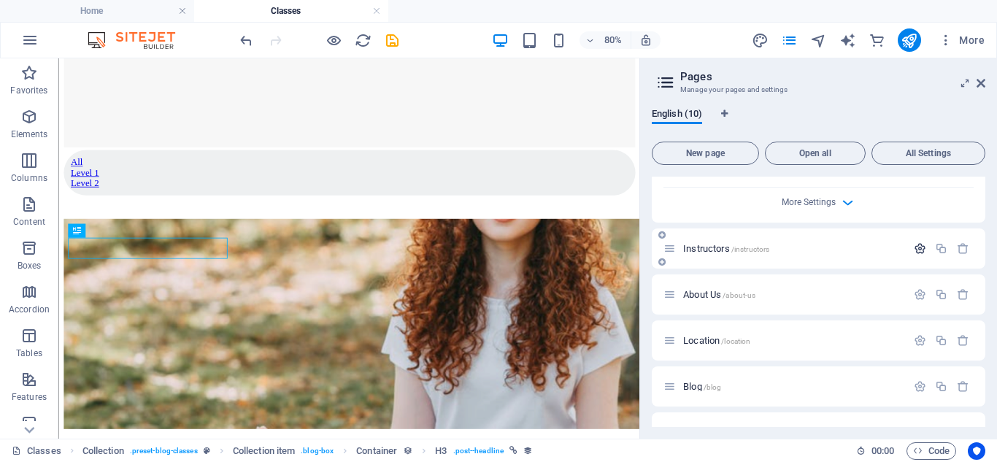
type input "Lokasi"
click at [920, 248] on icon "button" at bounding box center [920, 248] width 12 height 12
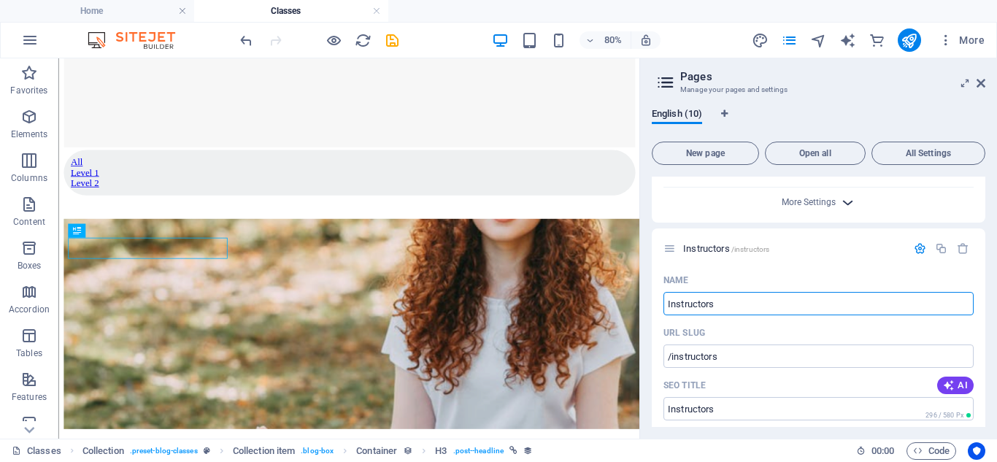
click at [846, 206] on icon "button" at bounding box center [848, 202] width 17 height 17
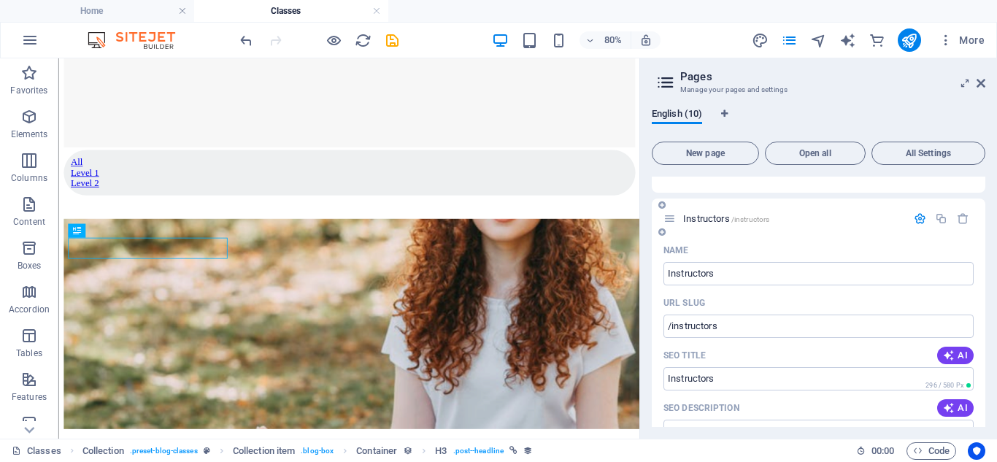
scroll to position [803, 0]
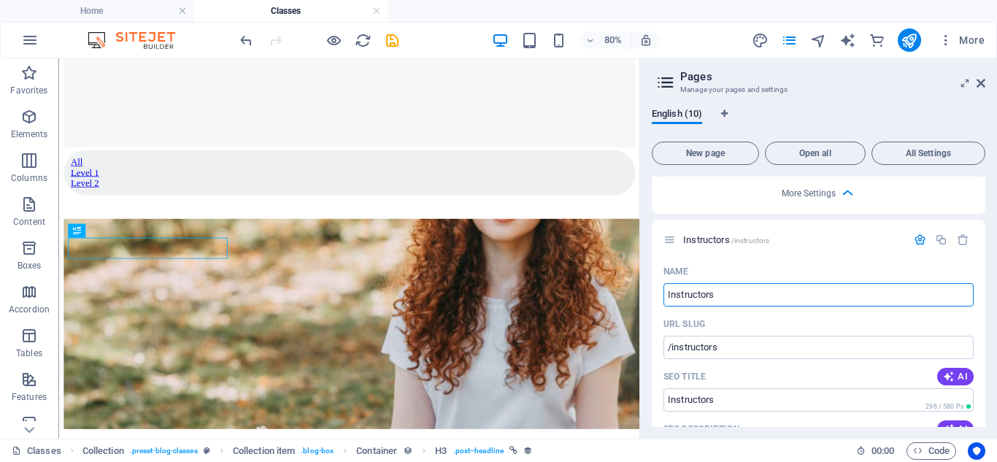
drag, startPoint x: 804, startPoint y: 356, endPoint x: 778, endPoint y: 356, distance: 25.6
click at [732, 294] on input "Instructors" at bounding box center [819, 294] width 310 height 23
type input "I"
type input "/instructor"
type input "/"
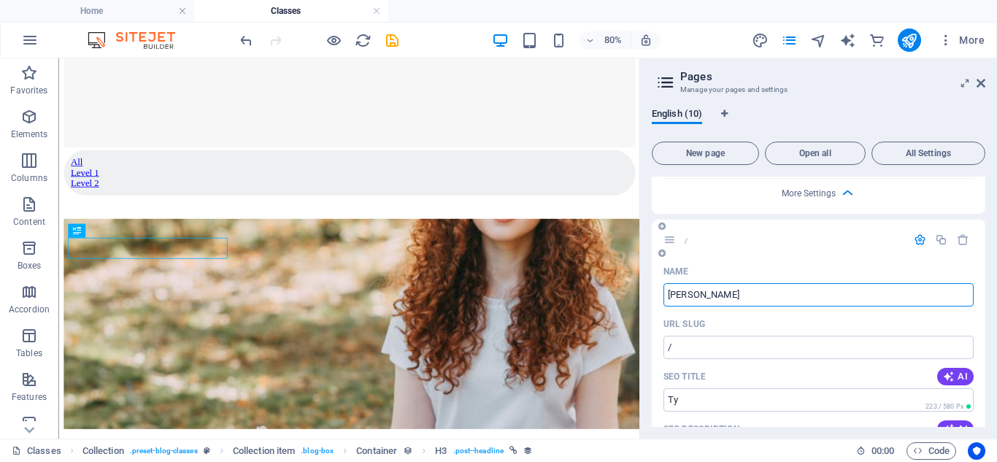
type input "Ty"
type input "/ty"
type input "Ty"
type input "Type Rumah"
type input "/type-rumah"
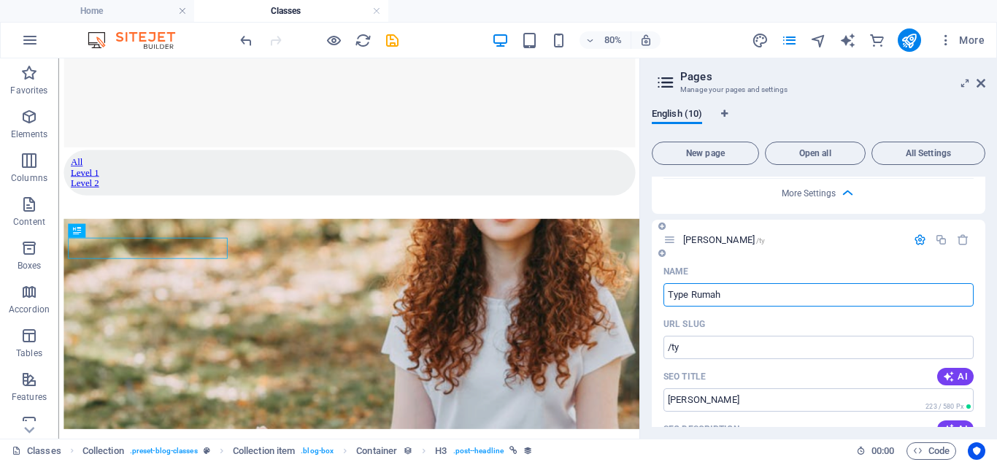
type input "Type Rumah"
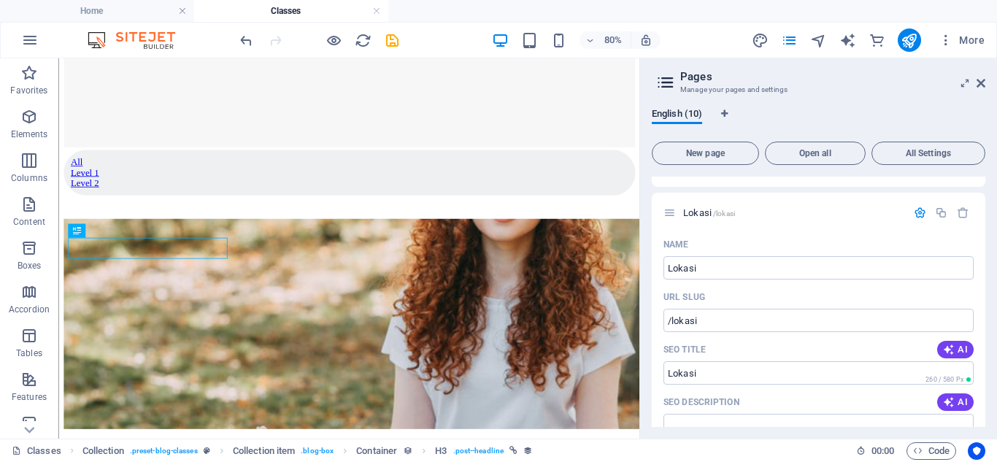
scroll to position [0, 0]
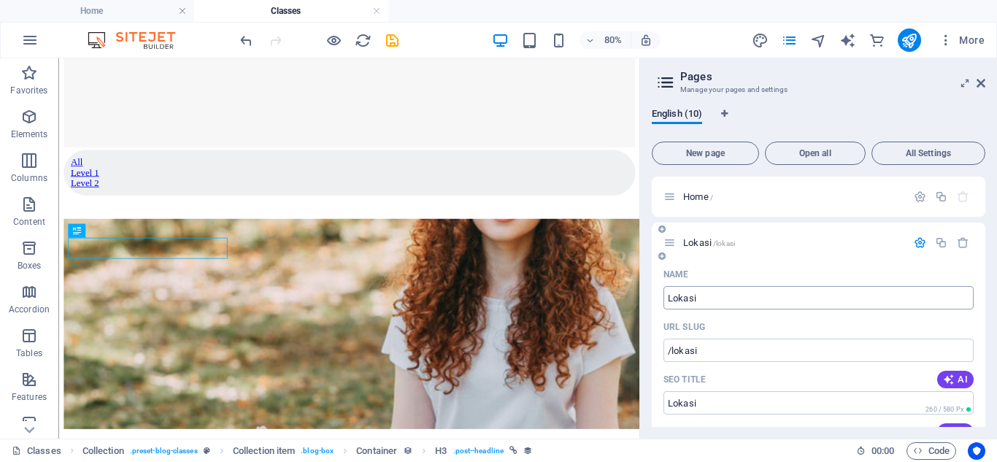
type input "Type Rumah"
drag, startPoint x: 713, startPoint y: 297, endPoint x: 655, endPoint y: 299, distance: 57.7
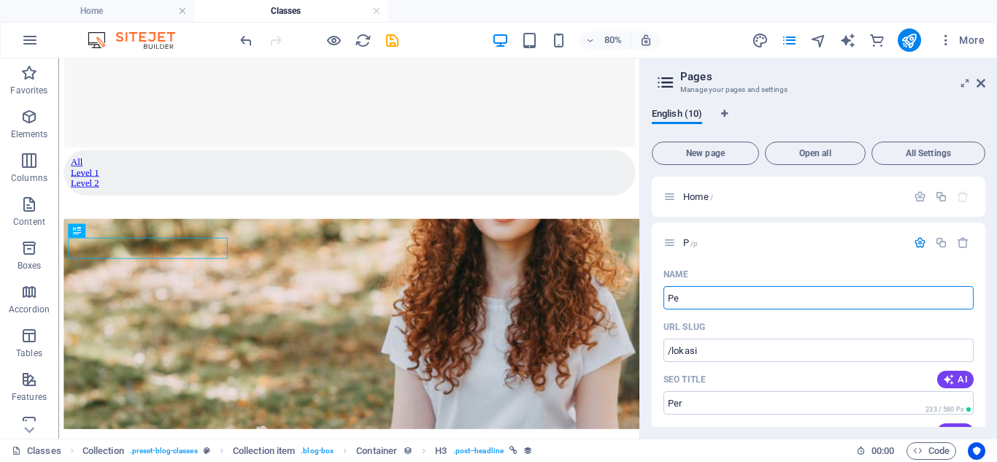
type input "Per"
type input "/p"
type input "Perumaham"
type input "/perumaham"
type input "Perumahan"
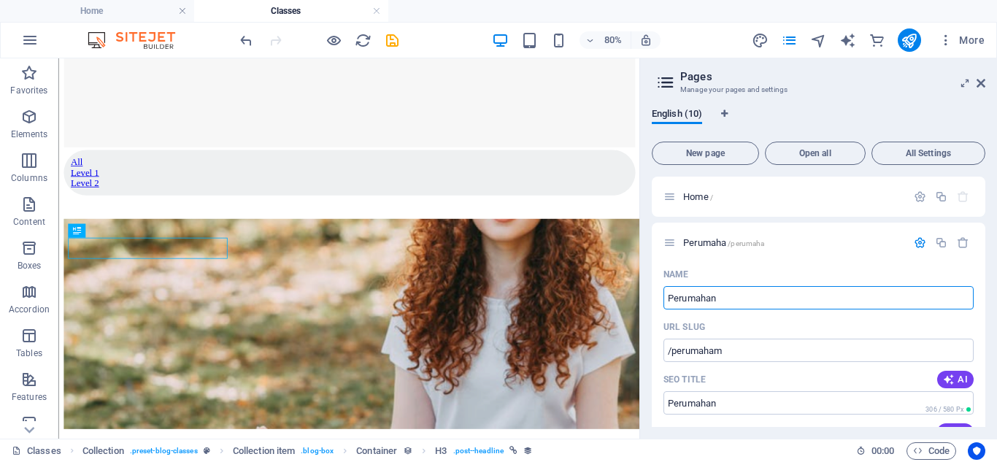
type input "/perumaha"
type input "Perumahan"
type input "/perumahan"
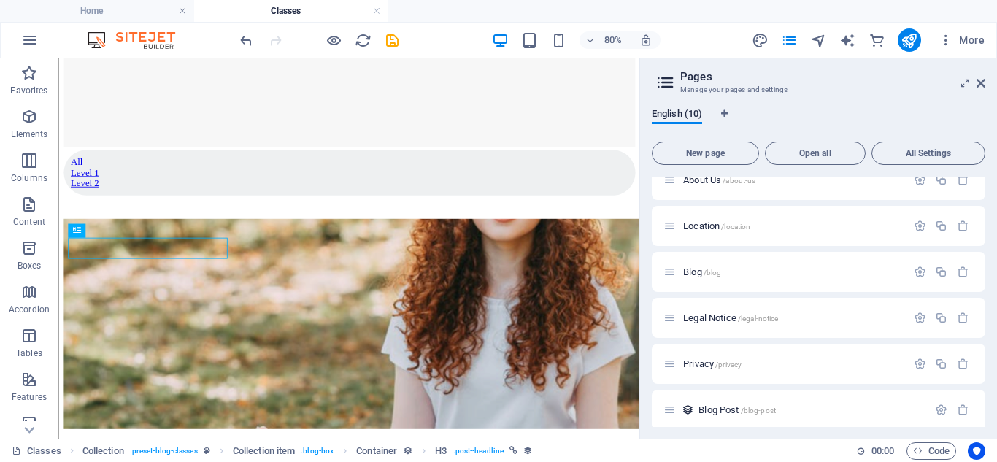
scroll to position [1460, 0]
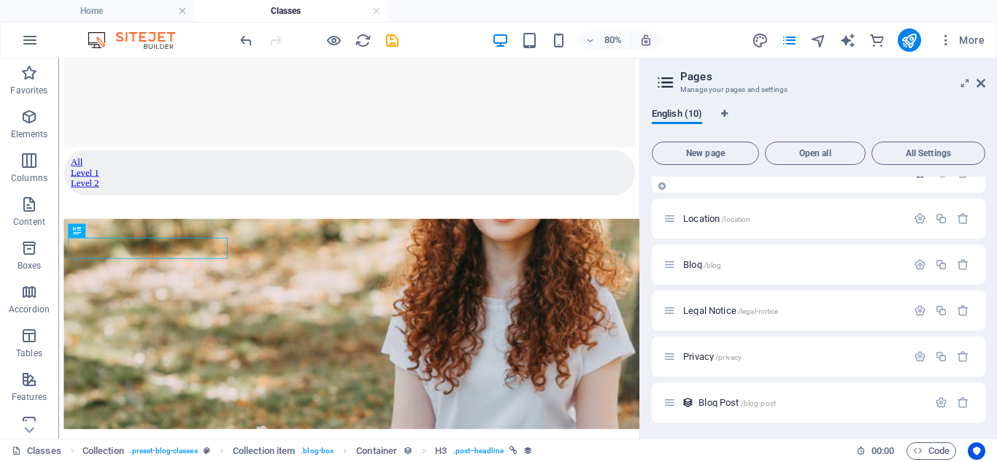
type input "Perumahan"
click at [914, 179] on icon "button" at bounding box center [920, 172] width 12 height 12
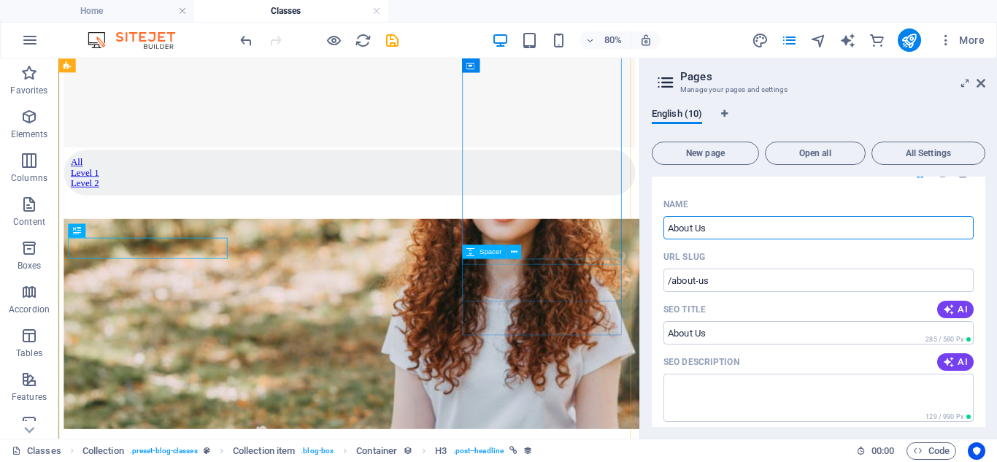
drag, startPoint x: 799, startPoint y: 333, endPoint x: 753, endPoint y: 314, distance: 49.1
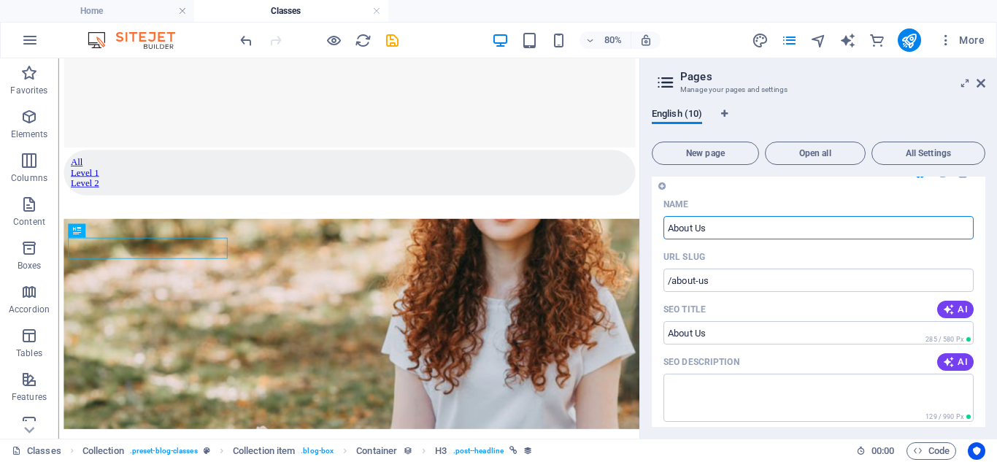
click at [737, 239] on input "About Us" at bounding box center [819, 227] width 310 height 23
drag, startPoint x: 685, startPoint y: 270, endPoint x: 669, endPoint y: 272, distance: 16.2
click at [669, 239] on input "About Us" at bounding box center [819, 227] width 310 height 23
type input "Tentang"
type input "/tentang"
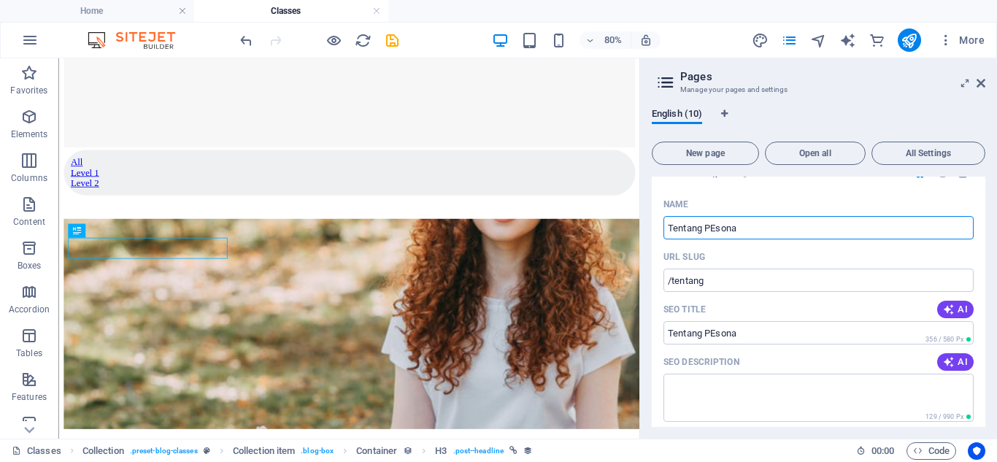
type input "Tentang PEsona"
type input "/tentang-pesona"
type input "Tentang Pes"
type input "/tentang-p"
type input "Tentang Pesona Kahuripan"
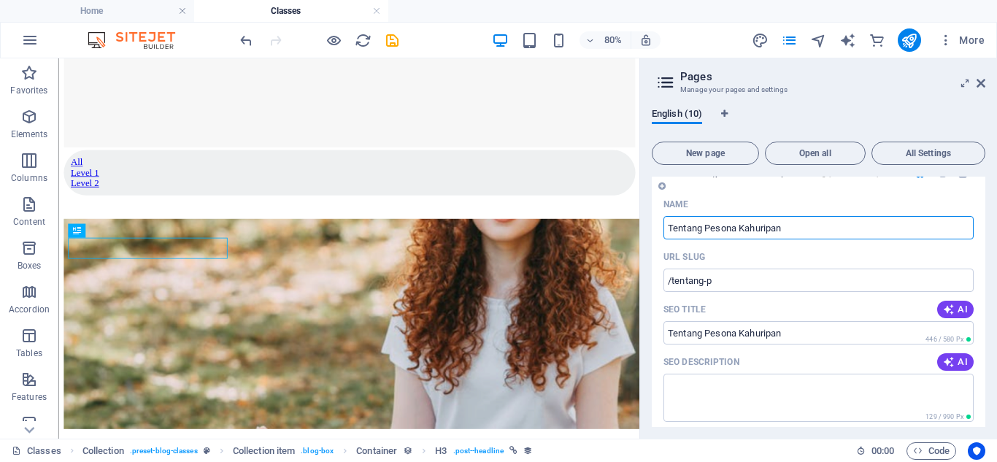
type input "/tentang-pesona-kahuripan"
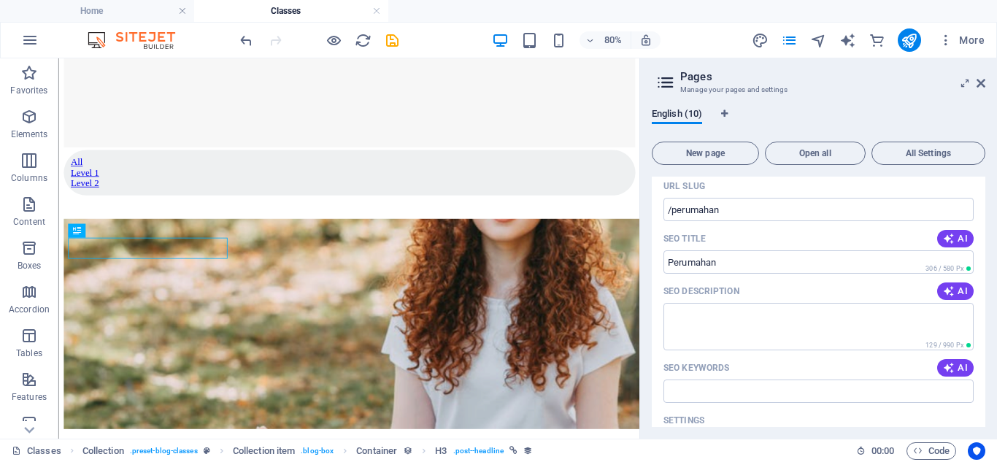
scroll to position [219, 0]
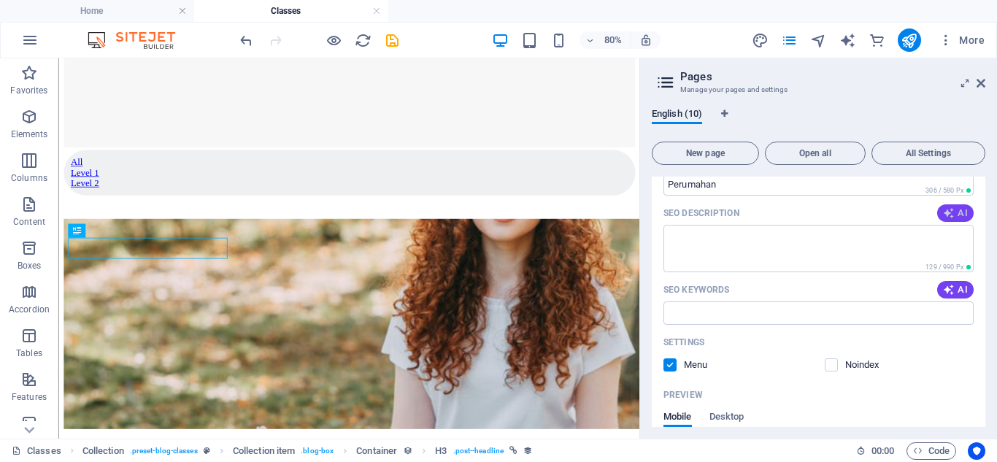
type input "Tentang Pesona Kahuripan"
click at [940, 215] on button "AI" at bounding box center [955, 213] width 37 height 18
type textarea "Join our Ashtanga Yoga classes to enhance your practice and wellbeing. Book now…"
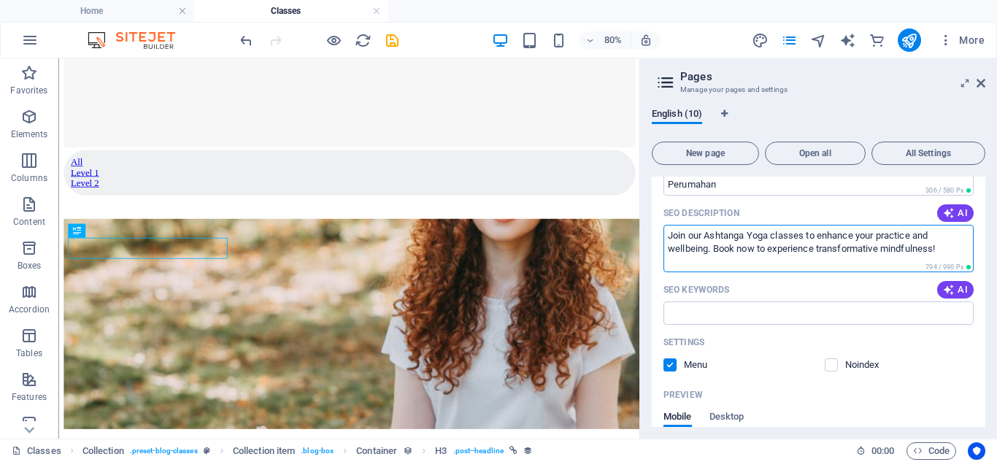
drag, startPoint x: 944, startPoint y: 248, endPoint x: 667, endPoint y: 237, distance: 276.9
click at [667, 237] on textarea "Join our Ashtanga Yoga classes to enhance your practice and wellbeing. Book now…" at bounding box center [819, 248] width 310 height 47
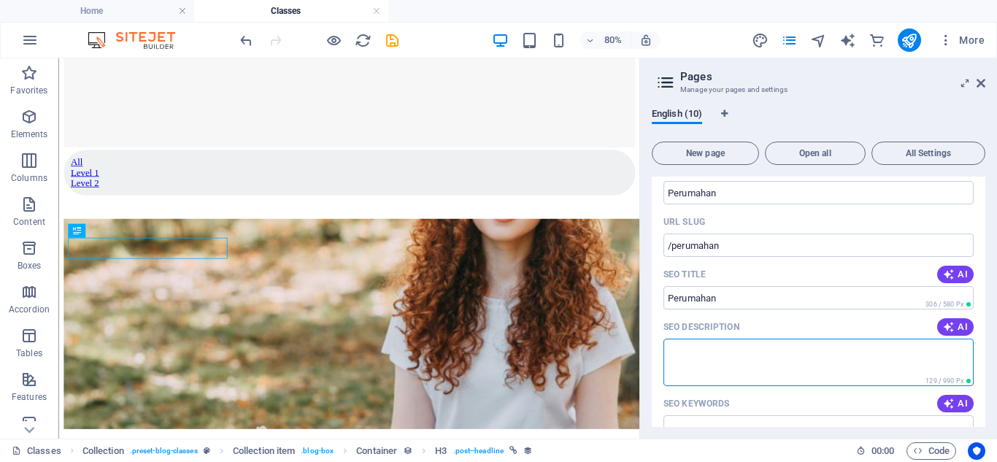
scroll to position [0, 0]
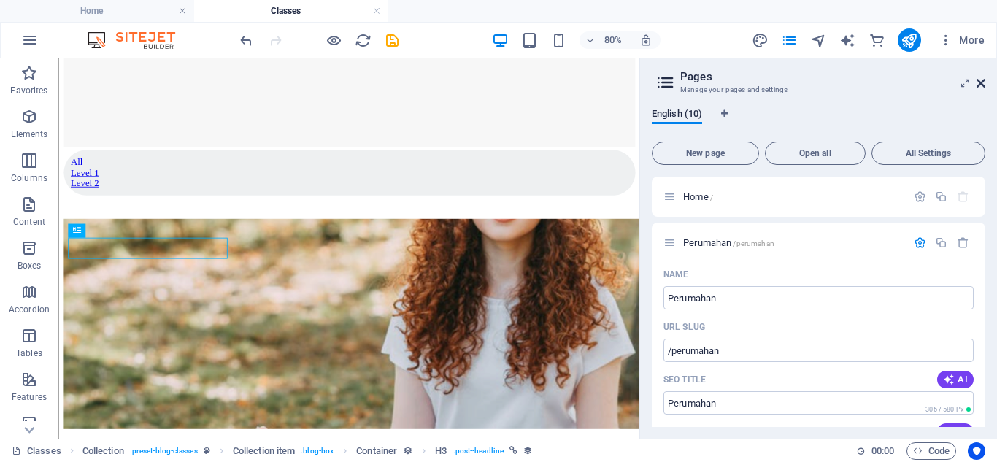
click at [985, 83] on icon at bounding box center [981, 83] width 9 height 12
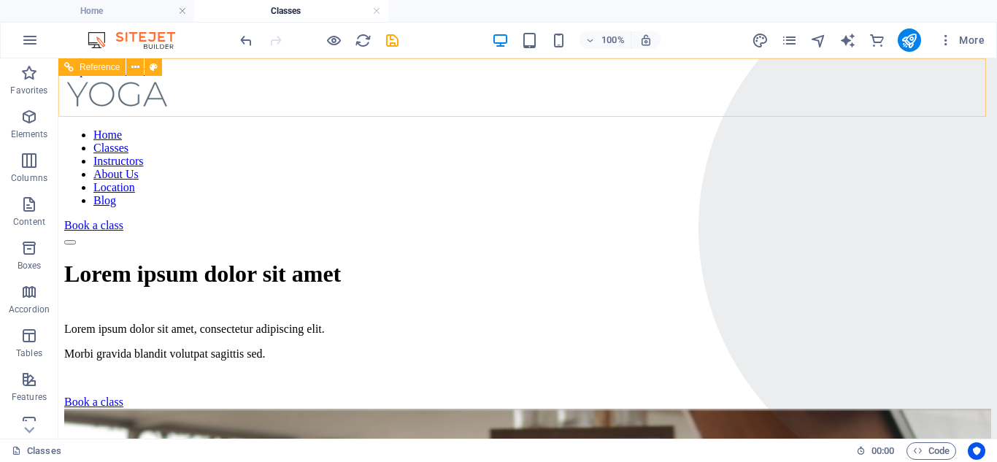
click at [282, 129] on nav "Home Classes Instructors About Us Location Blog" at bounding box center [527, 168] width 927 height 79
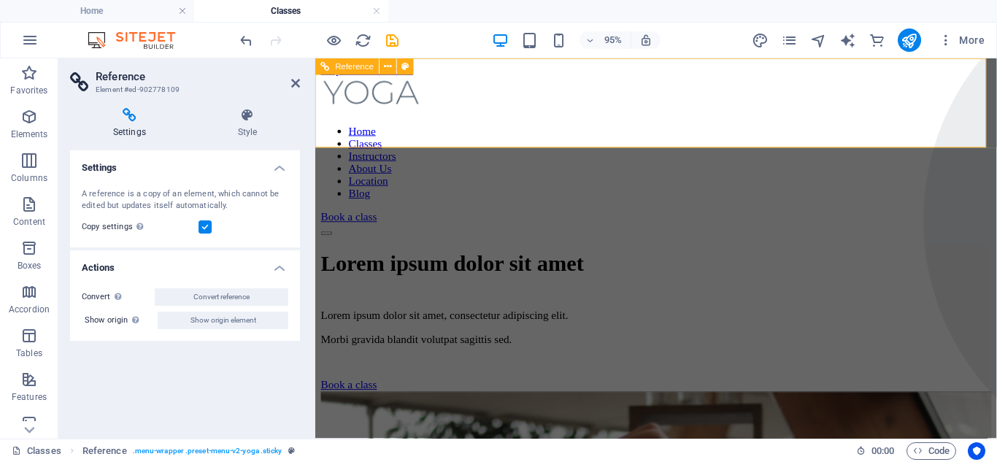
click at [492, 129] on nav "Home Classes Instructors About Us Location Blog" at bounding box center [674, 168] width 706 height 79
click at [298, 81] on icon at bounding box center [295, 83] width 9 height 12
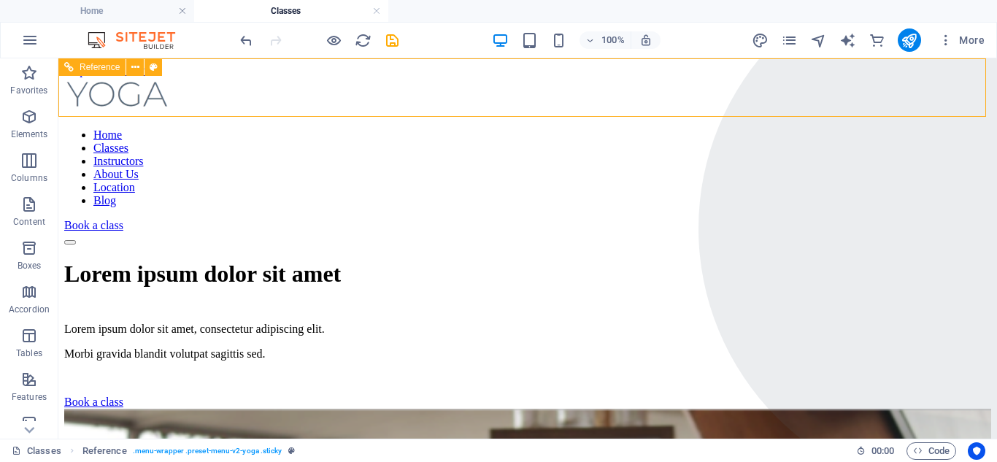
click at [579, 129] on nav "Home Classes Instructors About Us Location Blog" at bounding box center [527, 168] width 927 height 79
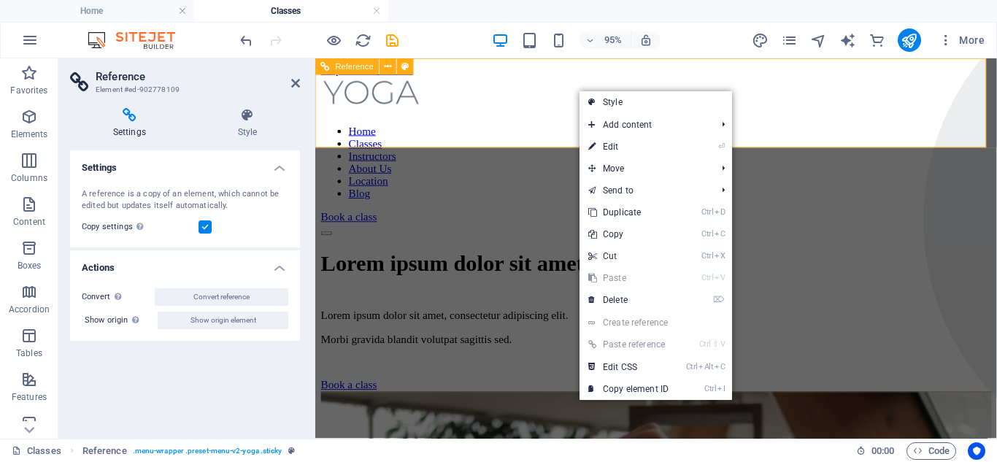
click at [563, 129] on nav "Home Classes Instructors About Us Location Blog" at bounding box center [674, 168] width 706 height 79
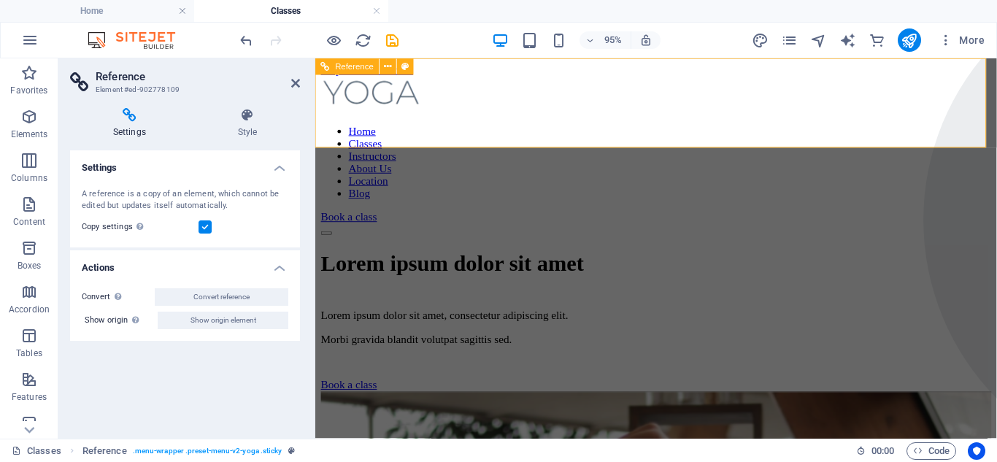
click at [557, 129] on nav "Home Classes Instructors About Us Location Blog" at bounding box center [674, 168] width 706 height 79
click at [773, 129] on nav "Home Classes Instructors About Us Location Blog" at bounding box center [674, 168] width 706 height 79
click at [297, 86] on icon at bounding box center [295, 83] width 9 height 12
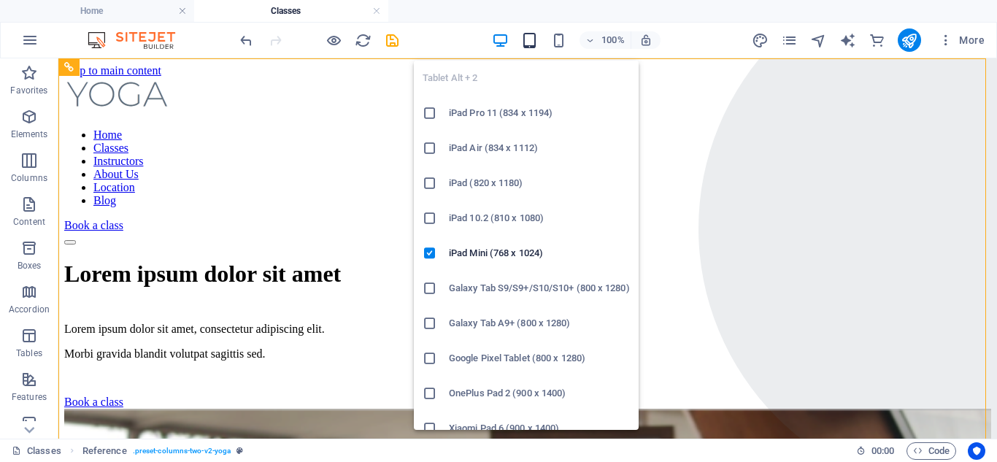
click at [524, 42] on icon "button" at bounding box center [529, 40] width 17 height 17
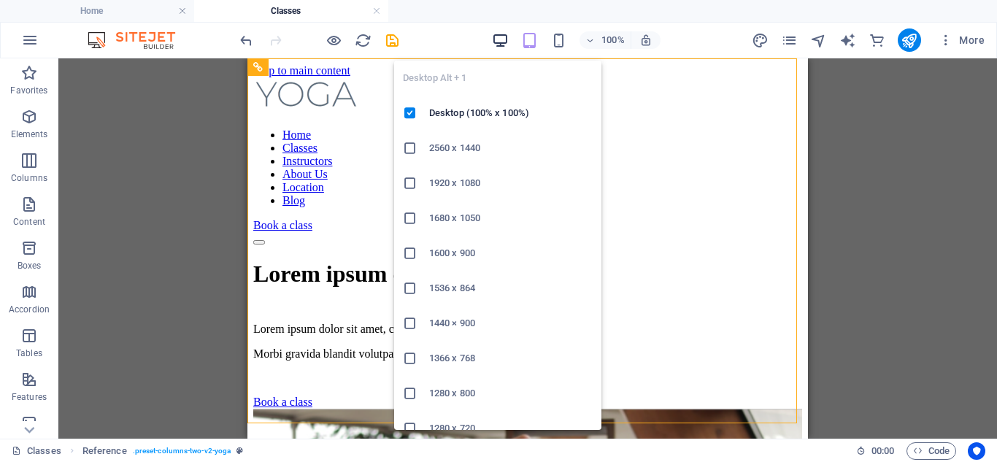
click at [502, 32] on icon "button" at bounding box center [500, 40] width 17 height 17
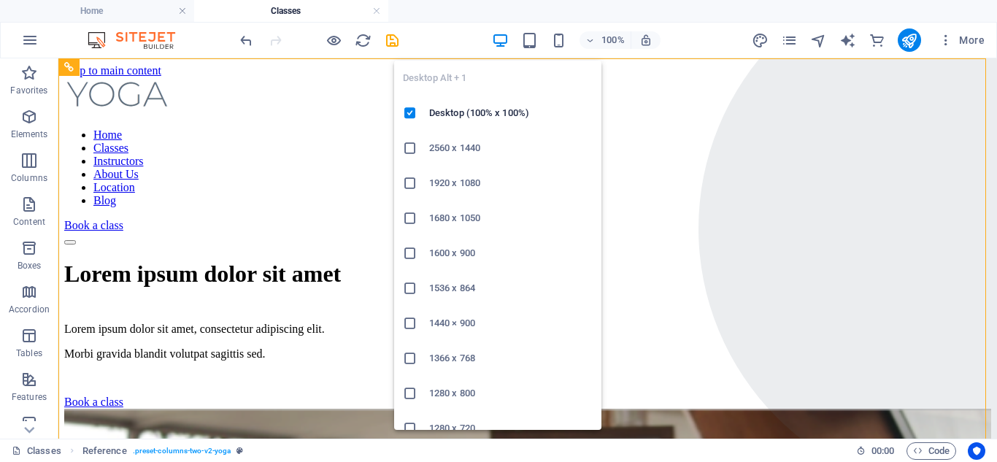
click at [502, 37] on icon "button" at bounding box center [500, 40] width 17 height 17
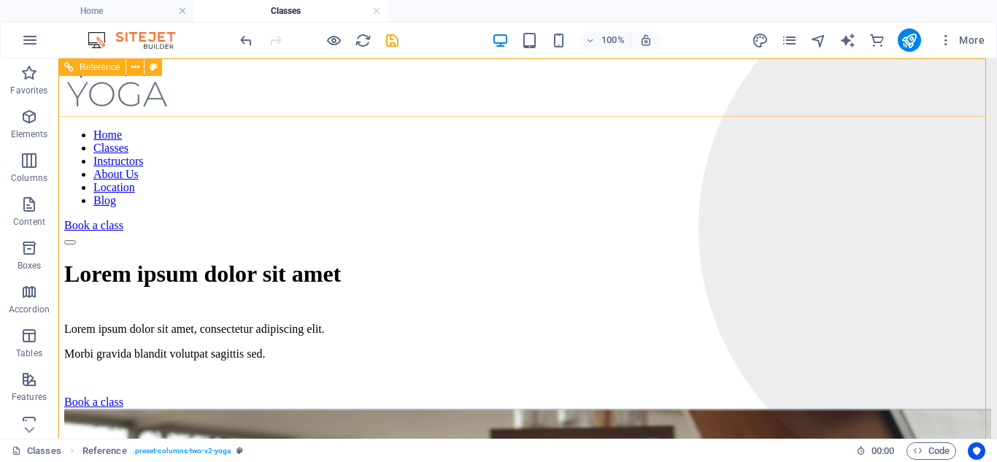
click at [746, 129] on nav "Home Classes Instructors About Us Location Blog" at bounding box center [527, 168] width 927 height 79
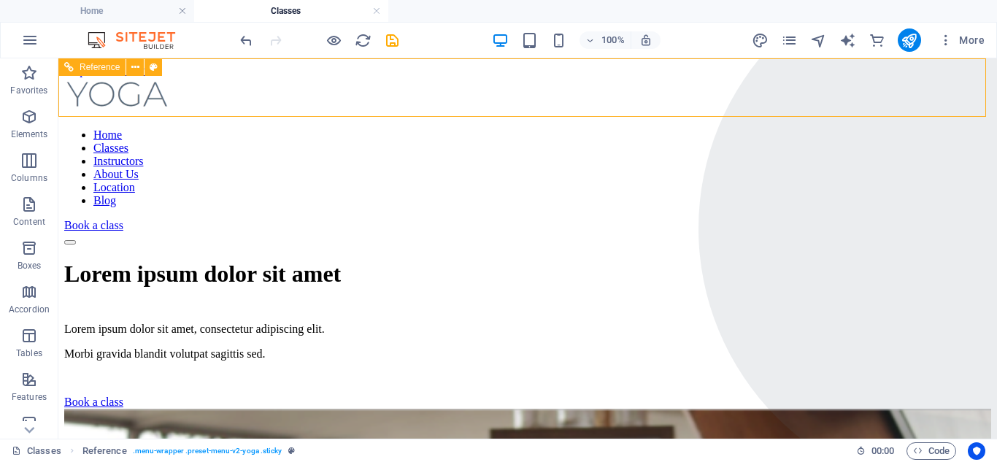
click at [746, 129] on nav "Home Classes Instructors About Us Location Blog" at bounding box center [527, 168] width 927 height 79
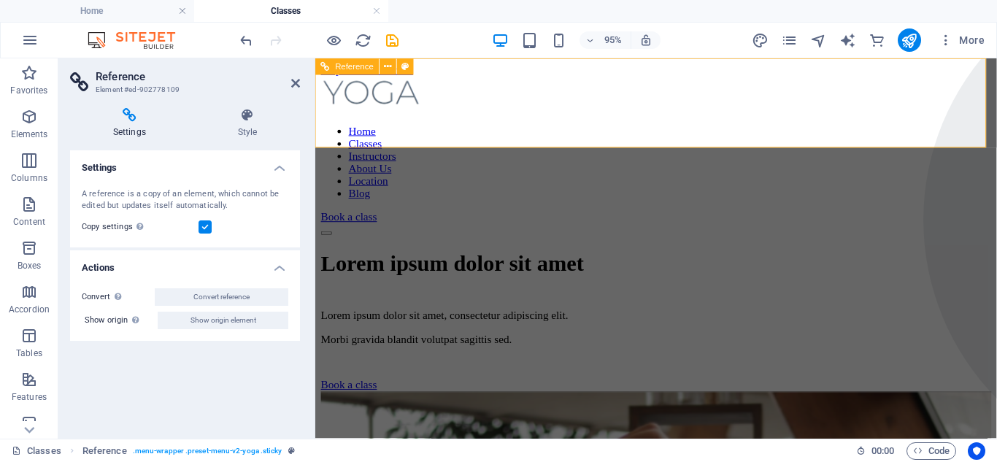
click at [675, 129] on nav "Home Classes Instructors About Us Location Blog" at bounding box center [674, 168] width 706 height 79
click at [120, 118] on icon at bounding box center [129, 115] width 119 height 15
click at [137, 122] on icon at bounding box center [129, 115] width 119 height 15
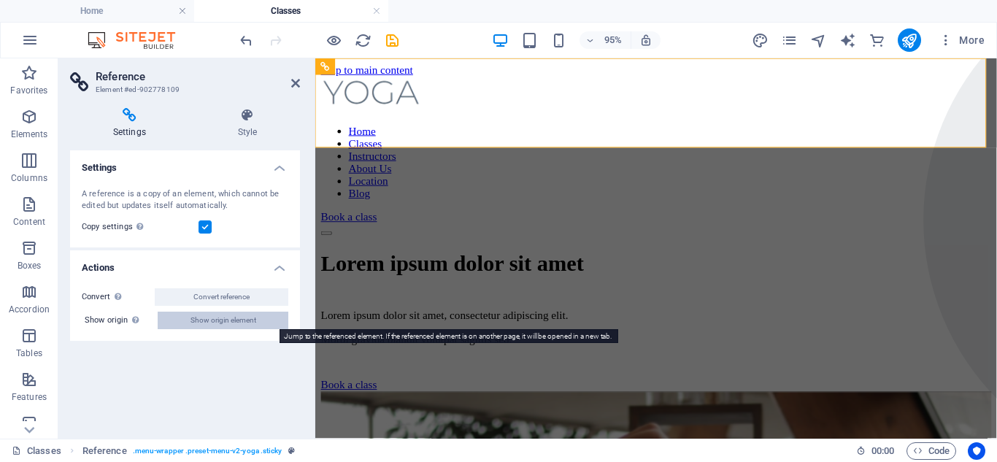
click at [192, 312] on span "Show origin element" at bounding box center [224, 321] width 66 height 18
select select "header"
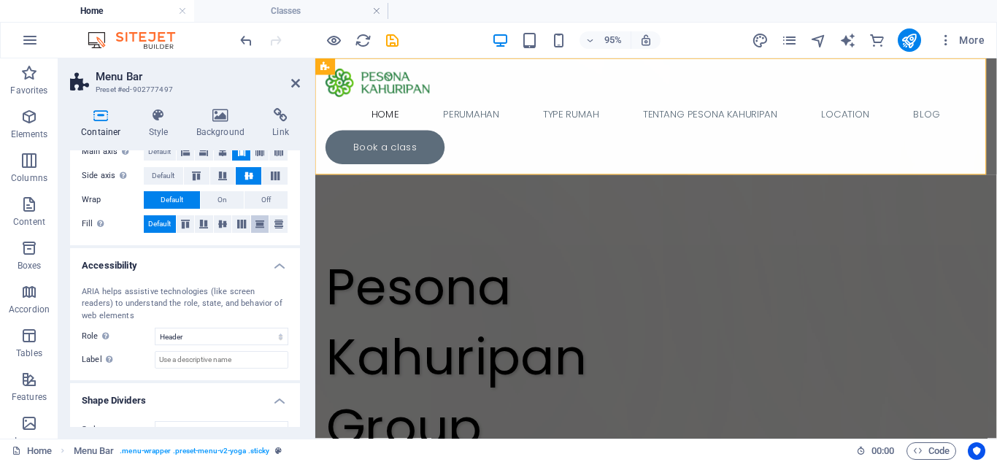
scroll to position [289, 0]
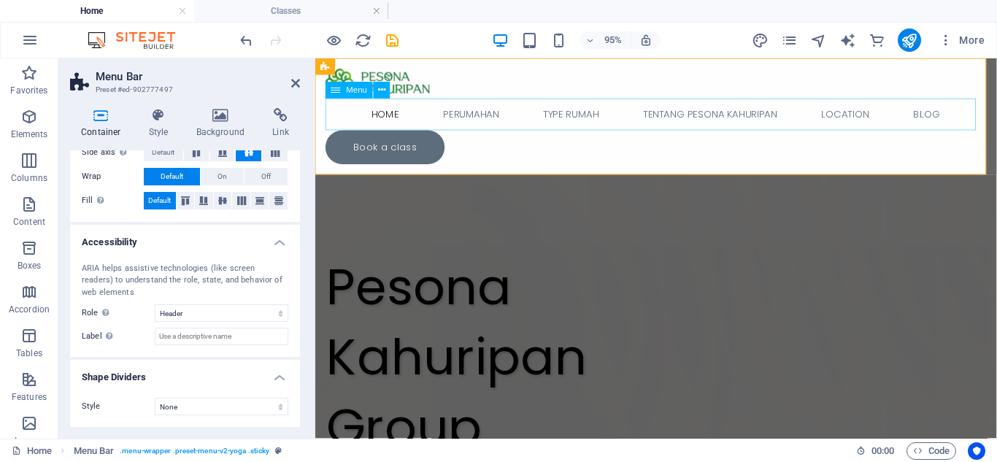
click at [487, 120] on nav "Home Perumahan Type Rumah Tentang Pesona Kahuripan Location Blog" at bounding box center [674, 118] width 696 height 34
click at [496, 112] on nav "Home Perumahan Type Rumah Tentang Pesona Kahuripan Location Blog" at bounding box center [674, 118] width 696 height 34
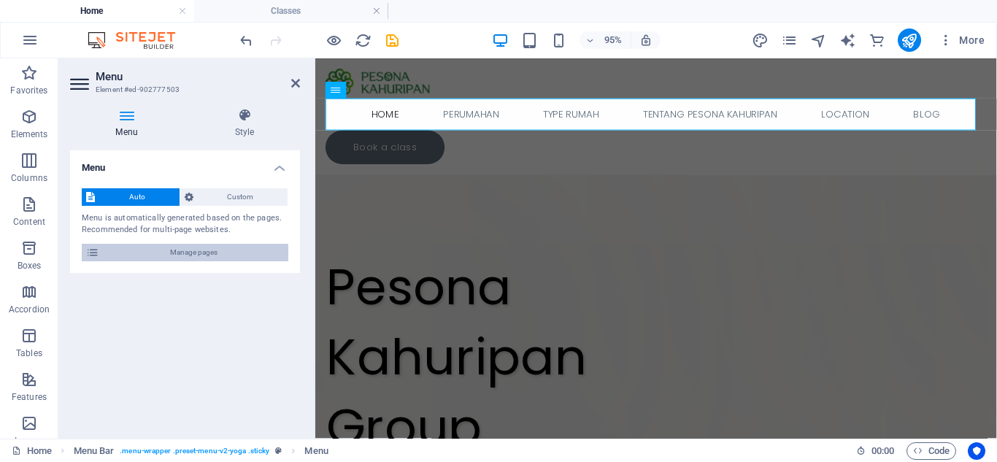
click at [93, 253] on icon at bounding box center [92, 253] width 13 height 18
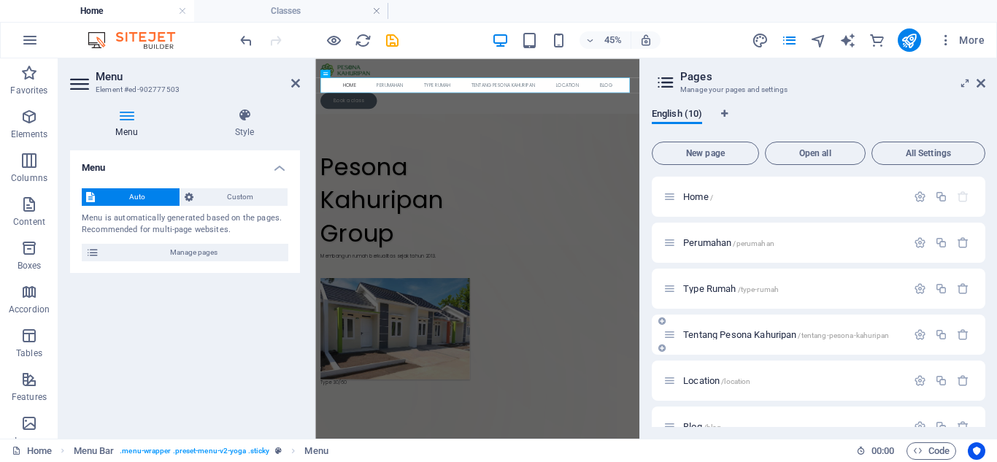
scroll to position [73, 0]
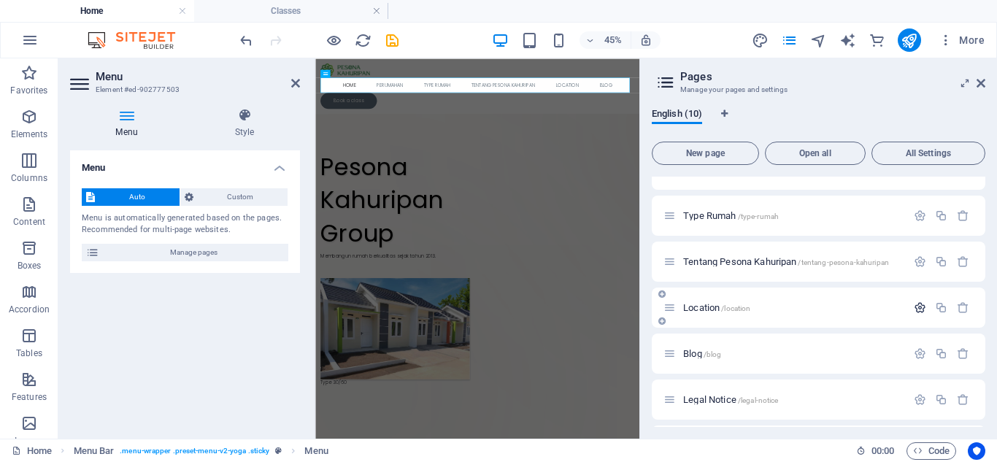
click at [915, 309] on icon "button" at bounding box center [920, 308] width 12 height 12
drag, startPoint x: 788, startPoint y: 364, endPoint x: 669, endPoint y: 358, distance: 119.2
click at [669, 358] on input "Location" at bounding box center [819, 362] width 310 height 23
type input "Lokasi"
type input "/lokasi"
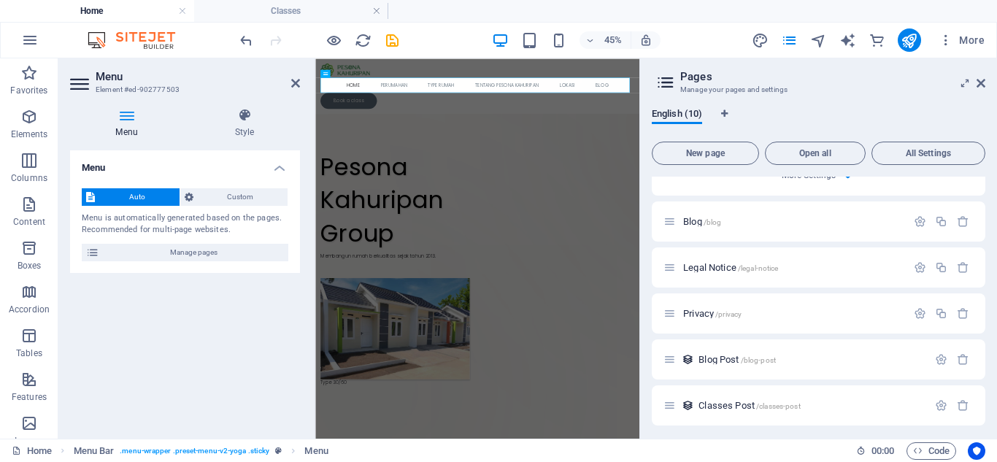
scroll to position [753, 0]
type input "Lokasi"
click at [199, 343] on div "Menu Auto Custom Menu is automatically generated based on the pages. Recommende…" at bounding box center [185, 288] width 230 height 277
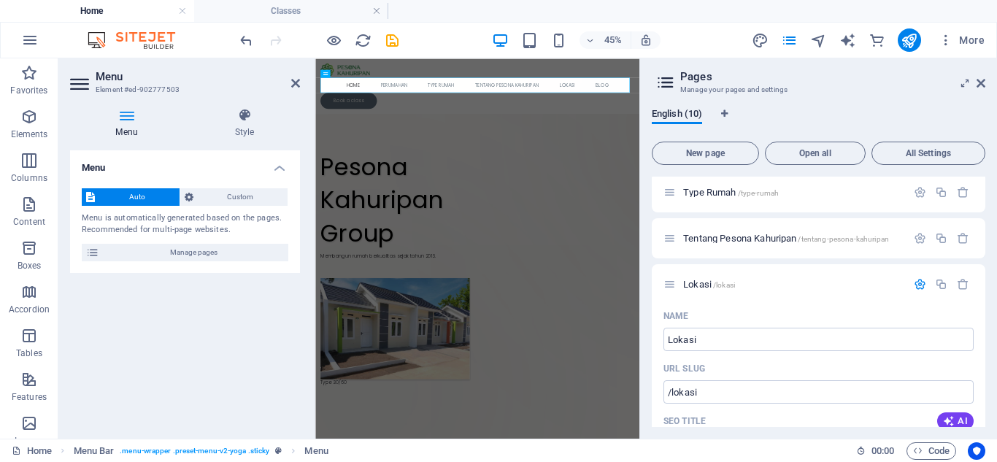
scroll to position [0, 0]
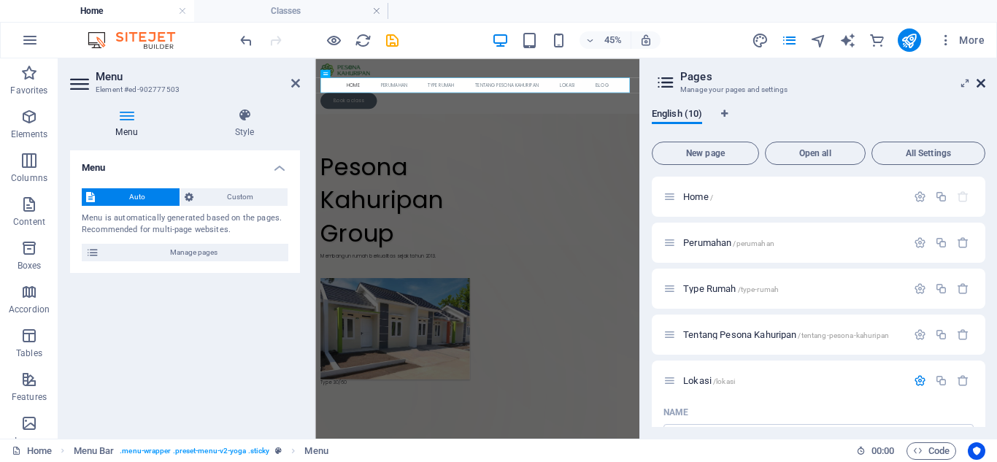
click at [980, 88] on icon at bounding box center [981, 83] width 9 height 12
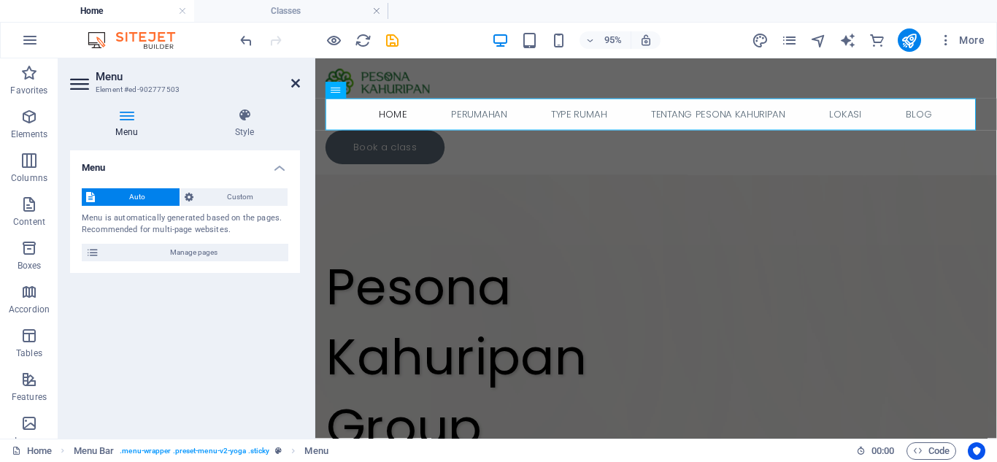
click at [295, 82] on icon at bounding box center [295, 83] width 9 height 12
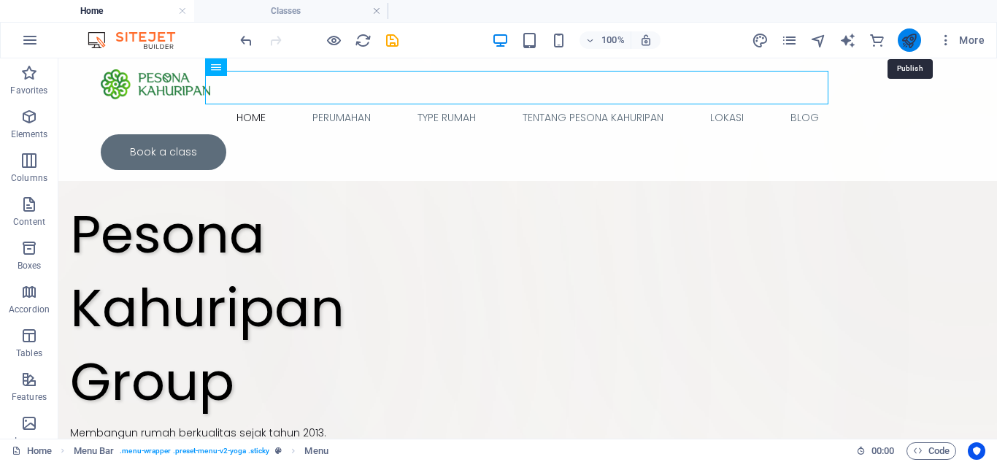
click at [903, 45] on icon "publish" at bounding box center [909, 40] width 17 height 17
